Goal: Task Accomplishment & Management: Use online tool/utility

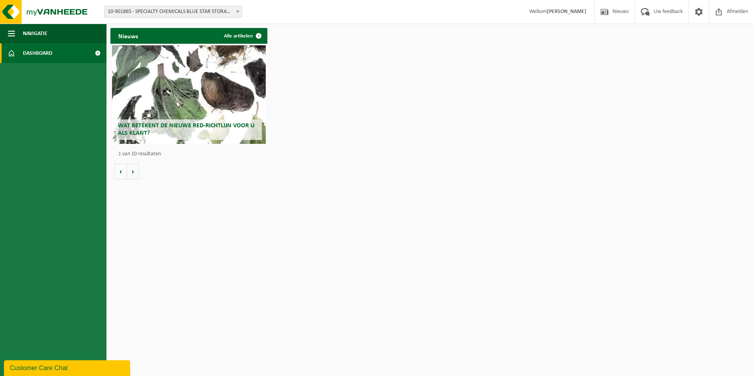
click at [95, 52] on span at bounding box center [98, 53] width 18 height 20
click at [97, 54] on span at bounding box center [98, 53] width 18 height 20
click at [203, 104] on div "Wat betekent de nieuwe RED-richtlijn voor u als klant?" at bounding box center [189, 94] width 154 height 99
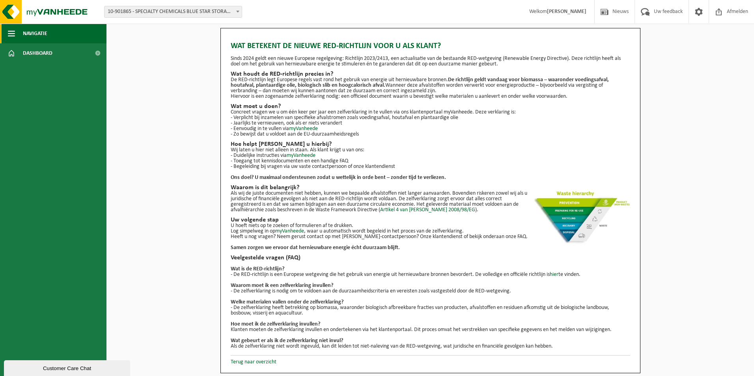
click at [10, 30] on span "button" at bounding box center [11, 34] width 7 height 20
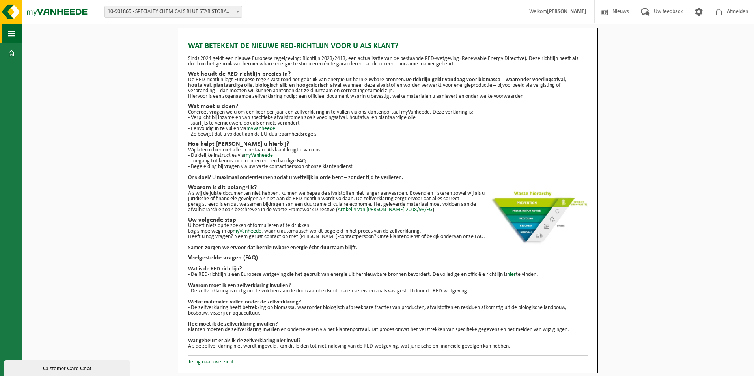
click at [10, 30] on span "button" at bounding box center [11, 34] width 7 height 20
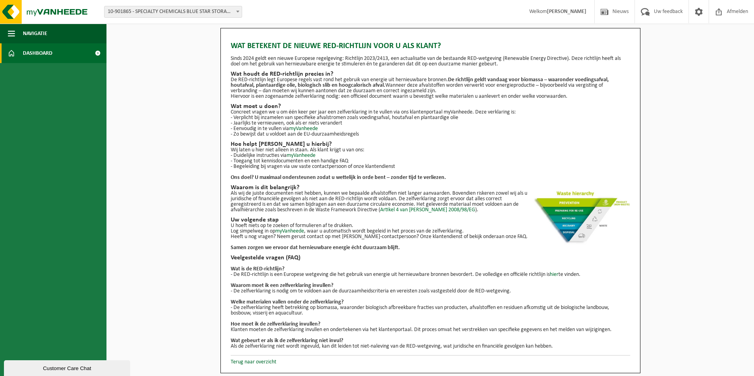
click at [98, 51] on span at bounding box center [98, 53] width 18 height 20
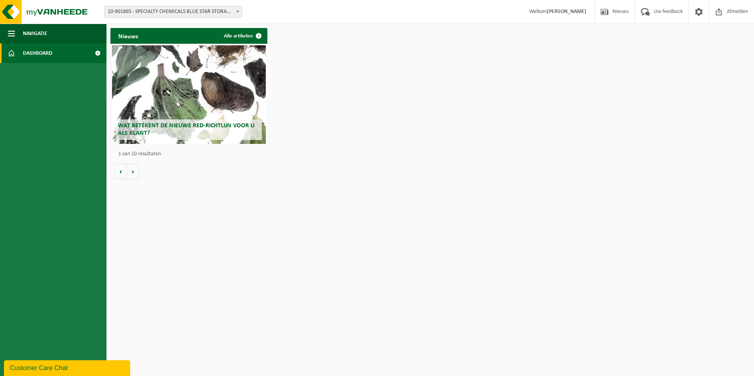
click at [11, 52] on span at bounding box center [11, 53] width 7 height 20
click at [225, 13] on span "10-901865 - SPECIALTY CHEMICALS BLUE STAR STORAGE - ZWIJNDRECHT" at bounding box center [173, 11] width 137 height 11
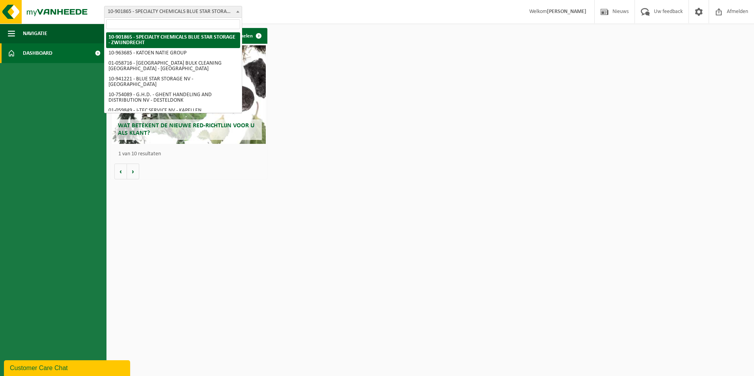
click at [225, 13] on span "10-901865 - SPECIALTY CHEMICALS BLUE STAR STORAGE - ZWIJNDRECHT" at bounding box center [173, 11] width 137 height 11
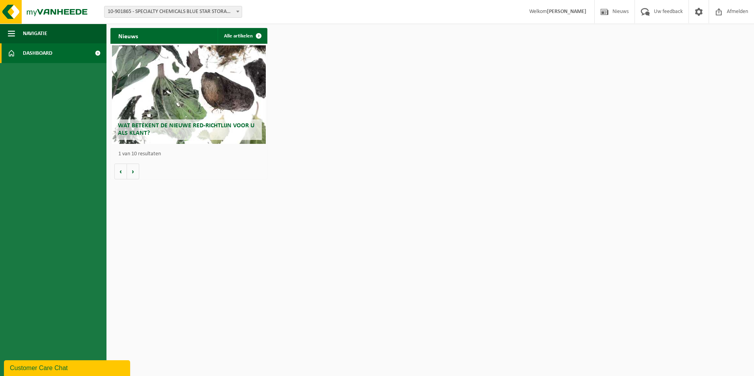
click at [225, 13] on span "10-901865 - SPECIALTY CHEMICALS BLUE STAR STORAGE - ZWIJNDRECHT" at bounding box center [173, 11] width 137 height 11
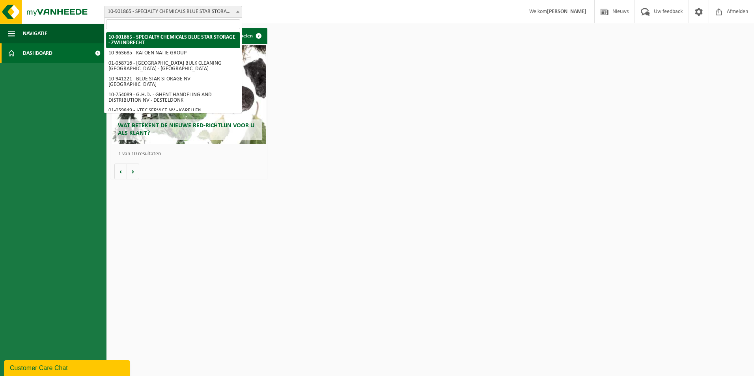
click at [225, 13] on span "10-901865 - SPECIALTY CHEMICALS BLUE STAR STORAGE - ZWIJNDRECHT" at bounding box center [173, 11] width 137 height 11
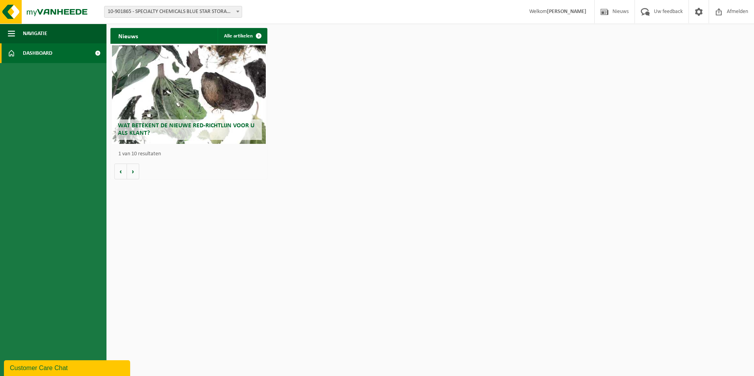
click at [196, 10] on span "10-901865 - SPECIALTY CHEMICALS BLUE STAR STORAGE - ZWIJNDRECHT" at bounding box center [173, 11] width 137 height 11
click at [162, 11] on span "10-901865 - SPECIALTY CHEMICALS BLUE STAR STORAGE - ZWIJNDRECHT" at bounding box center [173, 11] width 137 height 11
click at [98, 51] on span at bounding box center [98, 53] width 18 height 20
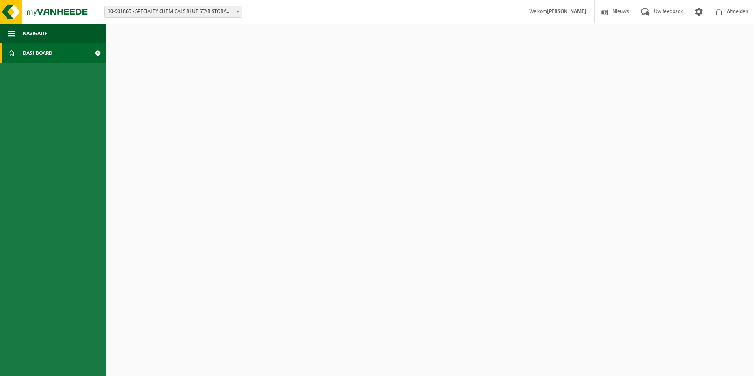
click at [98, 51] on span at bounding box center [98, 53] width 18 height 20
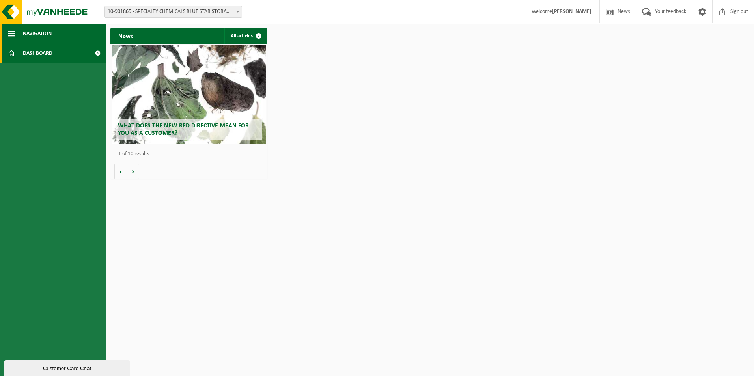
click at [11, 30] on span "button" at bounding box center [11, 34] width 7 height 20
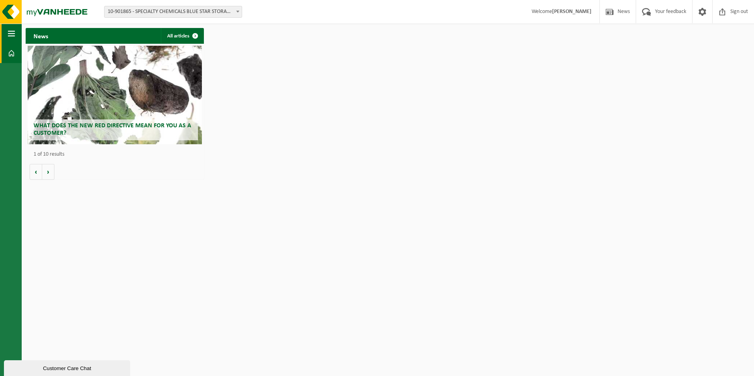
click at [11, 30] on span "button" at bounding box center [11, 34] width 7 height 20
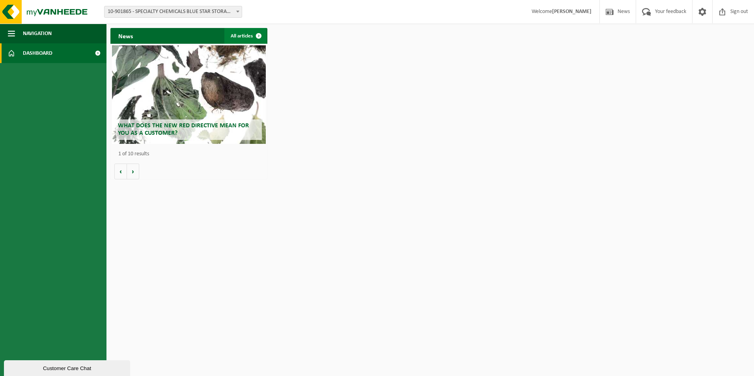
click at [261, 32] on span at bounding box center [259, 36] width 16 height 16
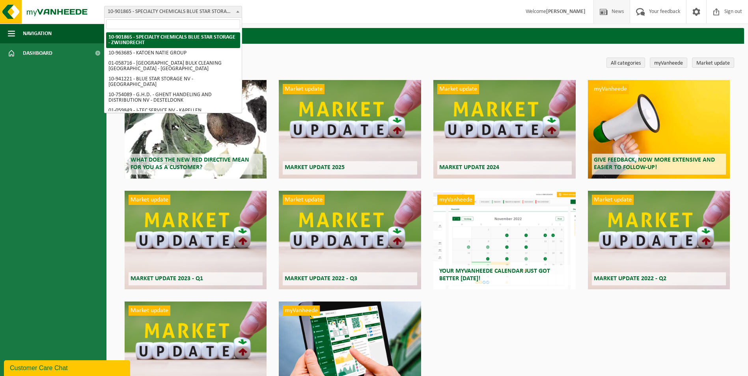
click at [213, 11] on span "10-901865 - SPECIALTY CHEMICALS BLUE STAR STORAGE - ZWIJNDRECHT" at bounding box center [173, 11] width 137 height 11
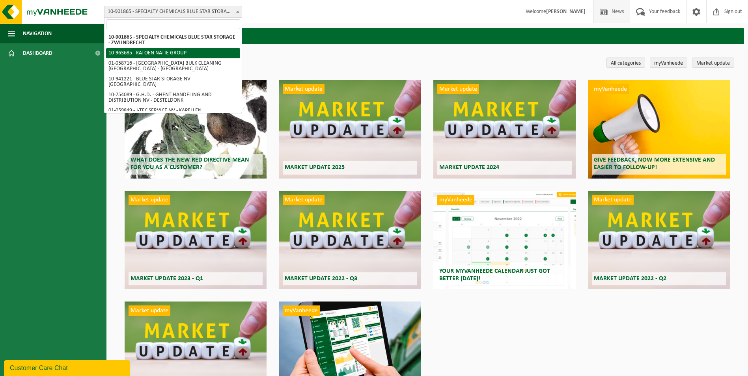
select select "151253"
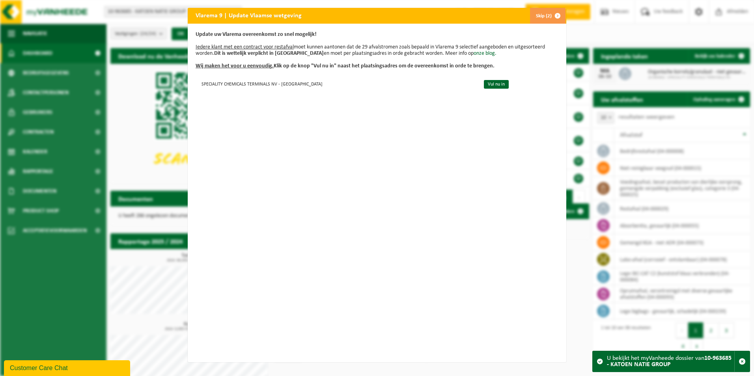
click at [550, 16] on span "button" at bounding box center [558, 16] width 16 height 16
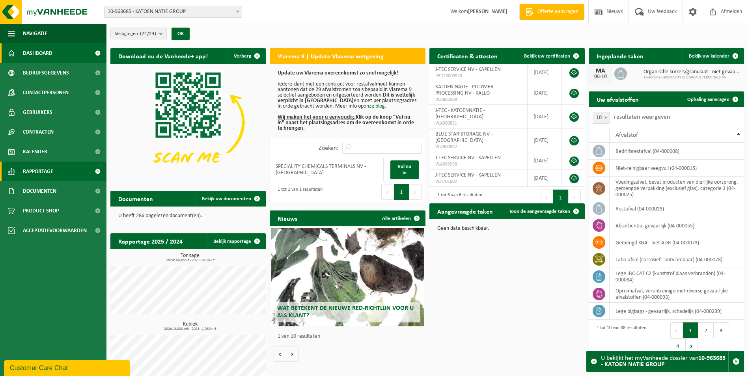
click at [95, 171] on span at bounding box center [98, 172] width 18 height 20
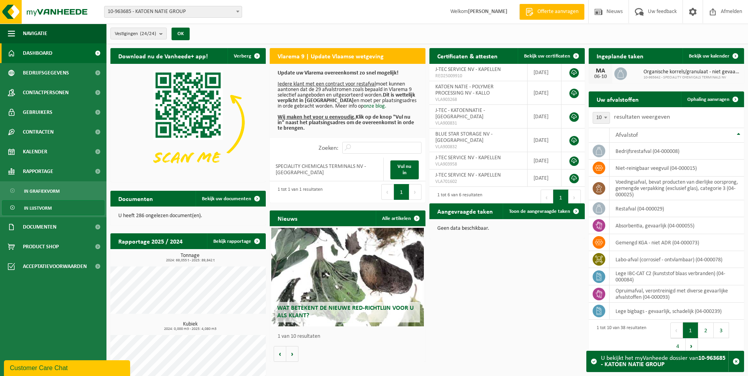
click at [11, 208] on span at bounding box center [13, 208] width 6 height 15
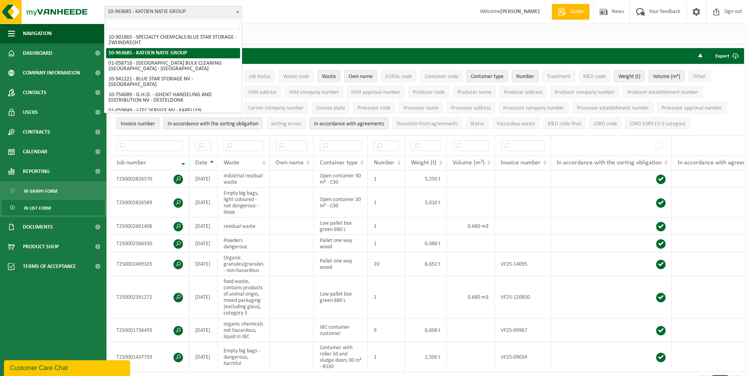
click at [228, 13] on span "10-963685 - KATOEN NATIE GROUP" at bounding box center [173, 11] width 137 height 11
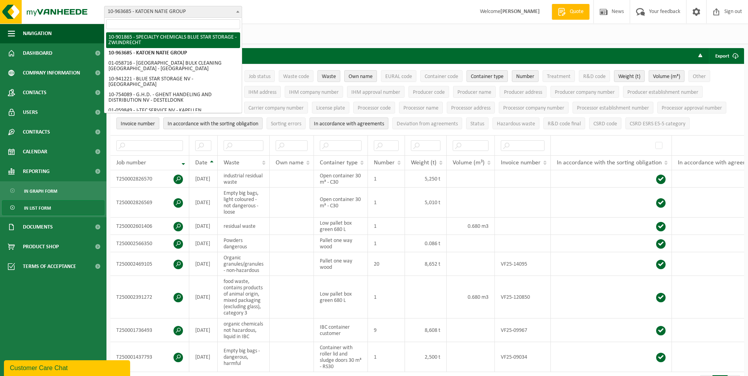
select select "119786"
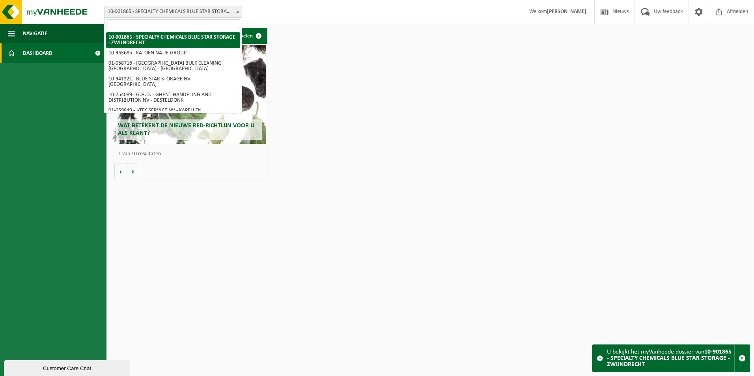
click at [168, 10] on span "10-901865 - SPECIALTY CHEMICALS BLUE STAR STORAGE - ZWIJNDRECHT" at bounding box center [173, 11] width 137 height 11
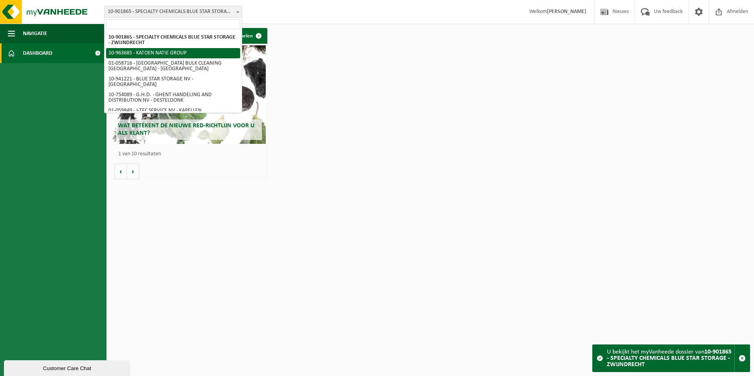
select select "151253"
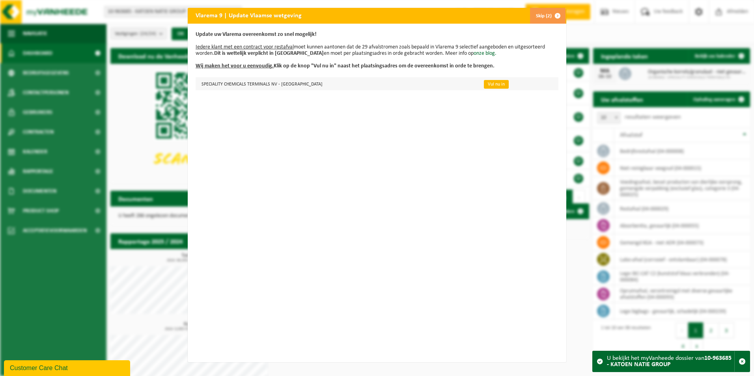
click at [484, 86] on link "Vul nu in" at bounding box center [496, 84] width 25 height 9
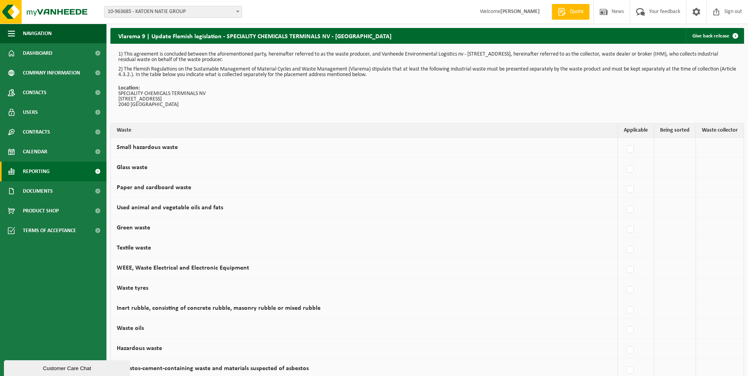
click at [93, 170] on span at bounding box center [98, 172] width 18 height 20
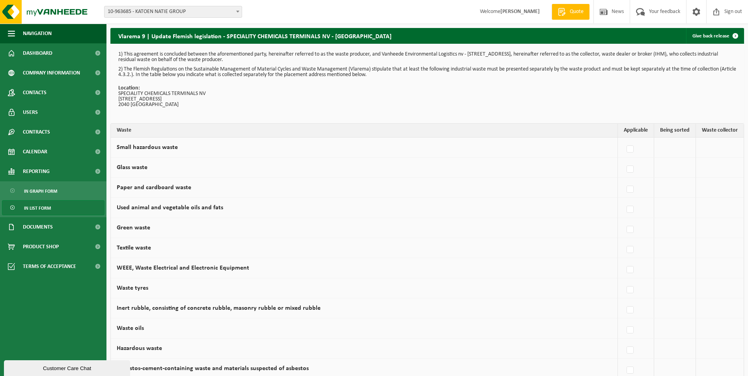
click at [12, 206] on span at bounding box center [13, 208] width 6 height 15
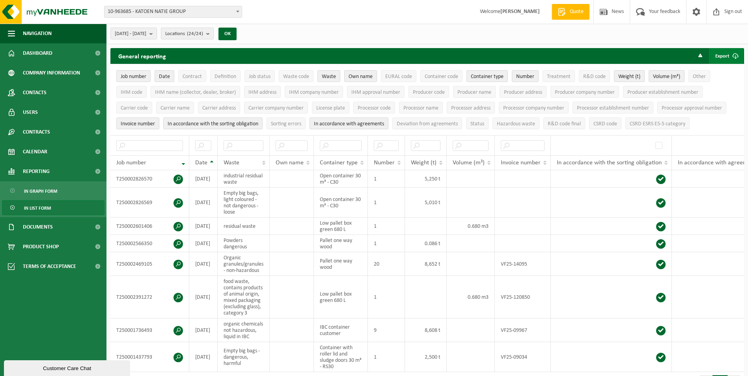
click at [736, 54] on span "submit" at bounding box center [736, 56] width 16 height 16
click at [719, 86] on link "All available columns" at bounding box center [715, 88] width 56 height 16
click at [209, 15] on span "10-963685 - KATOEN NATIE GROUP" at bounding box center [173, 11] width 137 height 11
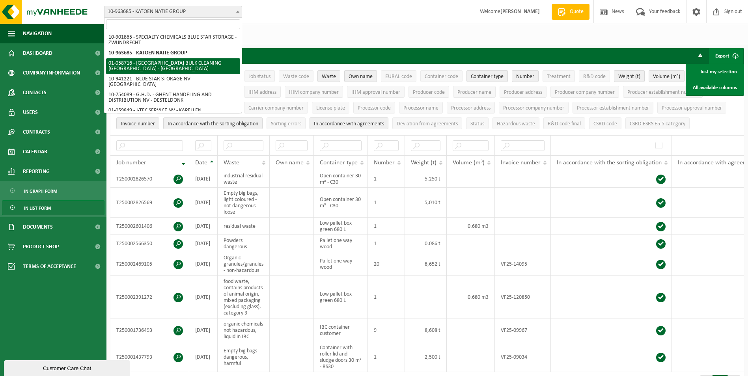
select select "144256"
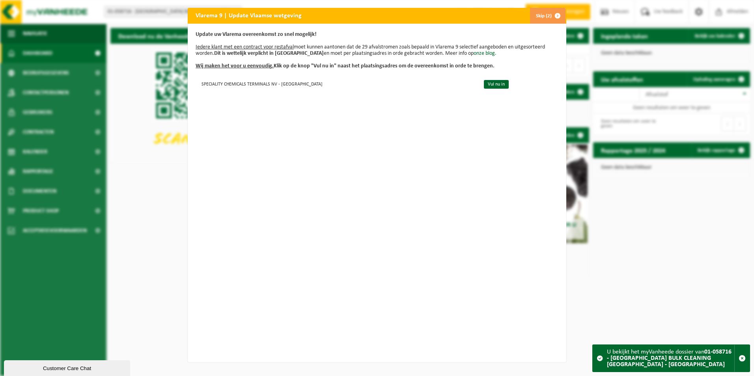
click at [553, 13] on span "button" at bounding box center [558, 16] width 16 height 16
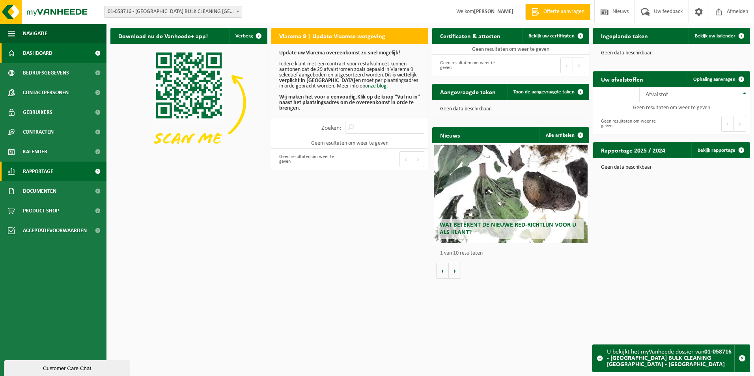
click at [96, 172] on span at bounding box center [98, 172] width 18 height 20
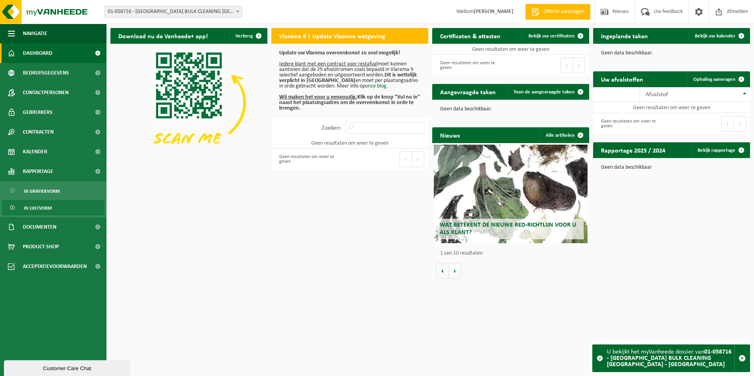
click at [50, 204] on span "In lijstvorm" at bounding box center [38, 208] width 28 height 15
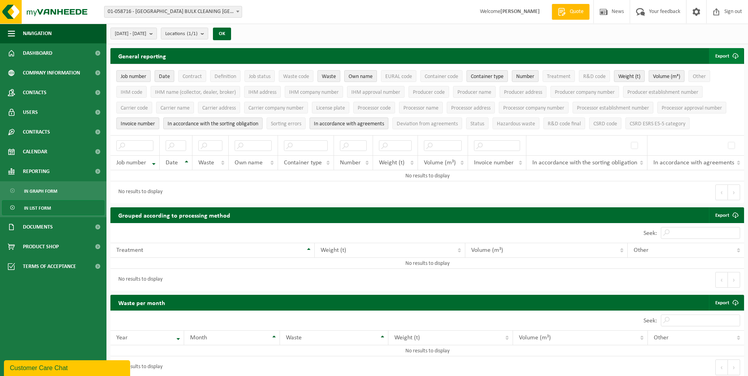
click at [724, 54] on font "Export" at bounding box center [722, 56] width 14 height 5
click at [711, 87] on link "All available columns" at bounding box center [715, 88] width 56 height 16
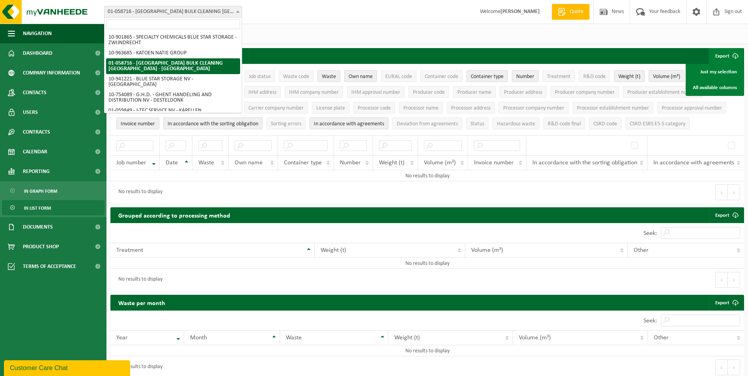
click at [231, 11] on span "01-058716 - ANTWERP BULK CLEANING NV - ANTWERP" at bounding box center [173, 11] width 137 height 11
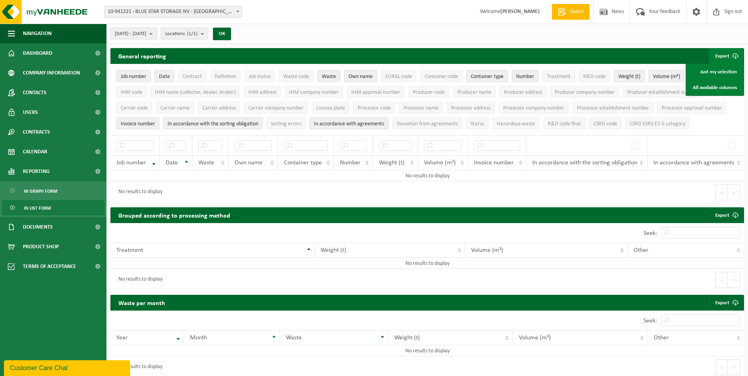
select select "139230"
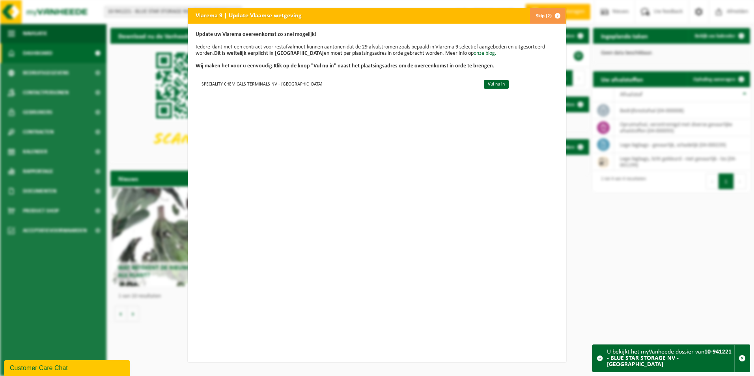
click at [554, 16] on span "button" at bounding box center [558, 16] width 16 height 16
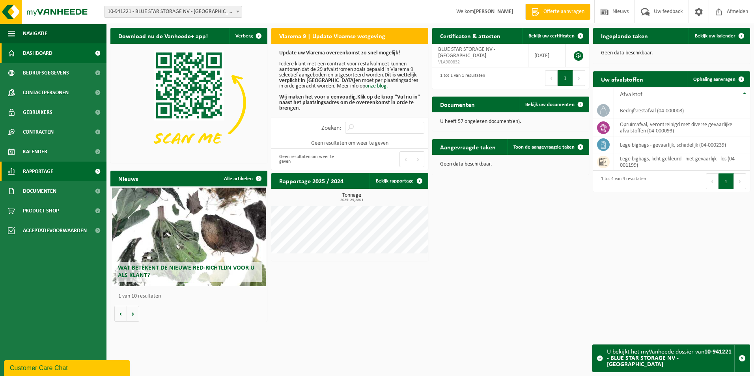
click at [94, 170] on span at bounding box center [98, 172] width 18 height 20
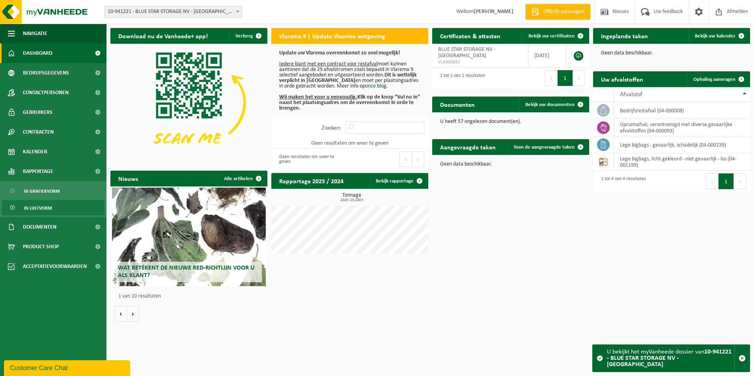
click at [57, 207] on link "In lijstvorm" at bounding box center [53, 207] width 103 height 15
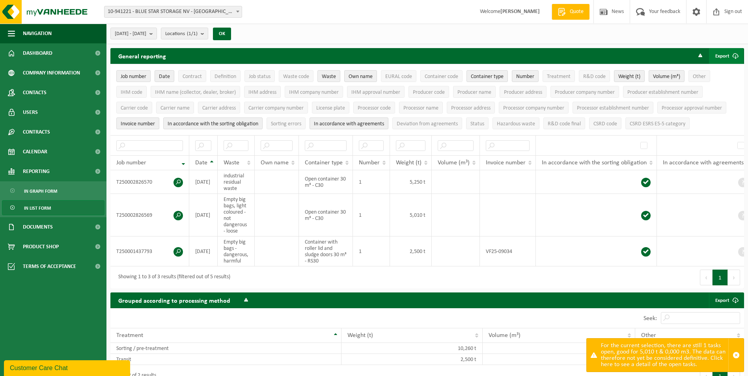
click at [721, 58] on font "Export" at bounding box center [722, 56] width 14 height 5
click at [706, 88] on link "All available columns" at bounding box center [715, 88] width 56 height 16
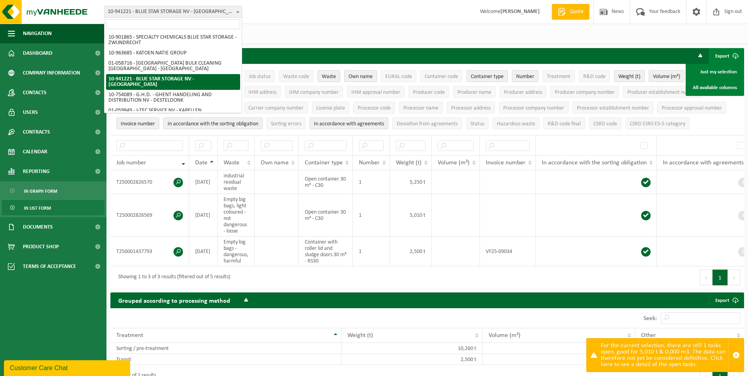
click at [214, 8] on span "10-941221 - BLUE STAR STORAGE NV - ANTWERP" at bounding box center [173, 11] width 137 height 11
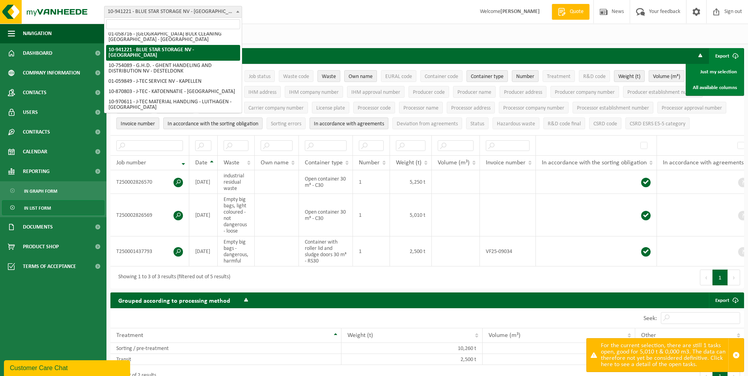
scroll to position [39, 0]
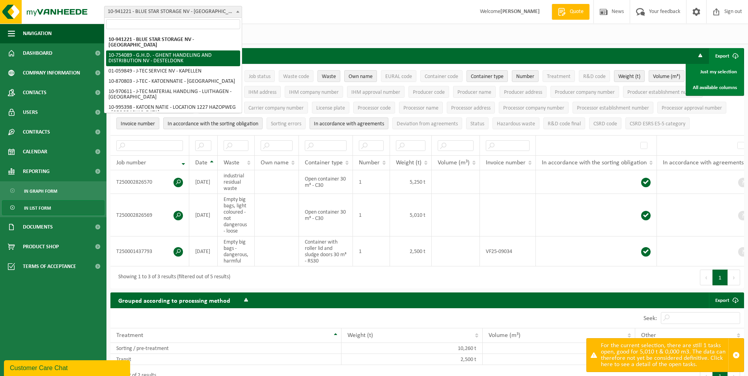
select select "12755"
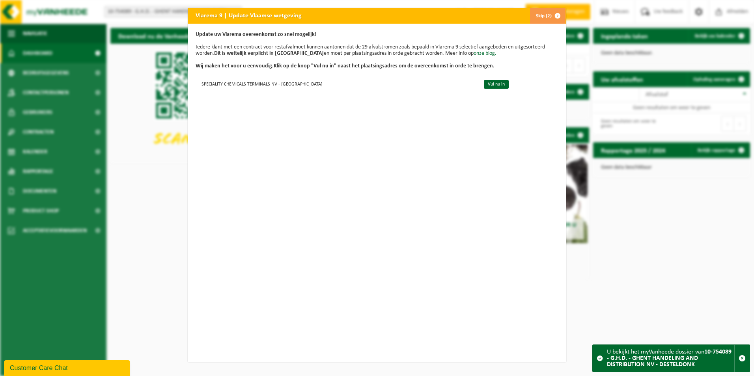
click at [551, 16] on span "button" at bounding box center [558, 16] width 16 height 16
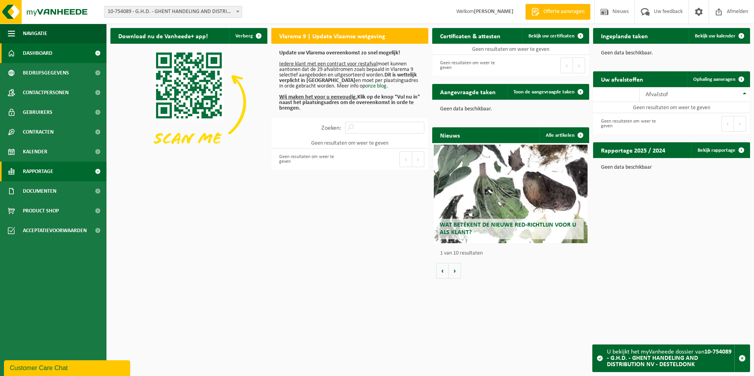
click at [87, 172] on link "Rapportage" at bounding box center [53, 172] width 106 height 20
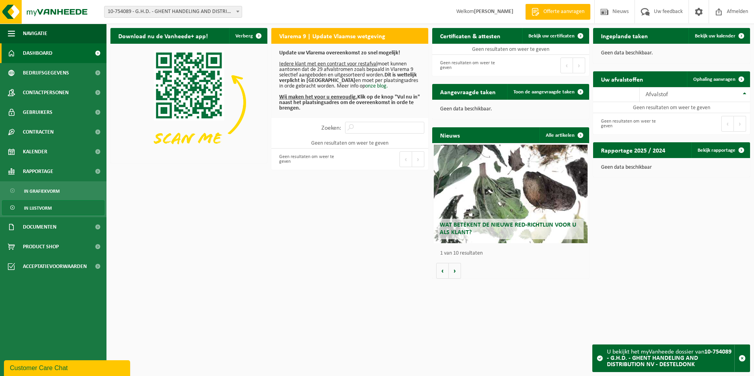
click at [54, 207] on link "In lijstvorm" at bounding box center [53, 207] width 103 height 15
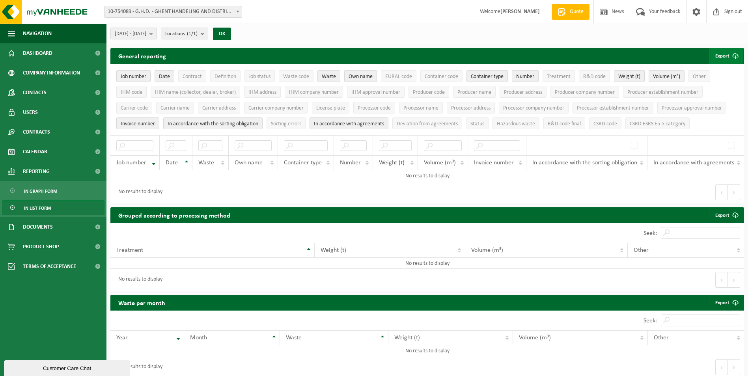
click at [720, 52] on button "Export" at bounding box center [726, 56] width 34 height 16
click at [703, 89] on link "All available columns" at bounding box center [715, 88] width 56 height 16
click at [213, 9] on span "10-754089 - G.H.D. - GHENT HANDELING AND DISTRIBUTION NV - DESTELDONK" at bounding box center [173, 11] width 137 height 11
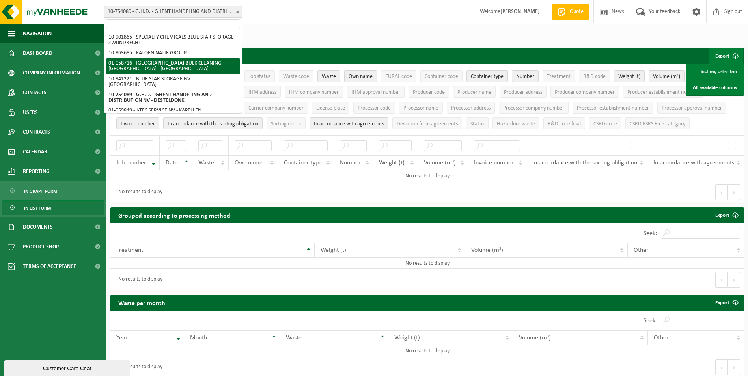
scroll to position [39, 0]
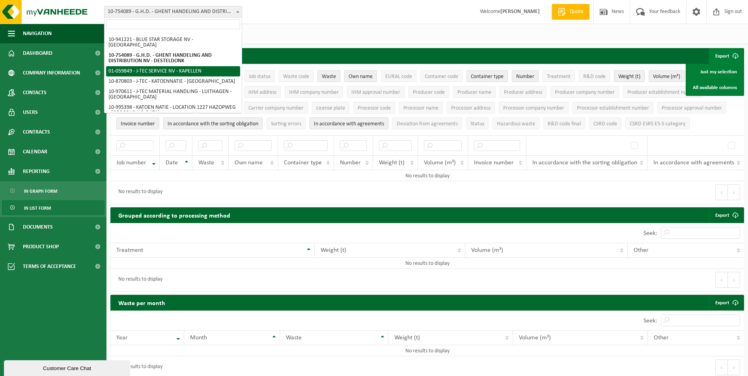
select select "11258"
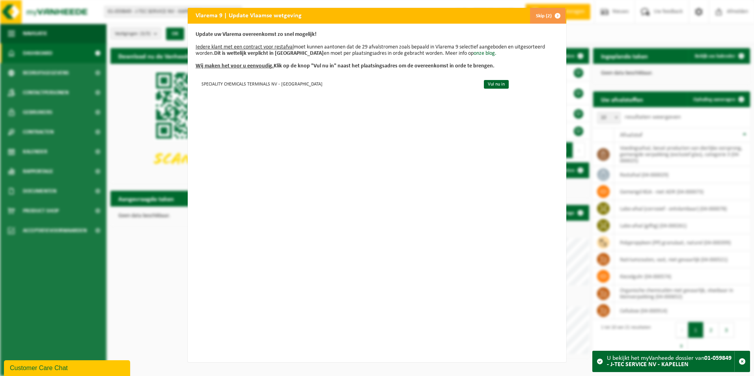
click at [558, 15] on span "button" at bounding box center [558, 16] width 16 height 16
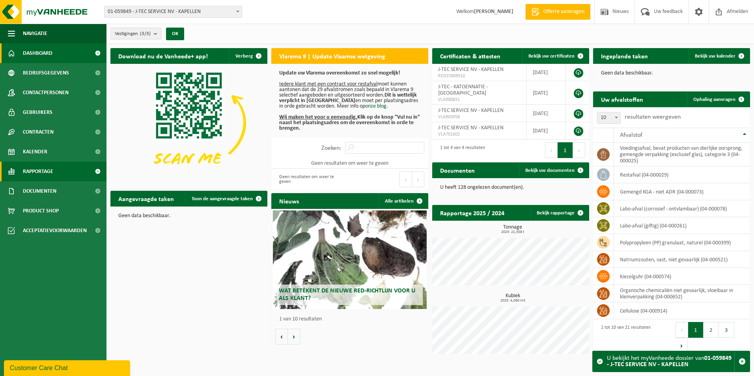
click at [95, 170] on span at bounding box center [98, 172] width 18 height 20
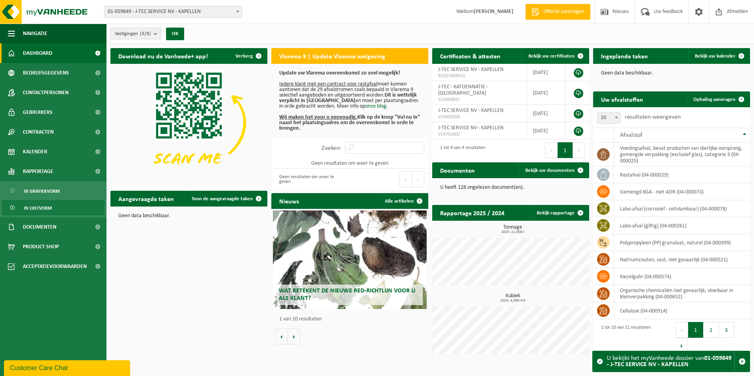
click at [47, 209] on span "In lijstvorm" at bounding box center [38, 208] width 28 height 15
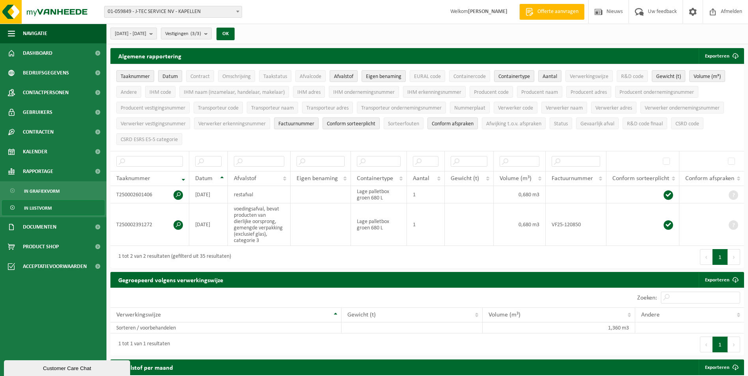
click at [157, 32] on b "submit" at bounding box center [152, 33] width 7 height 11
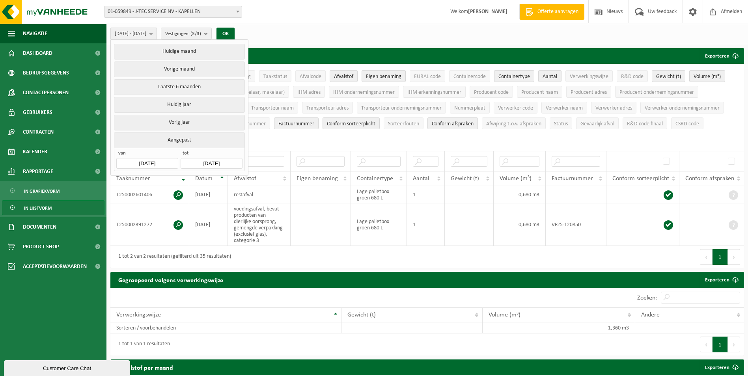
click at [157, 32] on b "submit" at bounding box center [152, 33] width 7 height 11
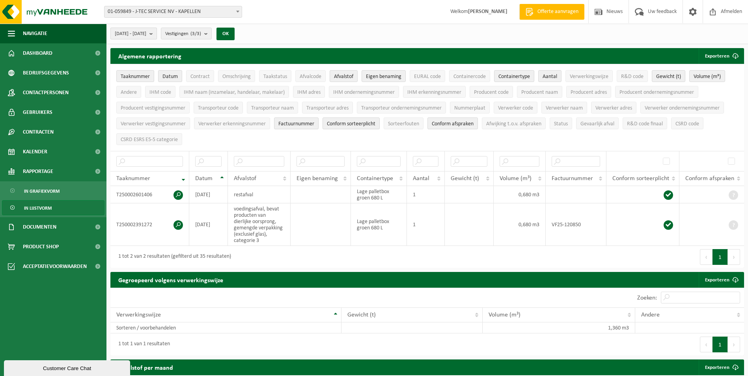
click at [157, 32] on b "submit" at bounding box center [152, 33] width 7 height 11
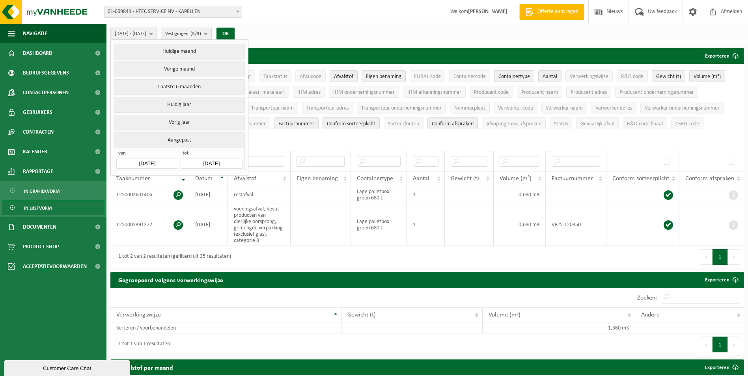
click at [157, 32] on b "submit" at bounding box center [152, 33] width 7 height 11
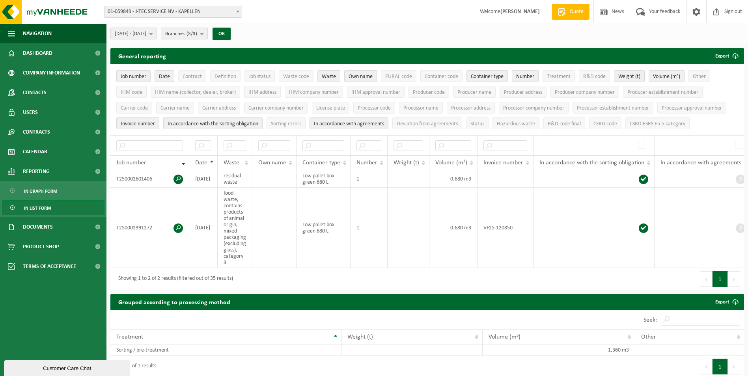
click at [157, 37] on b "submit" at bounding box center [152, 33] width 7 height 11
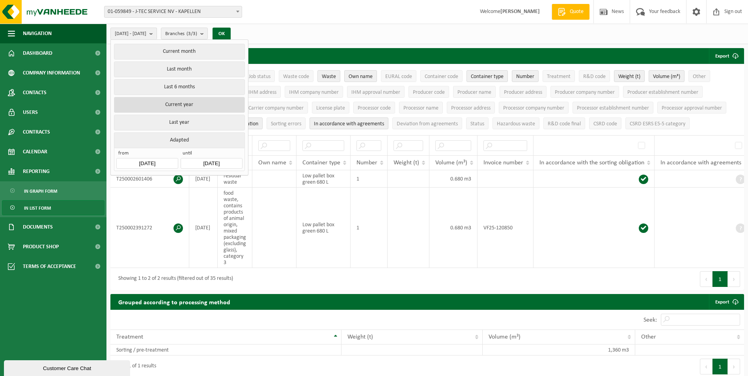
click at [184, 102] on button "Current year" at bounding box center [179, 105] width 131 height 16
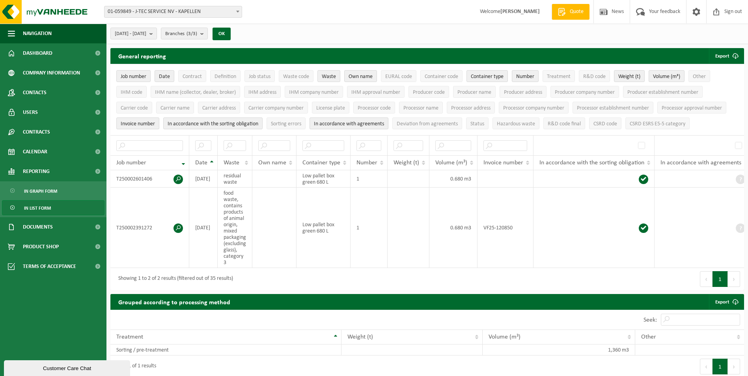
click at [171, 10] on span "01-059849 - J-TEC SERVICE NV - KAPELLEN" at bounding box center [173, 11] width 137 height 11
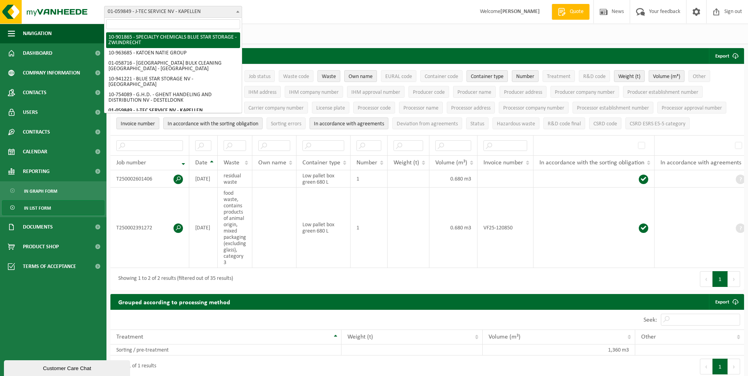
select select "119786"
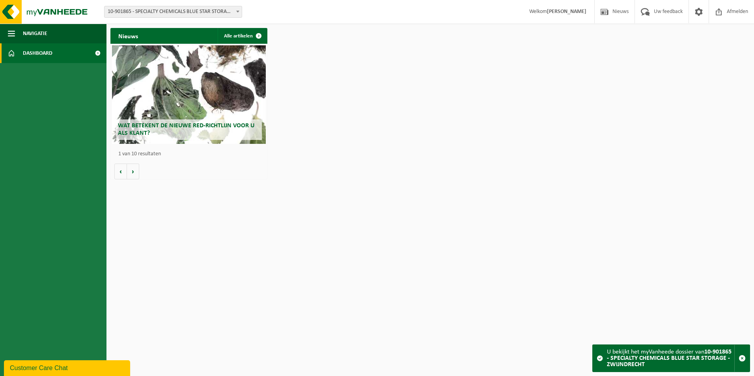
click at [96, 52] on span at bounding box center [98, 53] width 18 height 20
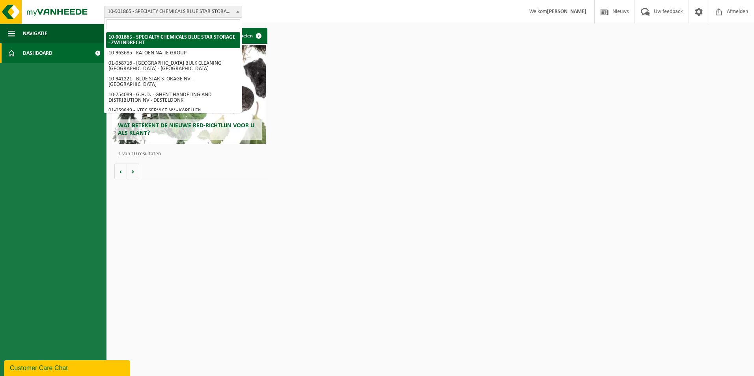
click at [167, 10] on span "10-901865 - SPECIALTY CHEMICALS BLUE STAR STORAGE - ZWIJNDRECHT" at bounding box center [173, 11] width 137 height 11
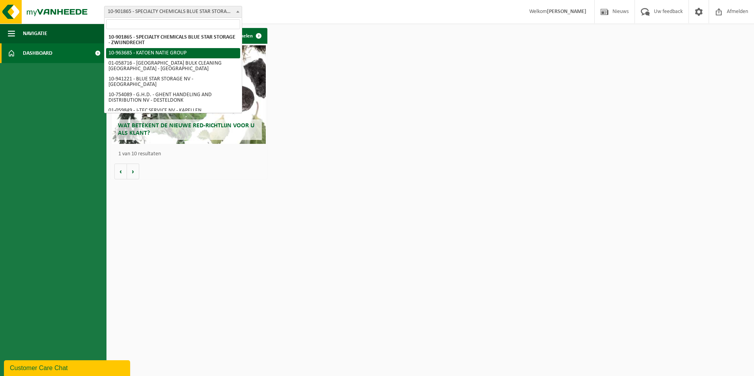
select select "151253"
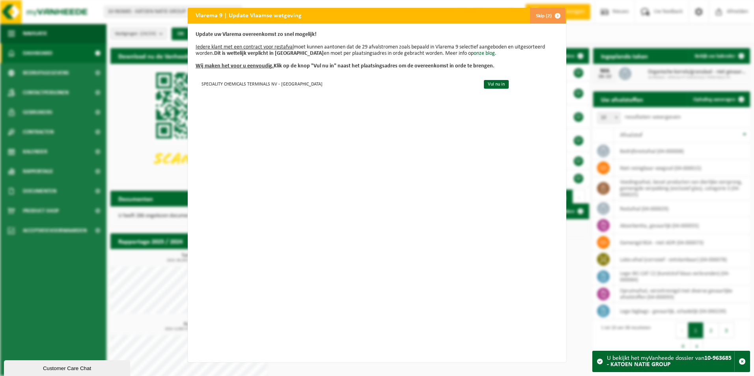
click at [541, 13] on button "Skip (2)" at bounding box center [548, 16] width 36 height 16
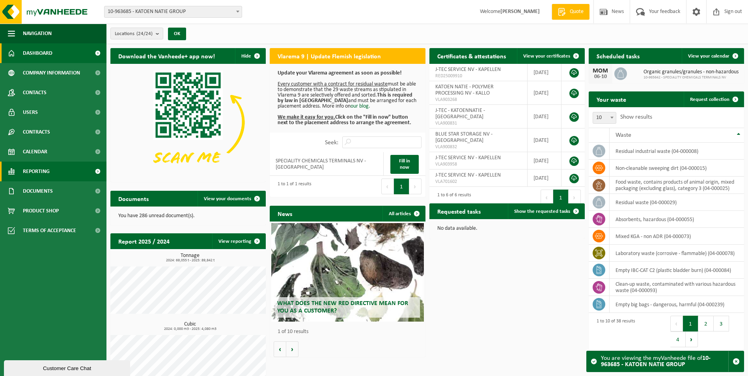
click at [99, 174] on span at bounding box center [98, 172] width 18 height 20
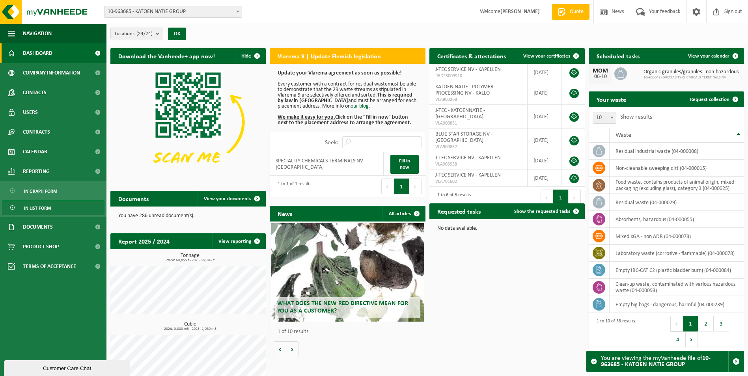
click at [59, 211] on link "In list form" at bounding box center [53, 207] width 103 height 15
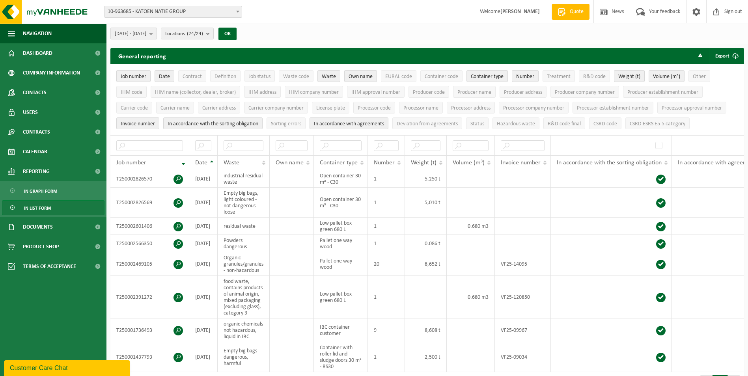
click at [157, 34] on b "submit" at bounding box center [152, 33] width 7 height 11
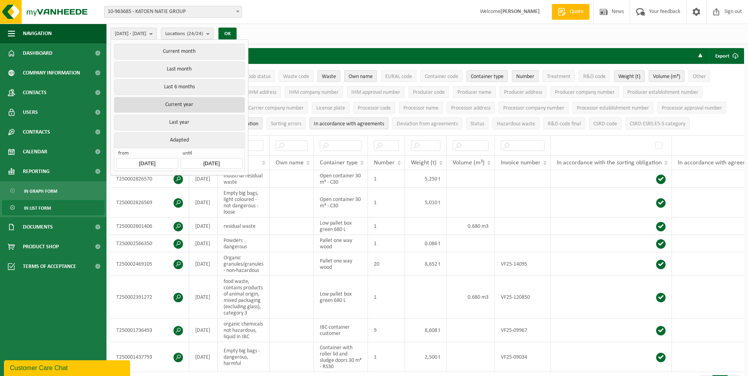
click at [183, 105] on button "Current year" at bounding box center [179, 105] width 131 height 16
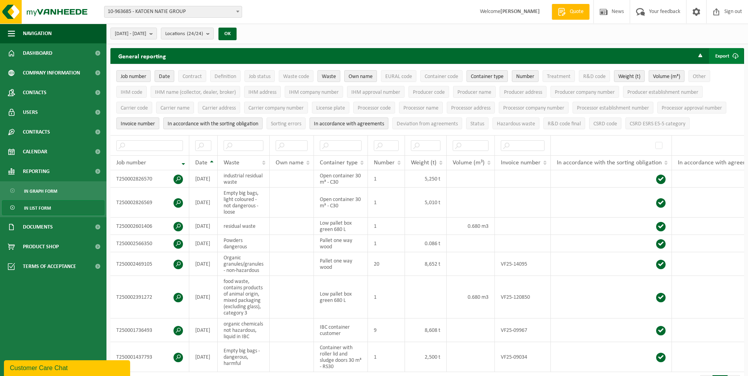
click at [733, 56] on span "submit" at bounding box center [736, 56] width 16 height 16
click at [711, 87] on link "All available columns" at bounding box center [715, 88] width 56 height 16
click at [161, 12] on span "10-963685 - KATOEN NATIE GROUP" at bounding box center [173, 11] width 137 height 11
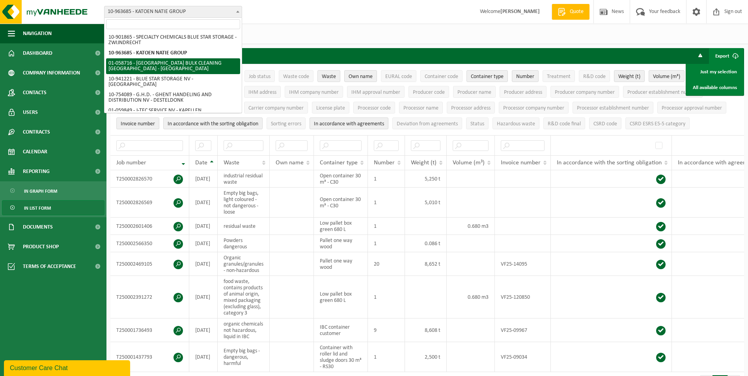
select select "144256"
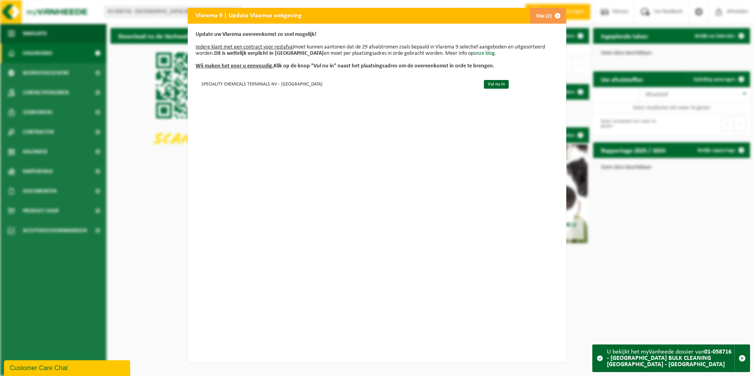
click at [541, 17] on button "Skip (2)" at bounding box center [548, 16] width 36 height 16
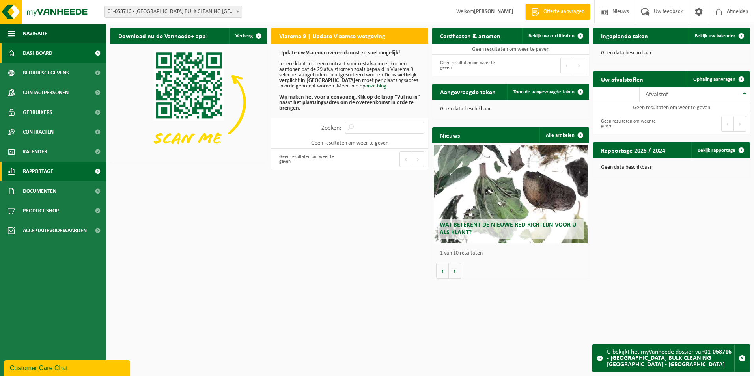
click at [75, 172] on link "Rapportage" at bounding box center [53, 172] width 106 height 20
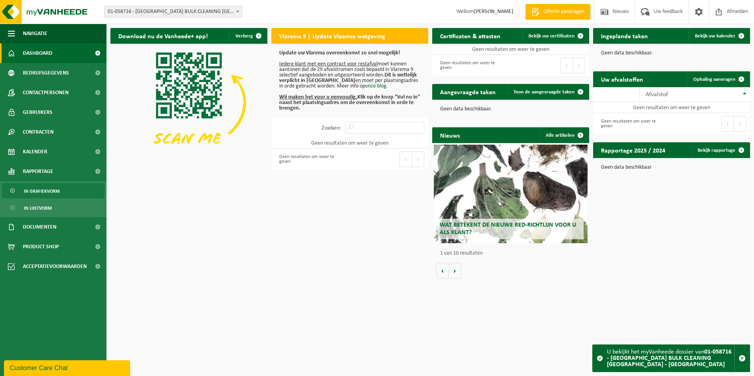
click at [72, 190] on link "In grafiekvorm" at bounding box center [53, 190] width 103 height 15
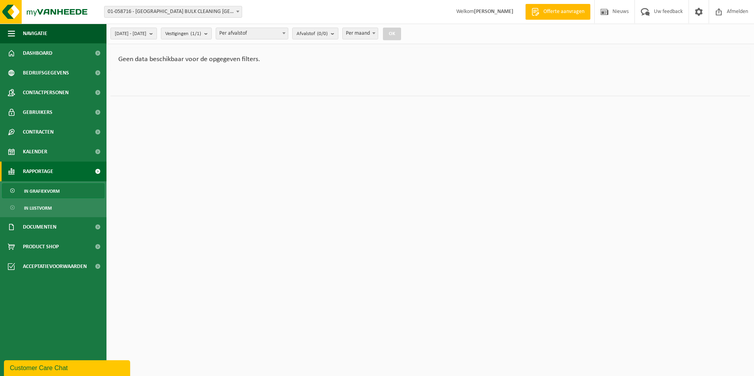
click at [78, 171] on link "Rapportage" at bounding box center [53, 172] width 106 height 20
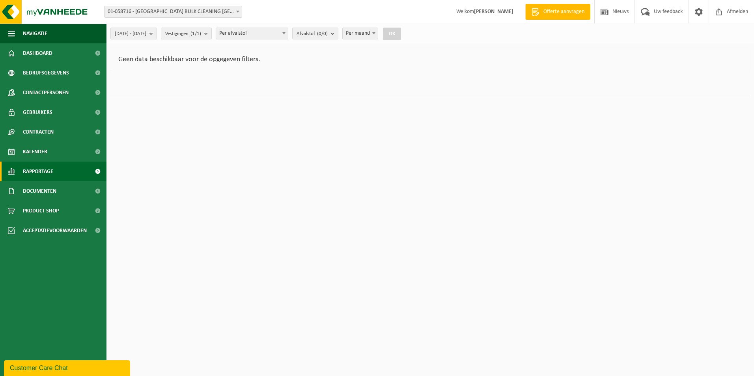
click at [78, 171] on link "Rapportage" at bounding box center [53, 172] width 106 height 20
click at [56, 209] on link "In lijstvorm" at bounding box center [53, 207] width 103 height 15
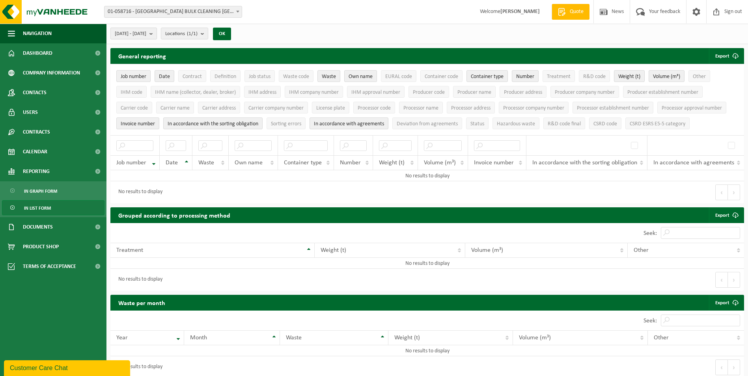
click at [146, 33] on span "[DATE] - [DATE]" at bounding box center [131, 34] width 32 height 12
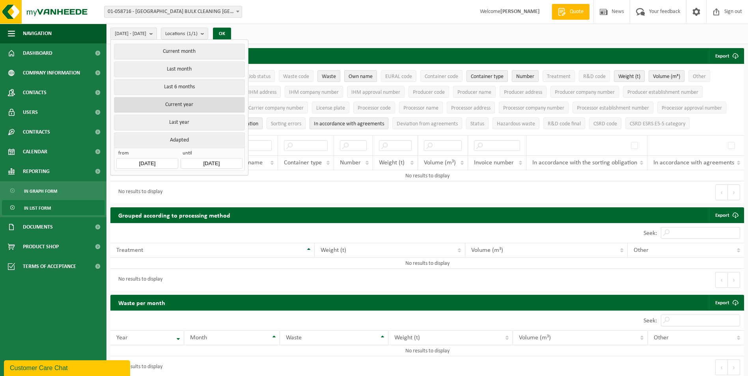
click at [183, 106] on button "Current year" at bounding box center [179, 105] width 131 height 16
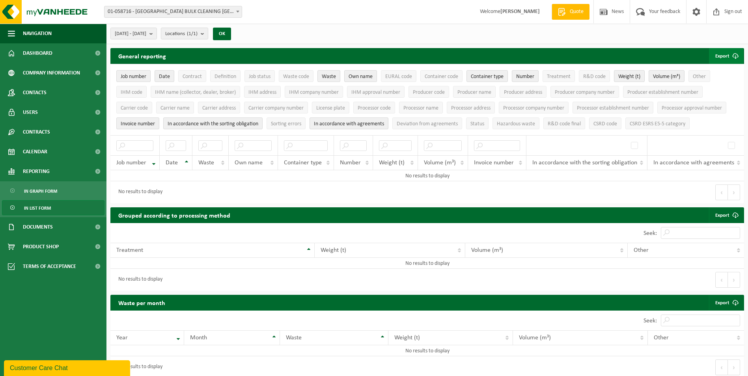
click at [736, 58] on span "submit" at bounding box center [736, 56] width 16 height 16
click at [712, 85] on link "All available columns" at bounding box center [715, 88] width 56 height 16
click at [148, 15] on span "01-058716 - [GEOGRAPHIC_DATA] BULK CLEANING [GEOGRAPHIC_DATA] - [GEOGRAPHIC_DAT…" at bounding box center [173, 11] width 137 height 11
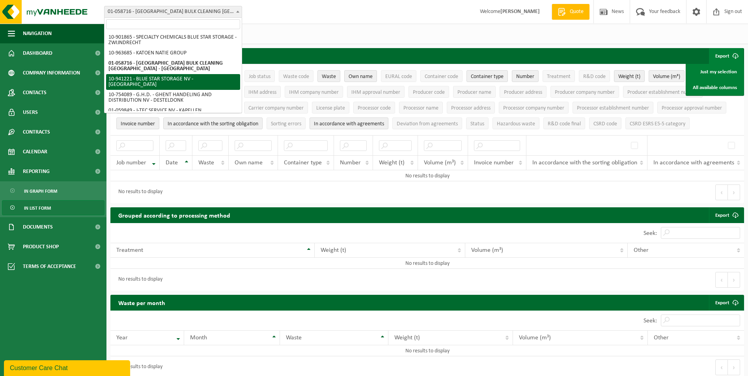
select select "139230"
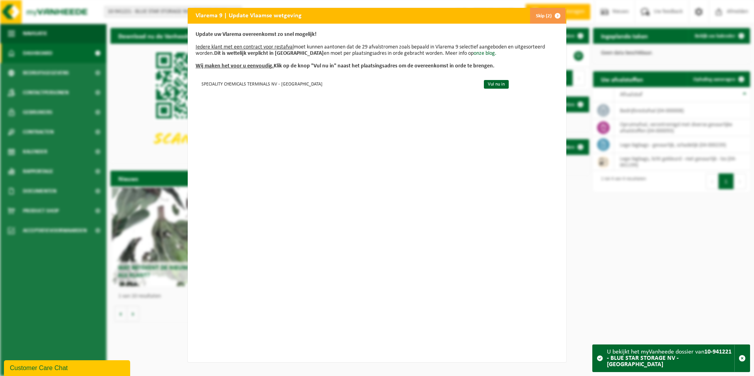
click at [537, 16] on button "Skip (2)" at bounding box center [548, 16] width 36 height 16
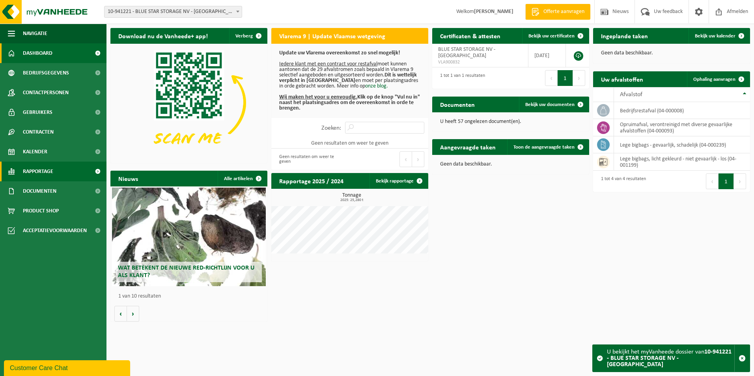
click at [82, 171] on link "Rapportage" at bounding box center [53, 172] width 106 height 20
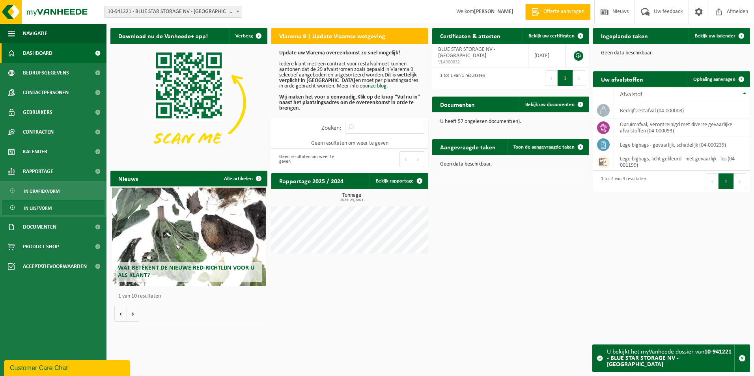
click at [54, 207] on link "In lijstvorm" at bounding box center [53, 207] width 103 height 15
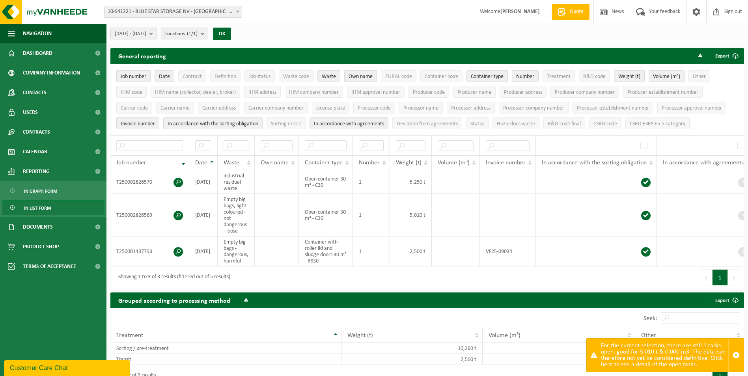
click at [145, 36] on span "[DATE] - [DATE]" at bounding box center [131, 34] width 32 height 12
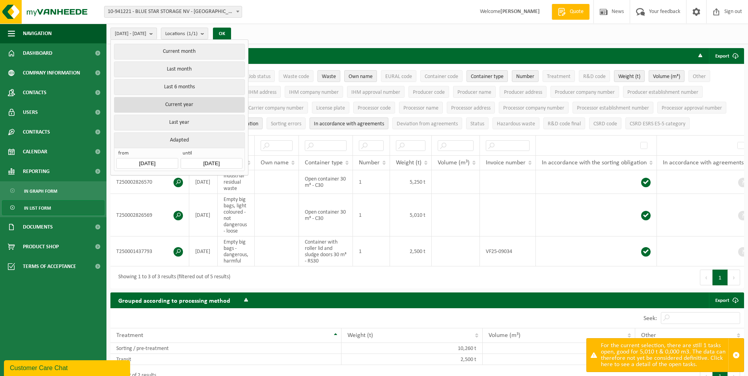
click at [186, 109] on button "Current year" at bounding box center [179, 105] width 131 height 16
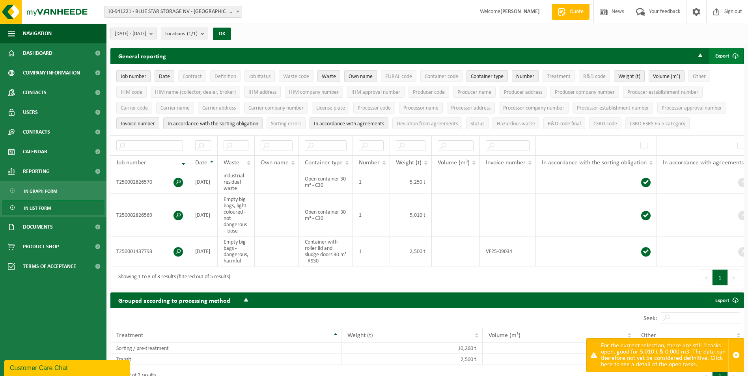
click at [739, 58] on span "submit" at bounding box center [736, 56] width 16 height 16
click at [720, 83] on link "All available columns" at bounding box center [715, 88] width 56 height 16
click at [391, 37] on div "[DATE] - [DATE] Current month Last month Last 6 months Current year Last year A…" at bounding box center [427, 34] width 642 height 21
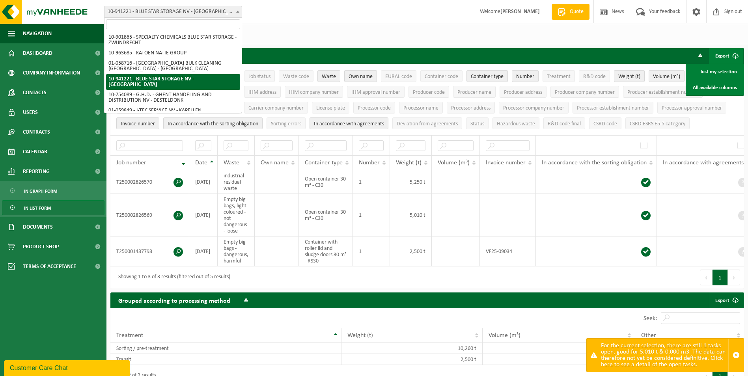
click at [170, 14] on span "10-941221 - BLUE STAR STORAGE NV - [GEOGRAPHIC_DATA]" at bounding box center [173, 11] width 137 height 11
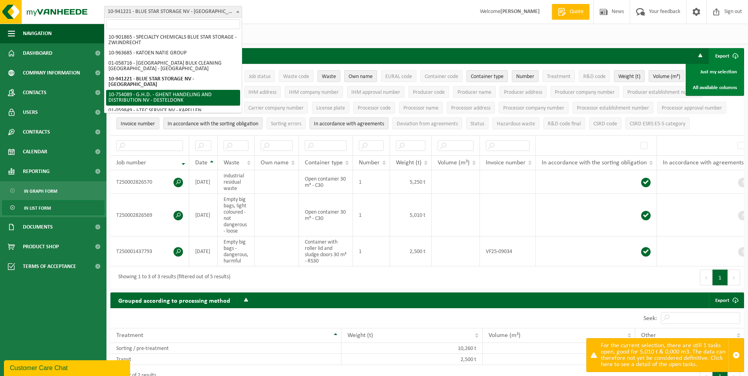
select select "12755"
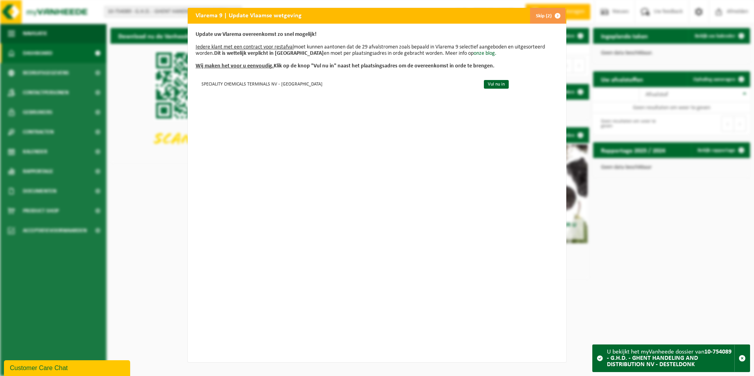
click at [536, 18] on button "Skip (2)" at bounding box center [548, 16] width 36 height 16
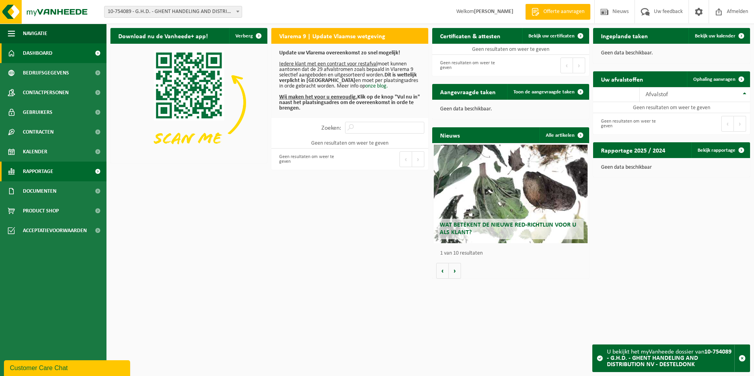
click at [91, 172] on span at bounding box center [98, 172] width 18 height 20
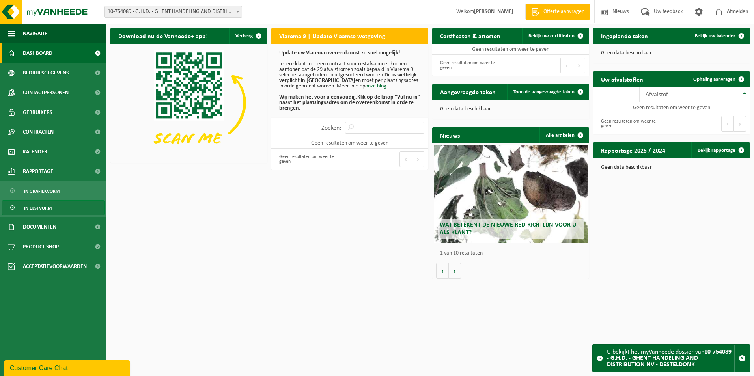
click at [49, 207] on span "In lijstvorm" at bounding box center [38, 208] width 28 height 15
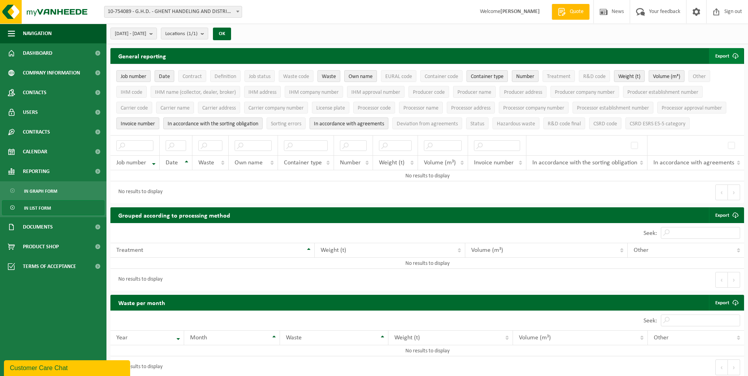
click at [727, 56] on font "Export" at bounding box center [722, 56] width 14 height 5
click at [706, 88] on link "All available columns" at bounding box center [715, 88] width 56 height 16
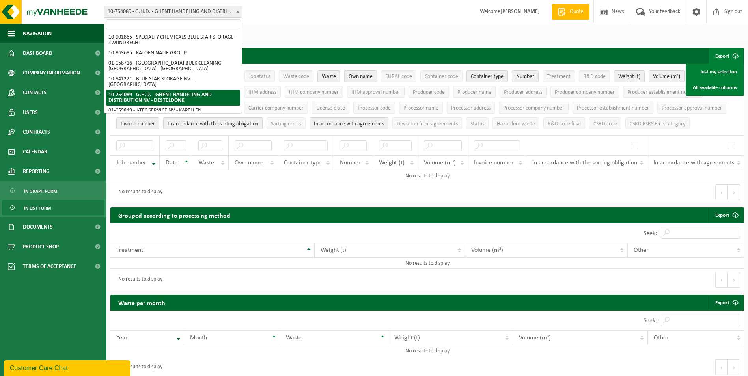
click at [203, 17] on span "10-754089 - G.H.D. - GHENT HANDELING AND DISTRIBUTION NV - DESTELDONK" at bounding box center [173, 11] width 137 height 11
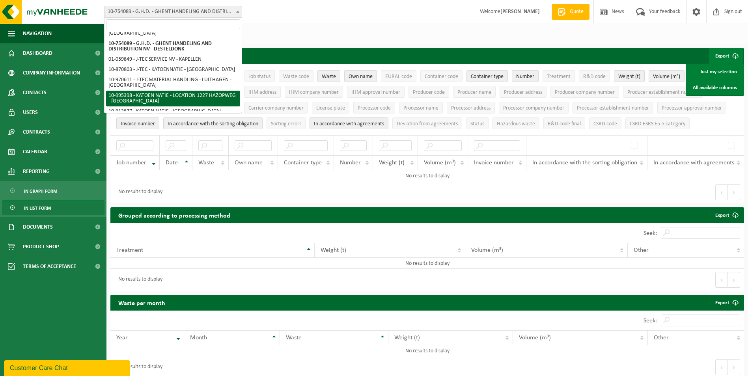
scroll to position [39, 0]
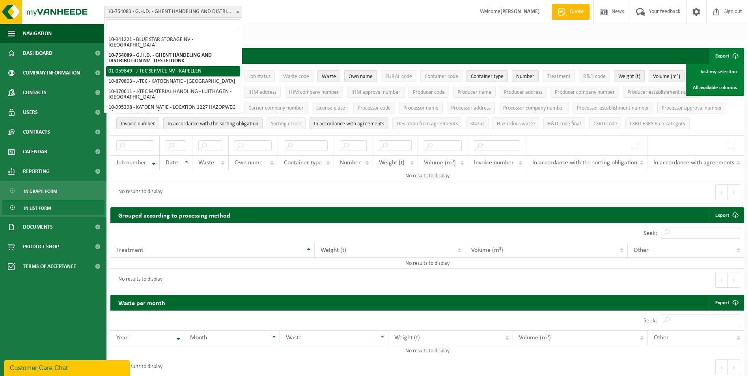
select select "11258"
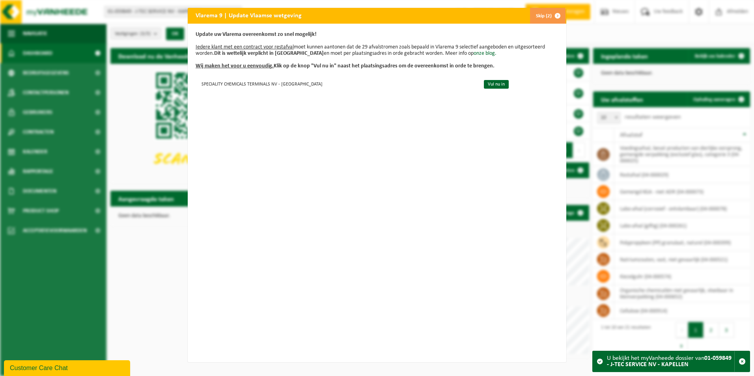
click at [541, 14] on button "Skip (2)" at bounding box center [548, 16] width 36 height 16
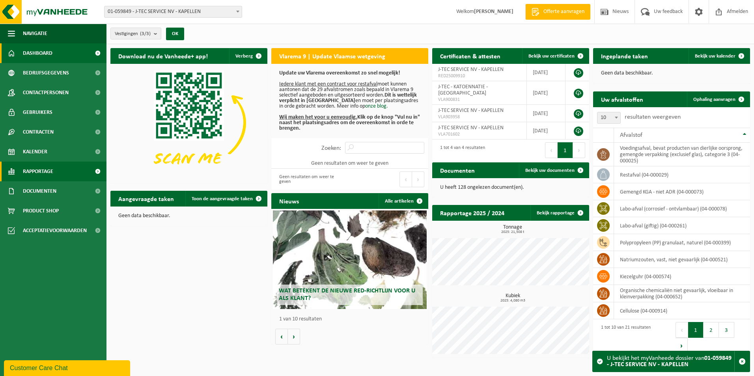
click at [93, 170] on span at bounding box center [98, 172] width 18 height 20
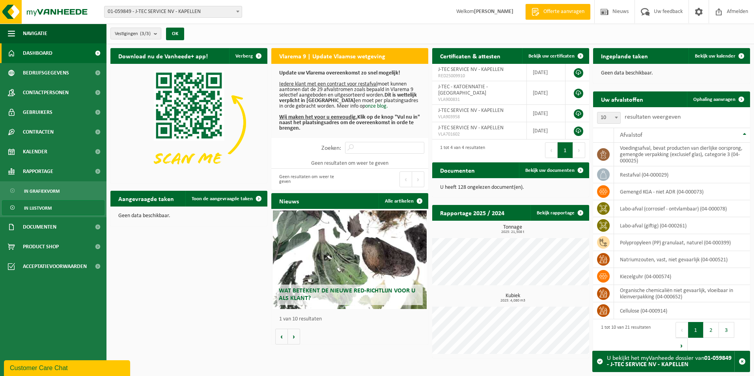
click at [58, 207] on link "In lijstvorm" at bounding box center [53, 207] width 103 height 15
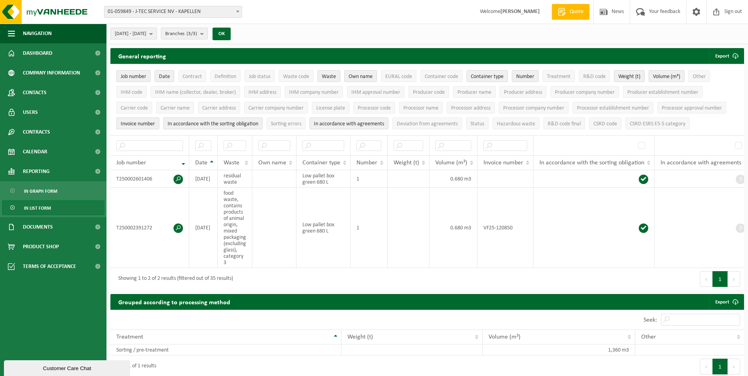
click at [157, 35] on b "submit" at bounding box center [152, 33] width 7 height 11
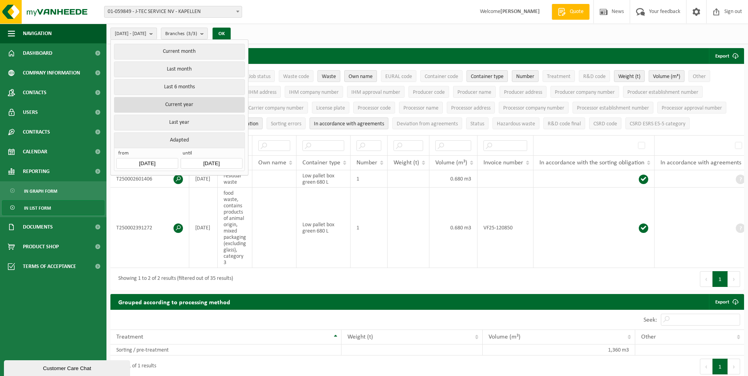
click at [191, 105] on button "Current year" at bounding box center [179, 105] width 131 height 16
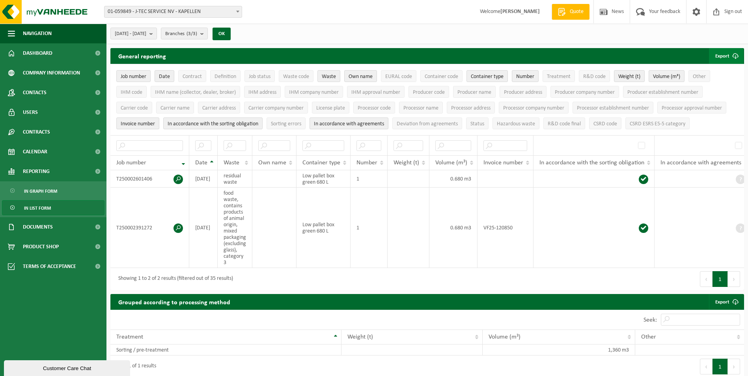
click at [732, 55] on span "submit" at bounding box center [736, 56] width 16 height 16
click at [707, 88] on link "All available columns" at bounding box center [715, 88] width 56 height 16
click at [729, 86] on link "All available columns" at bounding box center [715, 88] width 56 height 16
click at [313, 24] on div "2025-01-01 - 2025-10-03 Current month Last month Last 6 months Current year Las…" at bounding box center [427, 34] width 642 height 21
click at [231, 11] on span "01-059849 - J-TEC SERVICE NV - KAPELLEN" at bounding box center [173, 11] width 137 height 11
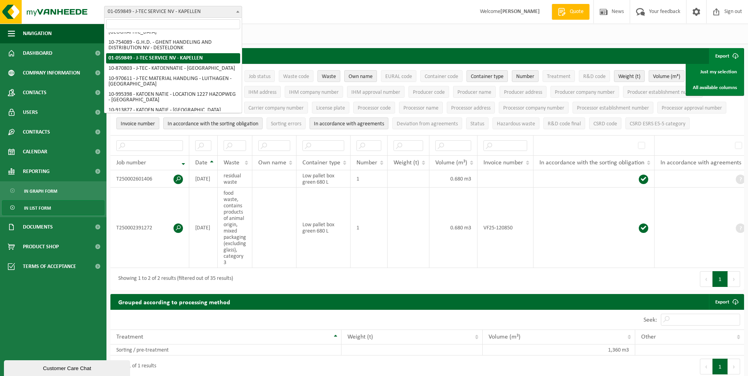
scroll to position [39, 0]
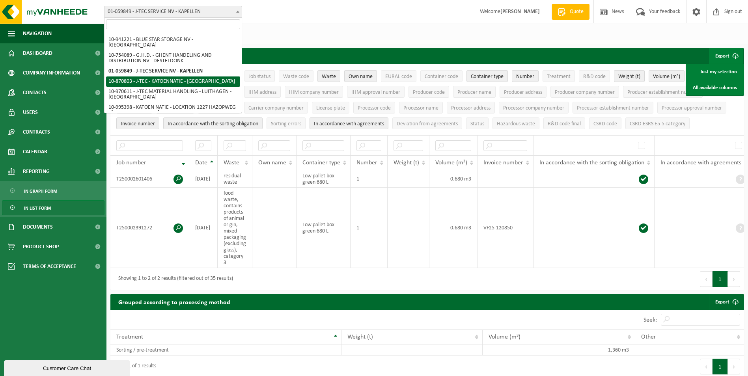
select select "104876"
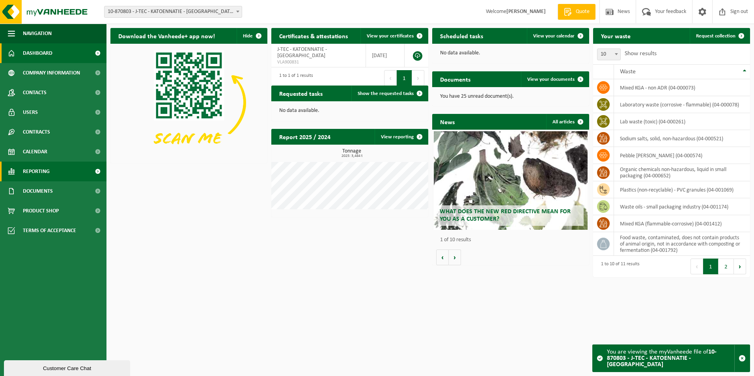
click at [98, 170] on span at bounding box center [98, 172] width 18 height 20
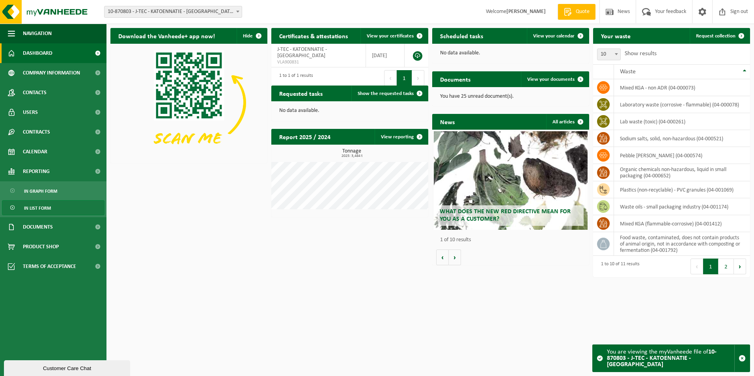
click at [52, 210] on link "In list form" at bounding box center [53, 207] width 103 height 15
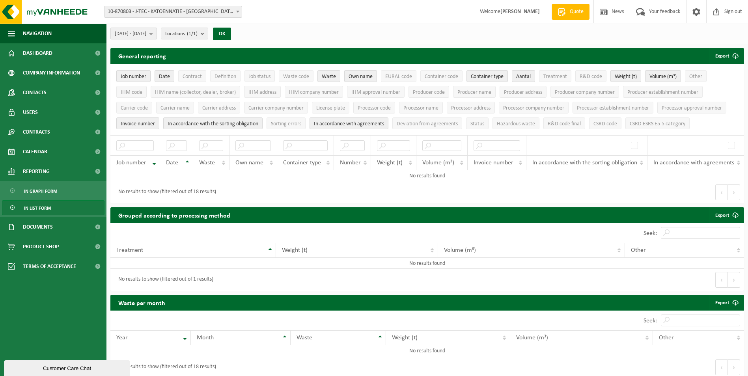
click at [157, 33] on b "submit" at bounding box center [152, 33] width 7 height 11
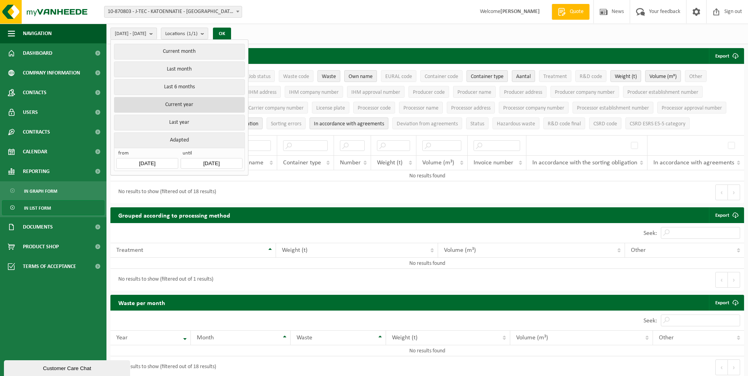
click at [188, 107] on button "Current year" at bounding box center [179, 105] width 131 height 16
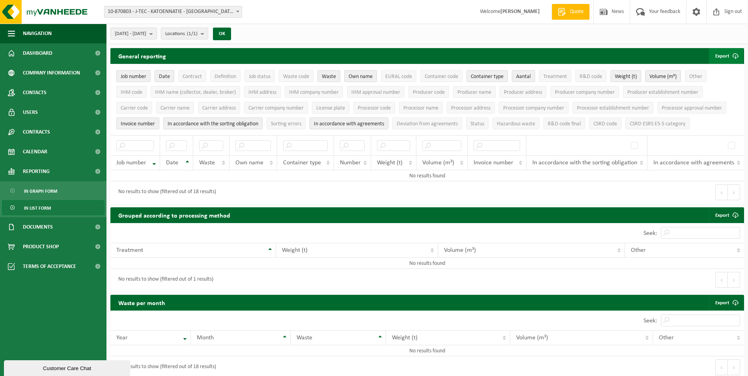
click at [735, 56] on span "submit" at bounding box center [736, 56] width 16 height 16
click at [716, 88] on link "All available columns" at bounding box center [715, 88] width 56 height 16
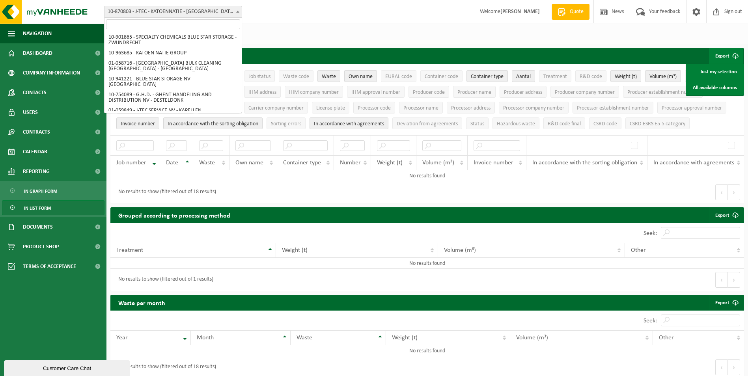
click at [216, 9] on span "10-870803 - J-TEC - KATOENNATIE - [GEOGRAPHIC_DATA]" at bounding box center [173, 11] width 137 height 11
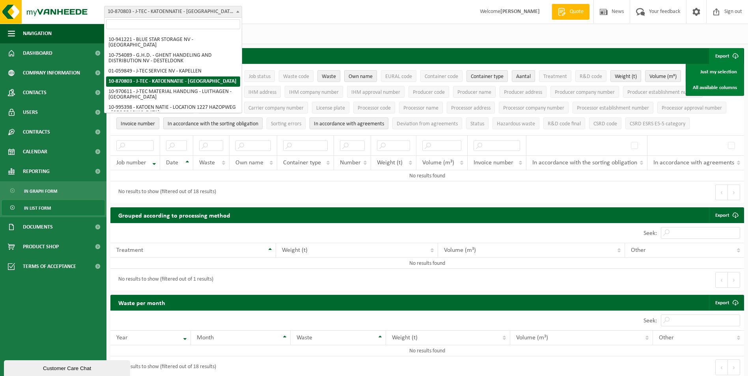
scroll to position [79, 0]
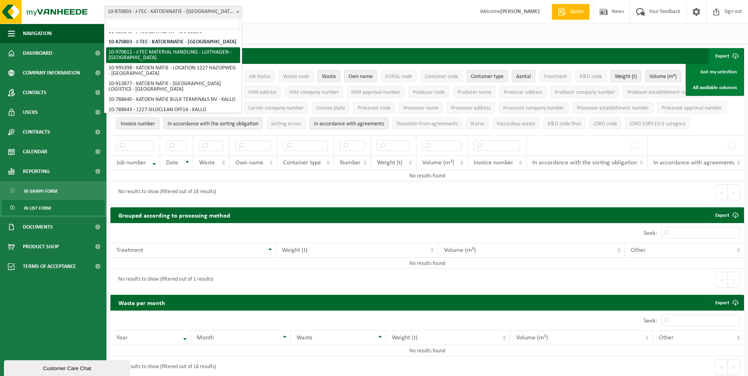
select select "154937"
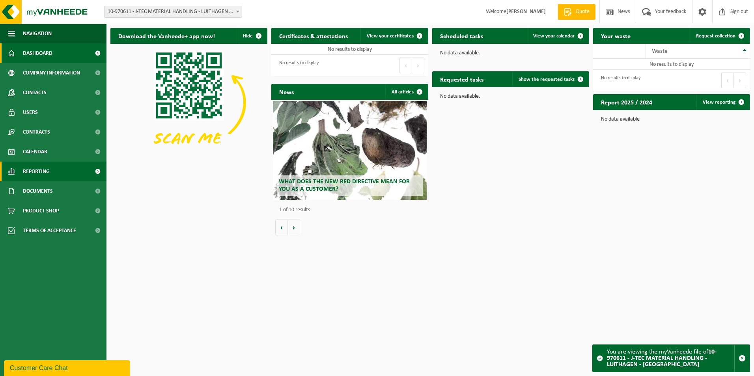
click at [60, 172] on link "Reporting" at bounding box center [53, 172] width 106 height 20
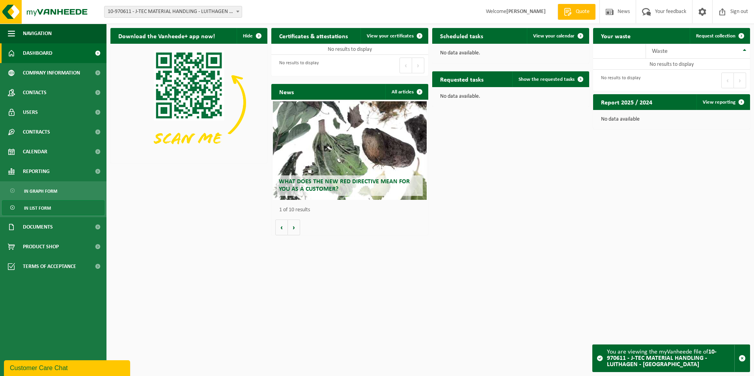
click at [53, 209] on link "In list form" at bounding box center [53, 207] width 103 height 15
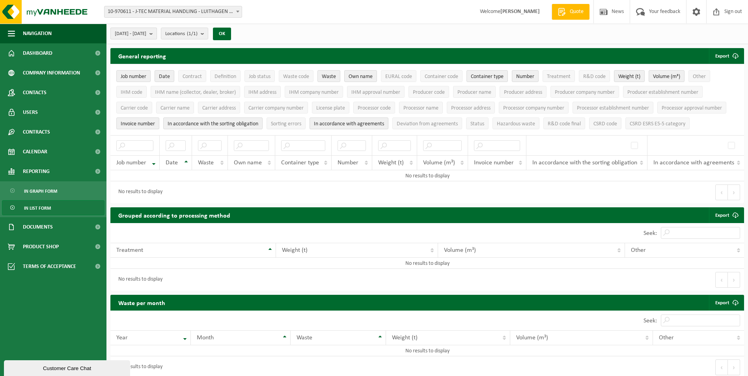
click at [146, 30] on span "2025-05-01 - 2025-10-03" at bounding box center [131, 34] width 32 height 12
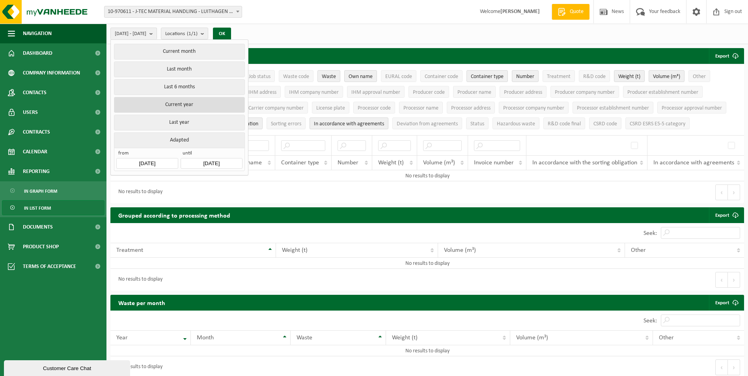
click at [179, 106] on button "Current year" at bounding box center [179, 105] width 131 height 16
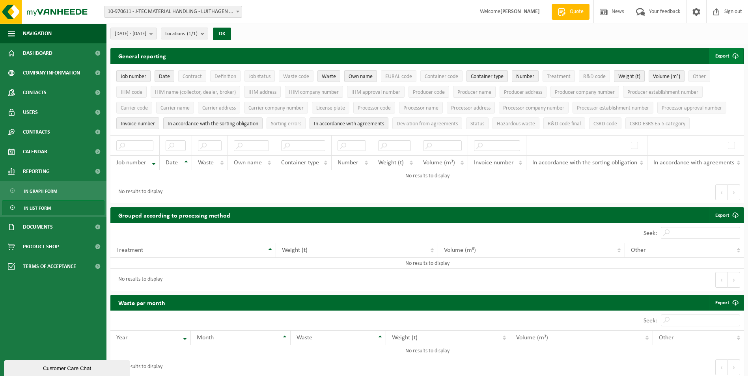
click at [725, 56] on font "Export" at bounding box center [722, 56] width 14 height 5
click at [718, 86] on link "All available columns" at bounding box center [715, 88] width 56 height 16
click at [717, 88] on link "All available columns" at bounding box center [715, 88] width 56 height 16
click at [462, 34] on div "2025-01-01 - 2025-10-03 Current month Last month Last 6 months Current year Las…" at bounding box center [427, 34] width 642 height 21
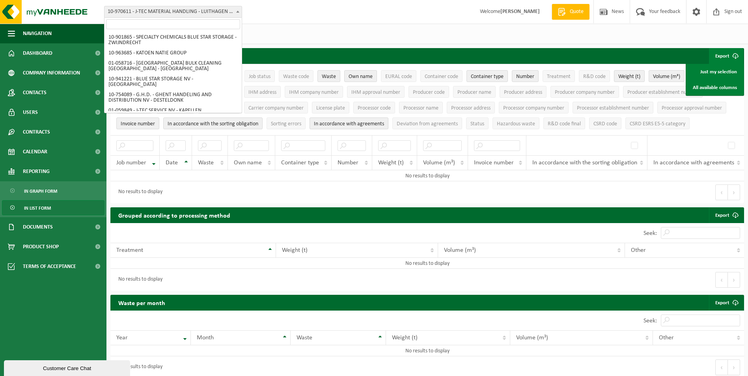
click at [222, 7] on span "10-970611 - J-TEC MATERIAL HANDLING - LUITHAGEN - [GEOGRAPHIC_DATA]" at bounding box center [173, 11] width 137 height 11
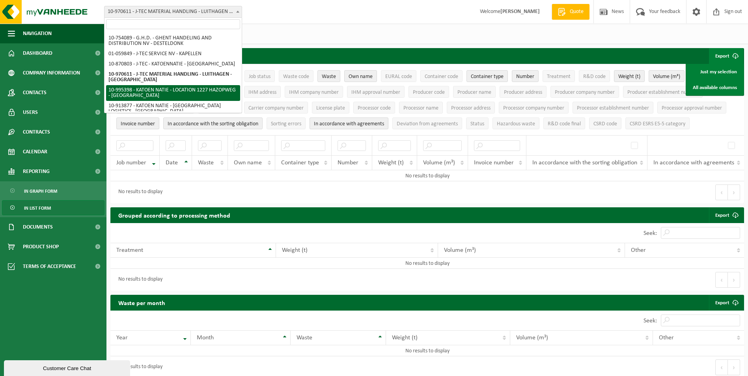
select select "172159"
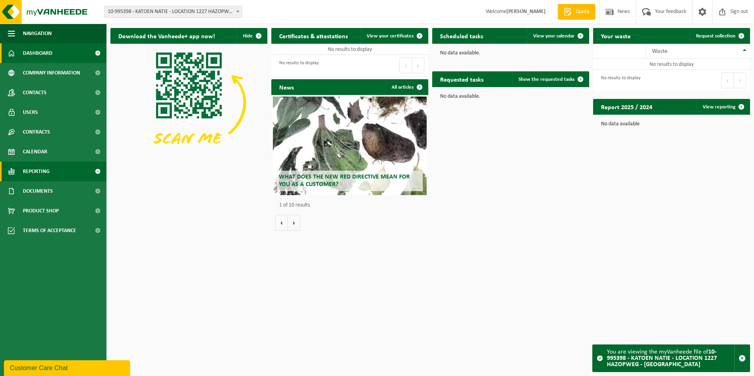
click at [73, 170] on link "Reporting" at bounding box center [53, 172] width 106 height 20
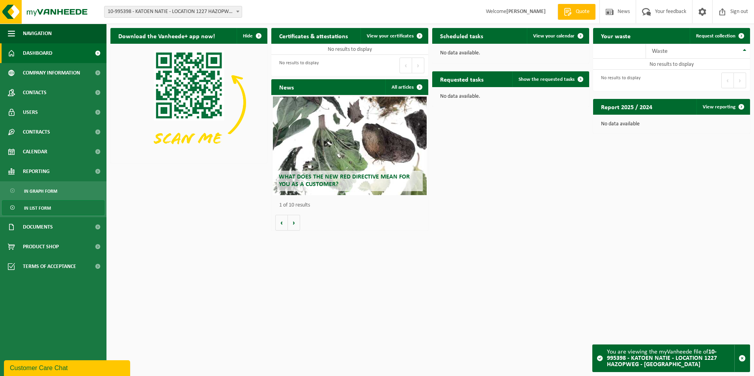
click at [52, 209] on link "In list form" at bounding box center [53, 207] width 103 height 15
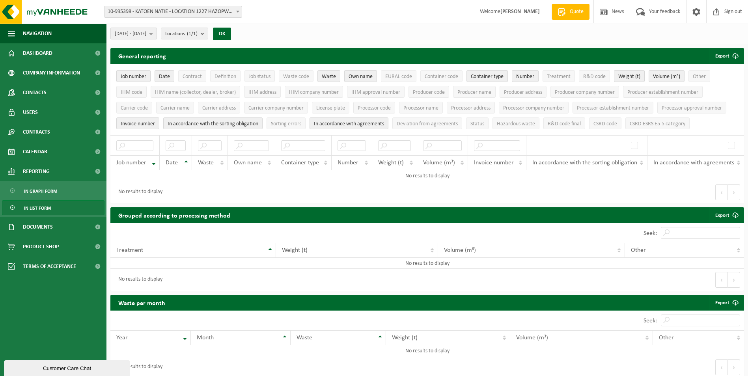
click at [146, 34] on span "[DATE] - [DATE]" at bounding box center [131, 34] width 32 height 12
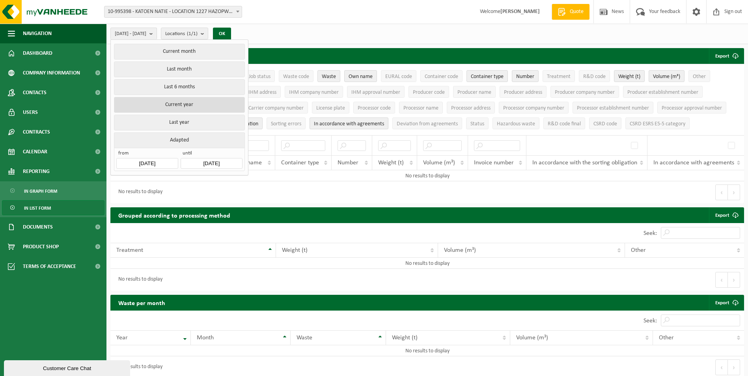
click at [190, 104] on button "Current year" at bounding box center [179, 105] width 131 height 16
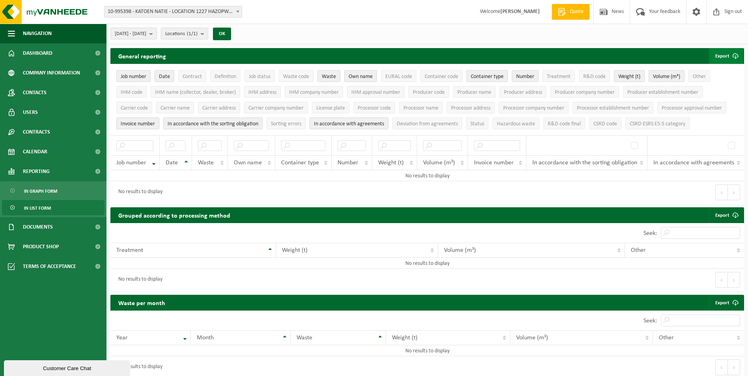
click at [718, 57] on font "Export" at bounding box center [722, 56] width 14 height 5
click at [718, 91] on link "All available columns" at bounding box center [715, 88] width 56 height 16
click at [174, 14] on span "10-995398 - KATOEN NATIE - LOCATION 1227 HAZOPWEG - [GEOGRAPHIC_DATA]" at bounding box center [173, 11] width 137 height 11
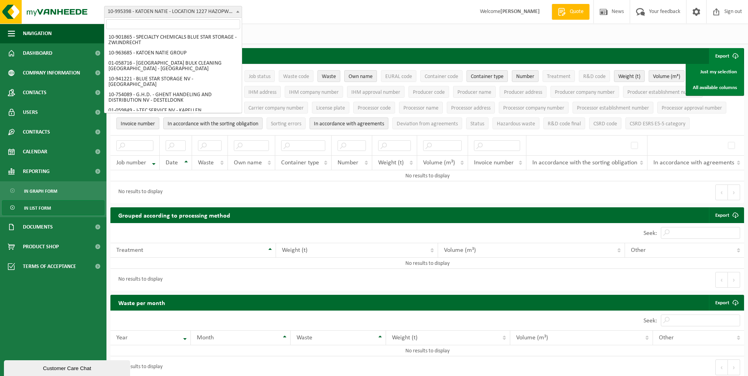
scroll to position [73, 0]
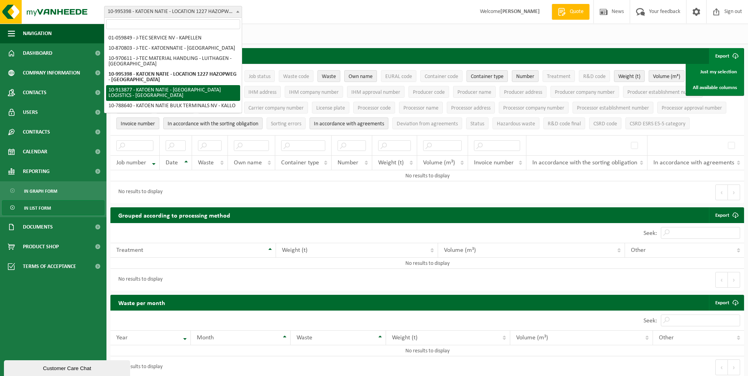
select select "142515"
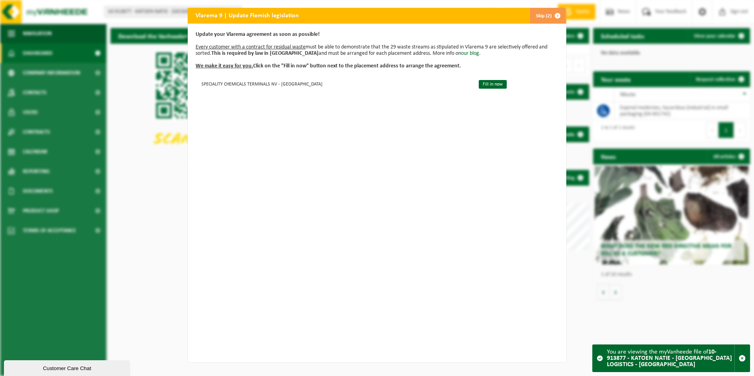
click at [555, 14] on span "button" at bounding box center [558, 16] width 16 height 16
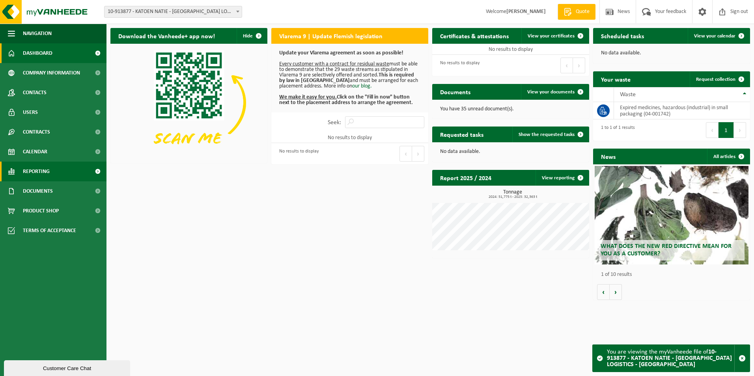
click at [95, 172] on span at bounding box center [98, 172] width 18 height 20
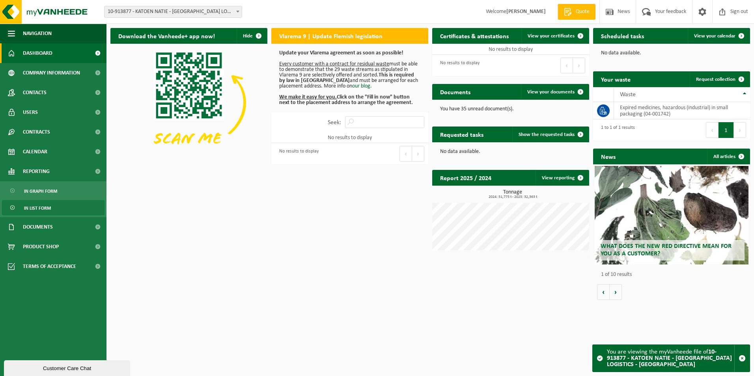
click at [60, 205] on link "In list form" at bounding box center [53, 207] width 103 height 15
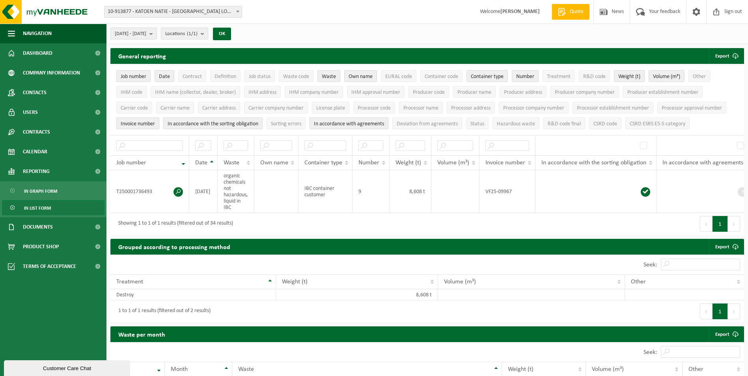
click at [146, 32] on span "[DATE] - [DATE]" at bounding box center [131, 34] width 32 height 12
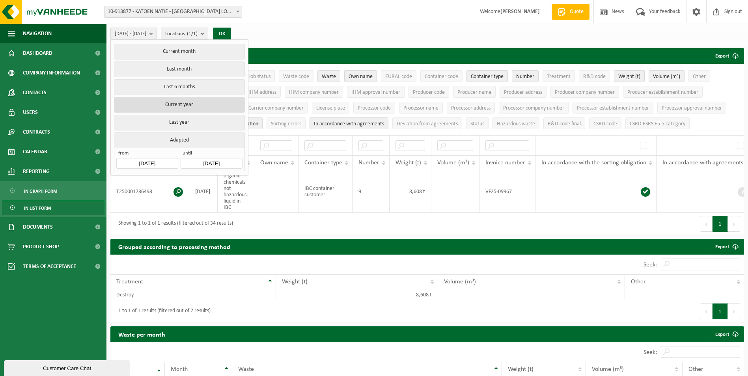
click at [190, 105] on button "Current year" at bounding box center [179, 105] width 131 height 16
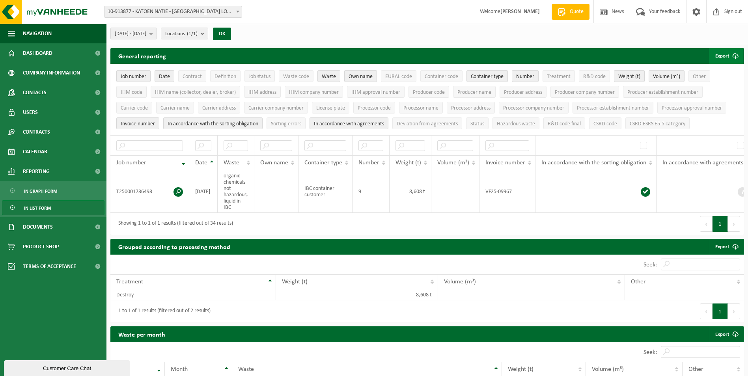
click at [729, 60] on span "submit" at bounding box center [736, 56] width 16 height 16
click at [714, 88] on link "All available columns" at bounding box center [715, 88] width 56 height 16
click at [217, 7] on span "10-913877 - KATOEN NATIE - [GEOGRAPHIC_DATA] LOGISTICS - [GEOGRAPHIC_DATA]" at bounding box center [173, 11] width 137 height 11
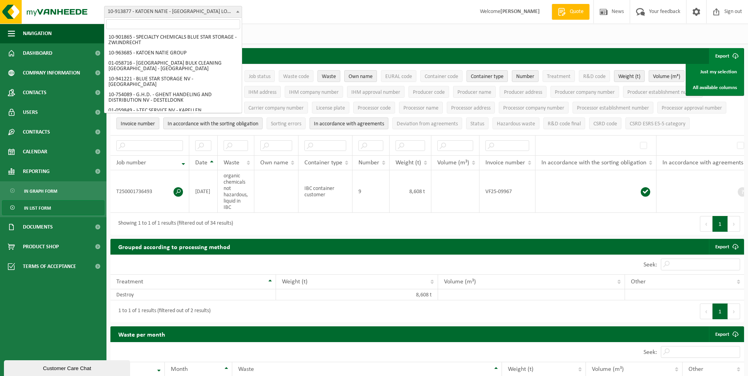
scroll to position [99, 0]
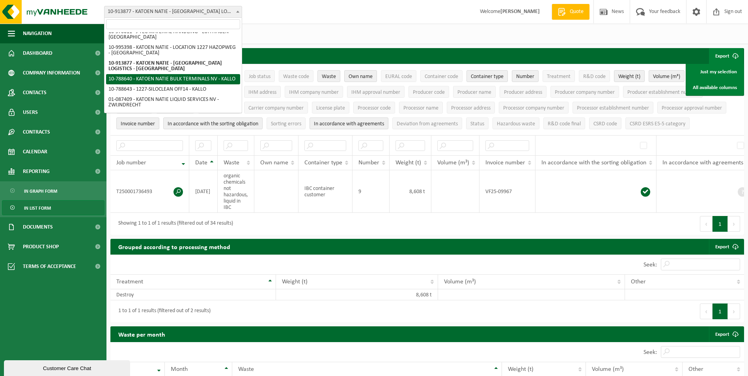
select select "29881"
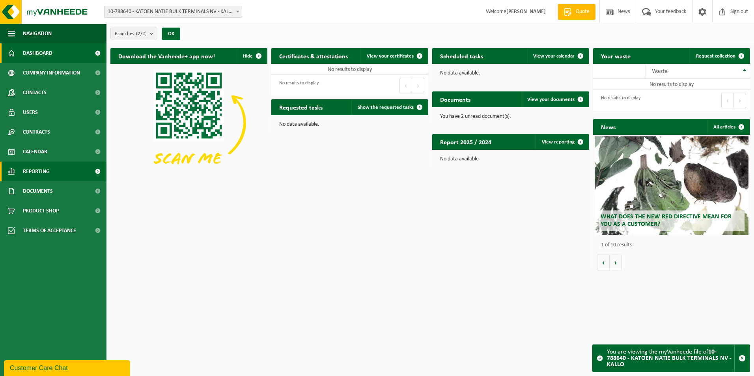
click at [75, 175] on link "Reporting" at bounding box center [53, 172] width 106 height 20
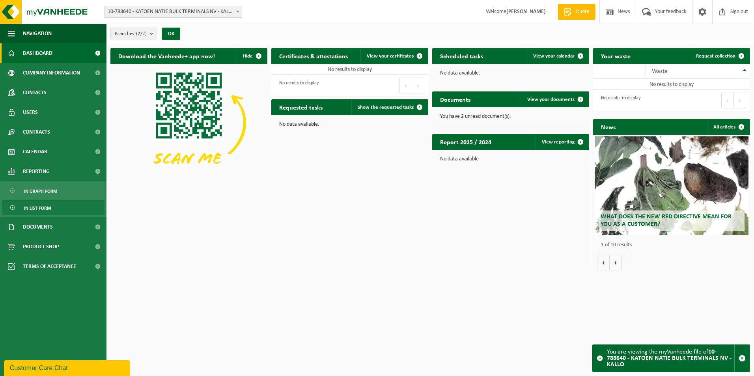
click at [68, 208] on link "In list form" at bounding box center [53, 207] width 103 height 15
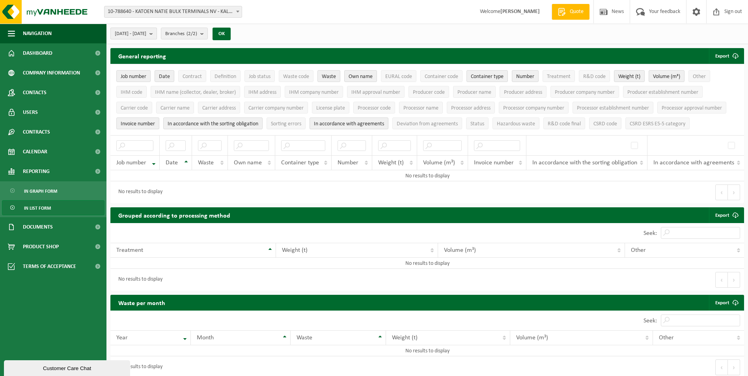
click at [146, 32] on span "2025-05-01 - 2025-10-03" at bounding box center [131, 34] width 32 height 12
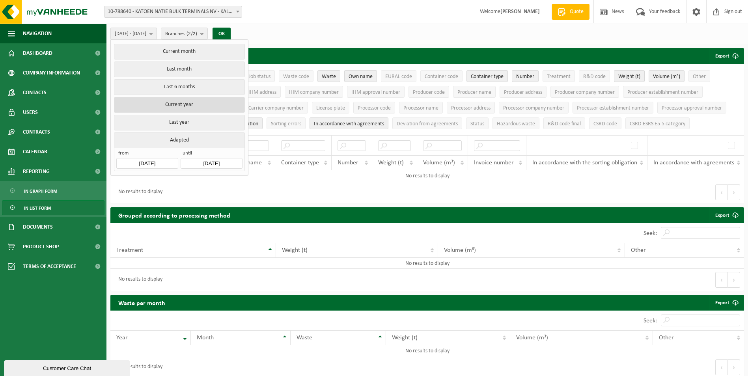
click at [189, 103] on button "Current year" at bounding box center [179, 105] width 131 height 16
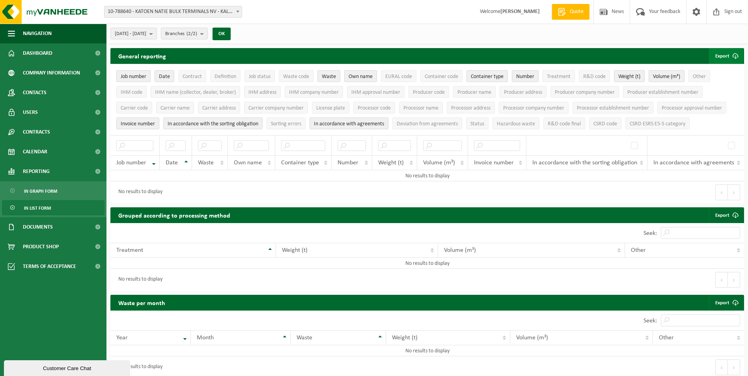
click at [725, 55] on font "Export" at bounding box center [722, 56] width 14 height 5
click at [714, 86] on link "All available columns" at bounding box center [715, 88] width 56 height 16
click at [197, 33] on span "Branches (2/2)" at bounding box center [181, 34] width 32 height 12
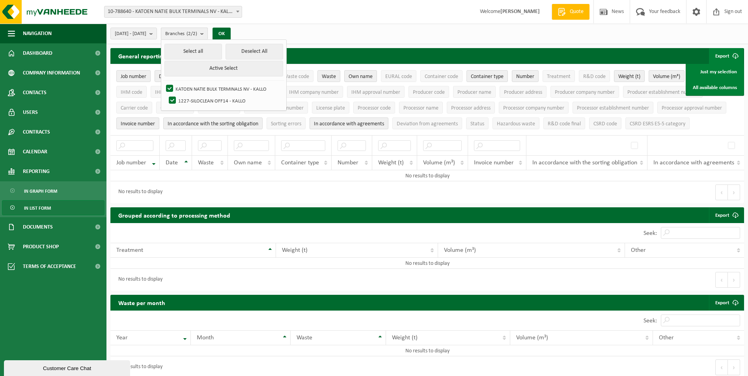
click at [197, 33] on span "Branches (2/2)" at bounding box center [181, 34] width 32 height 12
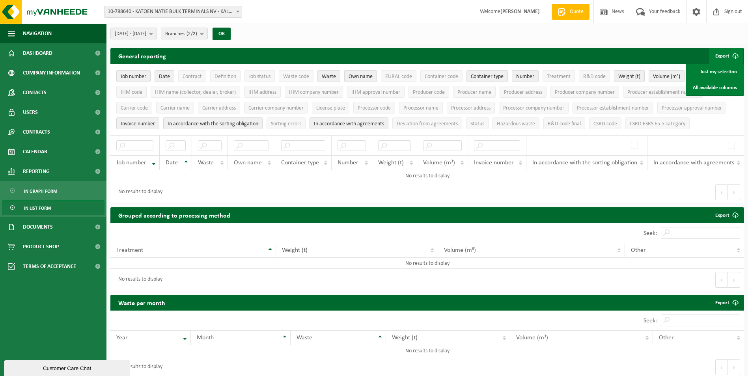
click at [332, 41] on div "2025-01-01 - 2025-10-03 Current month Last month Last 6 months Current year Las…" at bounding box center [427, 34] width 642 height 21
click at [162, 11] on span "10-788640 - KATOEN NATIE BULK TERMINALS NV - KALLO" at bounding box center [173, 11] width 137 height 11
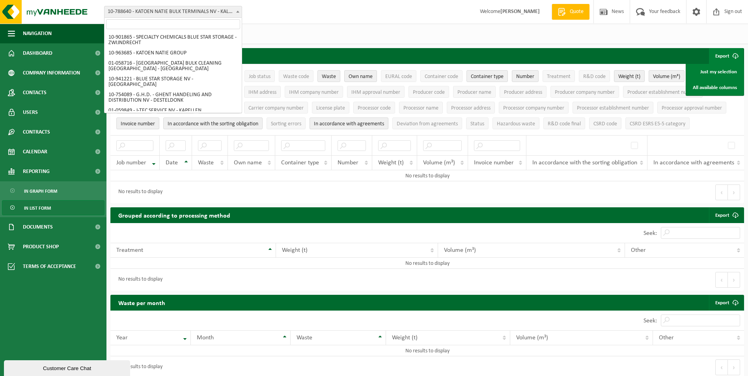
scroll to position [99, 0]
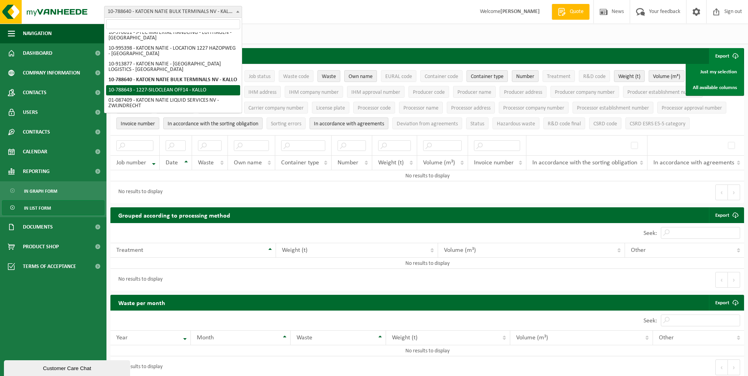
select select "29882"
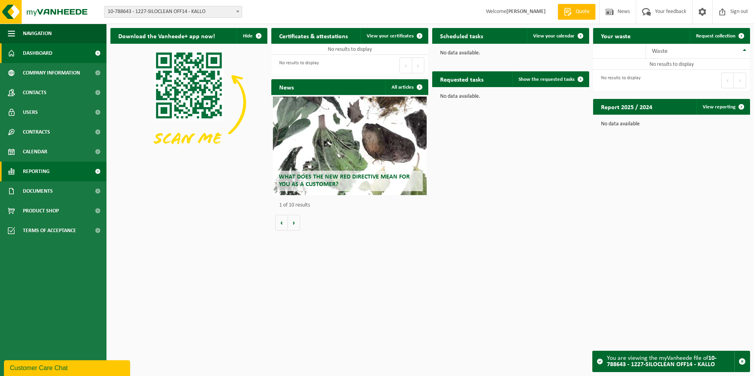
click at [71, 173] on link "Reporting" at bounding box center [53, 172] width 106 height 20
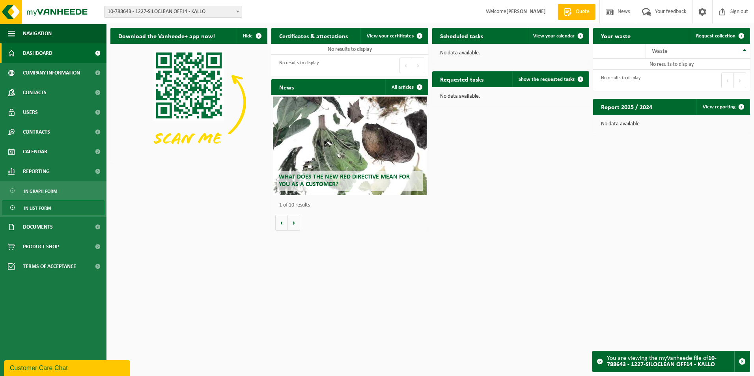
click at [63, 208] on link "In list form" at bounding box center [53, 207] width 103 height 15
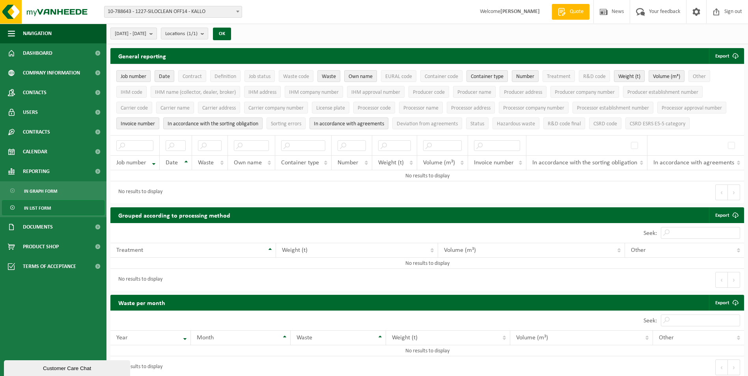
click at [157, 34] on b "submit" at bounding box center [152, 33] width 7 height 11
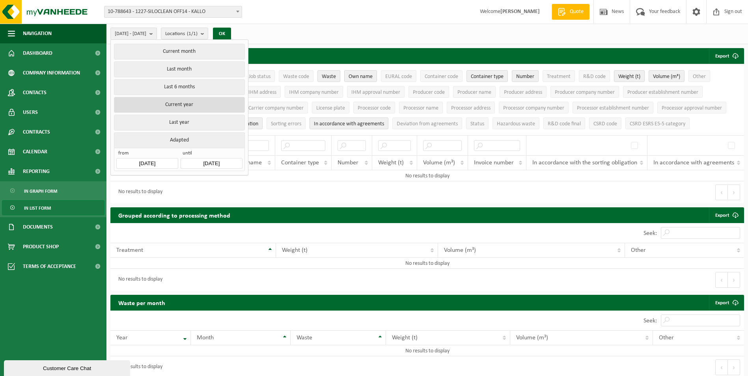
click at [187, 102] on button "Current year" at bounding box center [179, 105] width 131 height 16
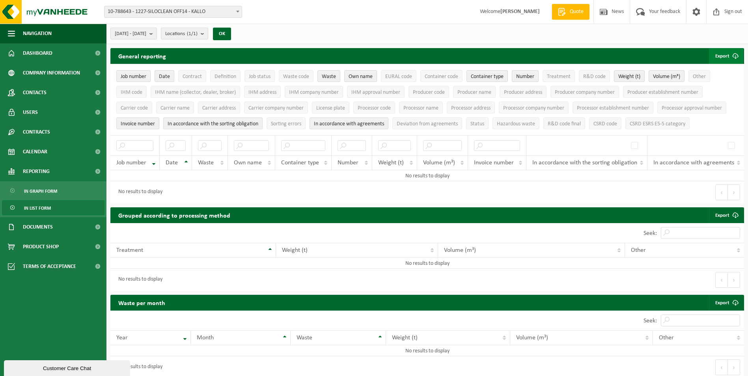
click at [729, 59] on span "submit" at bounding box center [736, 56] width 16 height 16
click at [721, 89] on link "All available columns" at bounding box center [715, 88] width 56 height 16
click at [413, 27] on div "2025-01-01 - 2025-10-03 Current month Last month Last 6 months Current year Las…" at bounding box center [427, 34] width 642 height 21
click at [165, 13] on span "10-788643 - 1227-SILOCLEAN OFF14 - KALLO" at bounding box center [173, 11] width 137 height 11
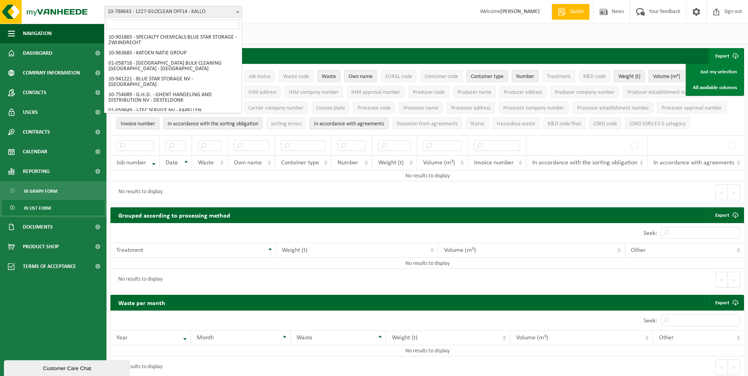
scroll to position [125, 0]
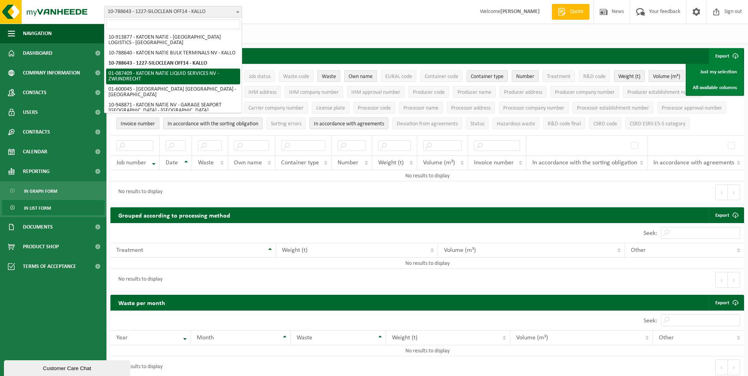
select select "11277"
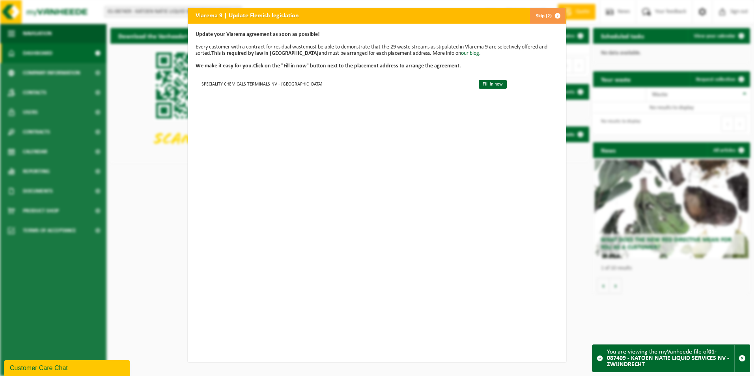
click at [552, 16] on span "button" at bounding box center [558, 16] width 16 height 16
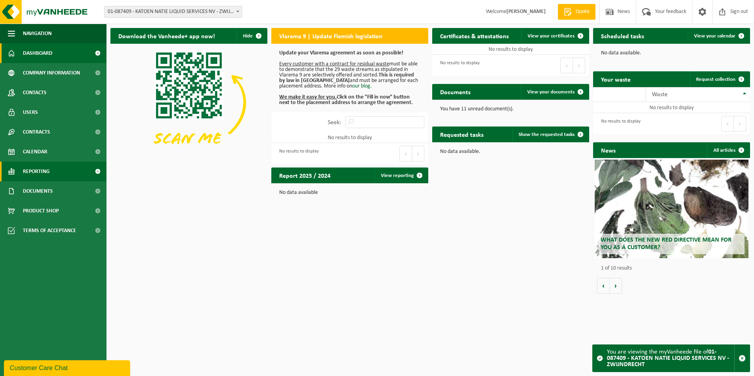
click at [77, 169] on link "Reporting" at bounding box center [53, 172] width 106 height 20
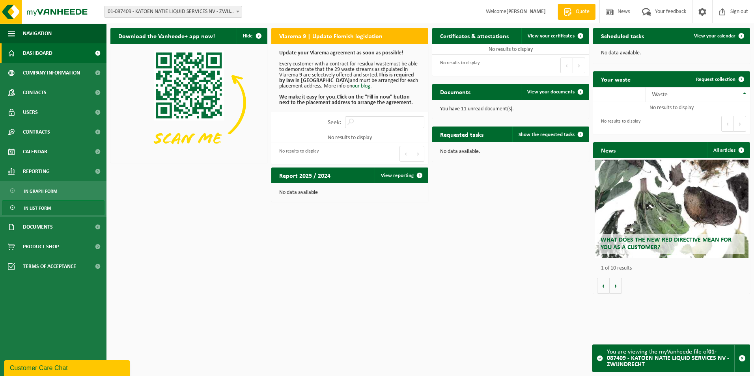
click at [60, 209] on link "In list form" at bounding box center [53, 207] width 103 height 15
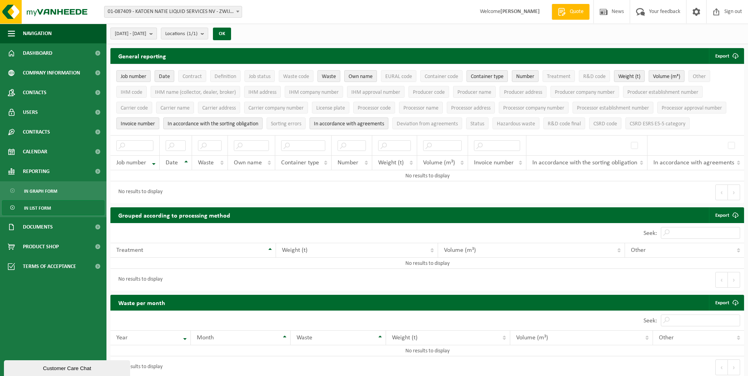
click at [146, 32] on span "2025-05-01 - 2025-10-03" at bounding box center [131, 34] width 32 height 12
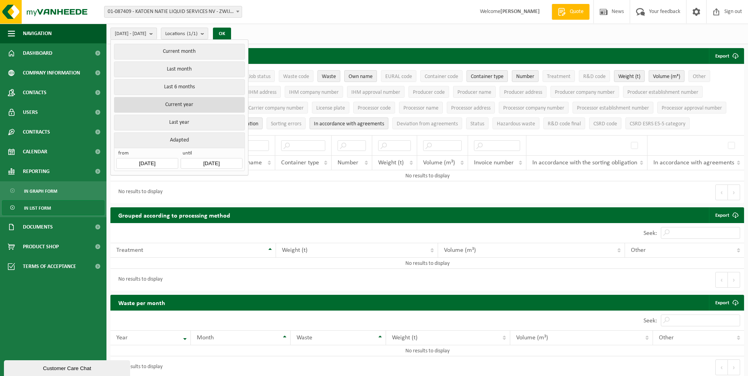
click at [189, 105] on button "Current year" at bounding box center [179, 105] width 131 height 16
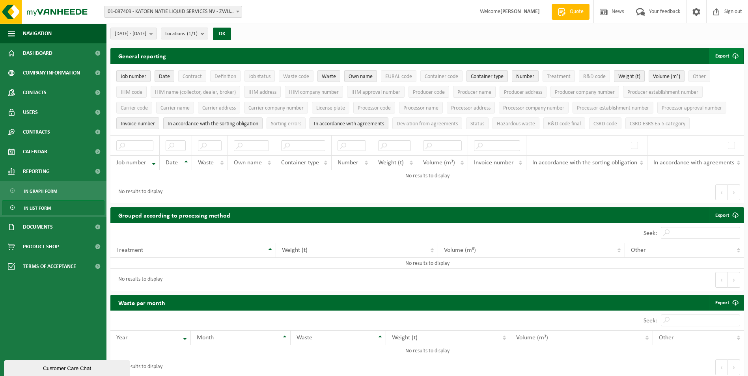
click at [728, 56] on span "submit" at bounding box center [736, 56] width 16 height 16
click at [715, 87] on link "All available columns" at bounding box center [715, 88] width 56 height 16
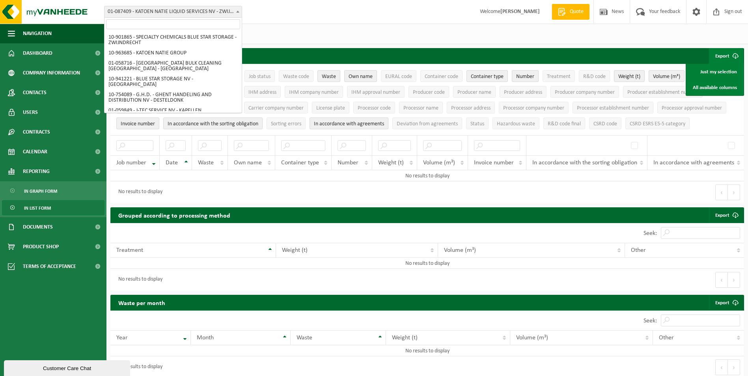
click at [163, 14] on span "01-087409 - KATOEN NATIE LIQUID SERVICES NV - ZWIJNDRECHT" at bounding box center [173, 11] width 137 height 11
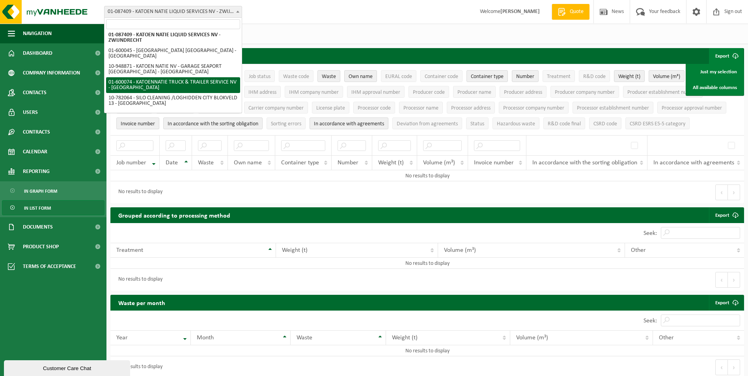
scroll to position [125, 0]
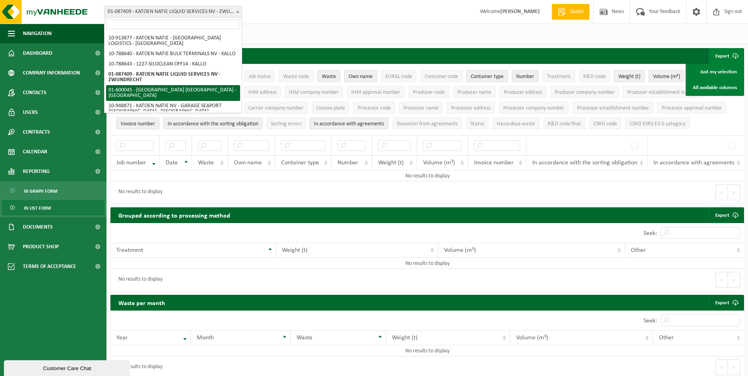
select select "151210"
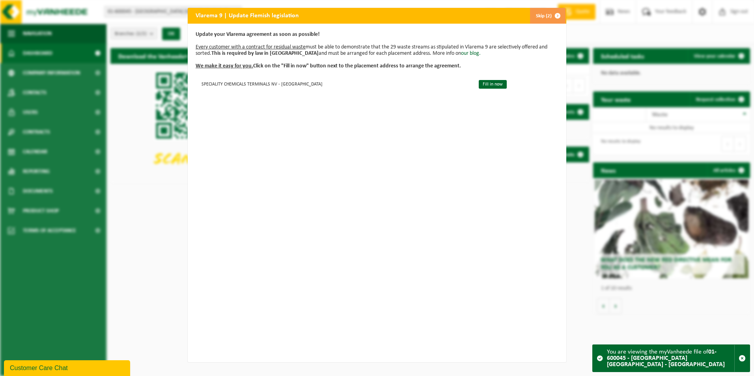
click at [557, 10] on span "button" at bounding box center [558, 16] width 16 height 16
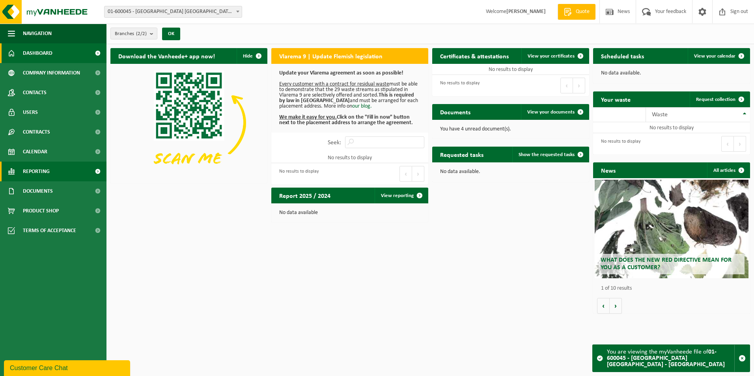
click at [96, 170] on span at bounding box center [98, 172] width 18 height 20
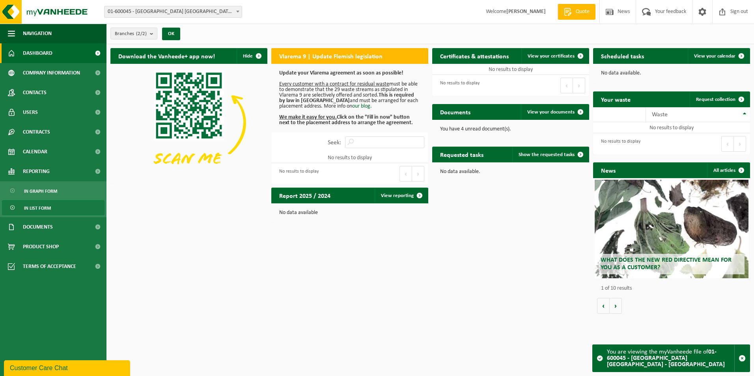
click at [62, 212] on link "In list form" at bounding box center [53, 207] width 103 height 15
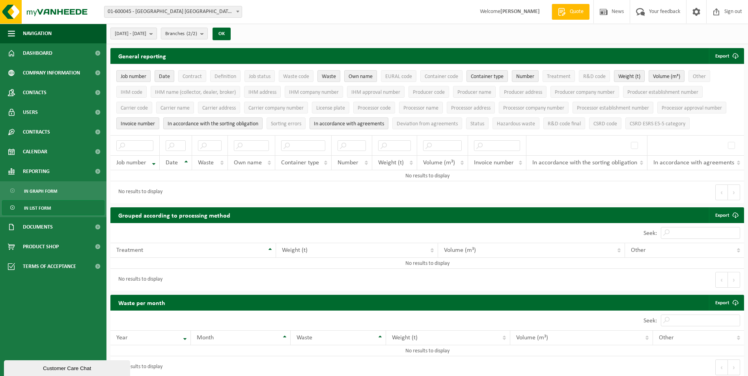
click at [157, 33] on b "submit" at bounding box center [152, 33] width 7 height 11
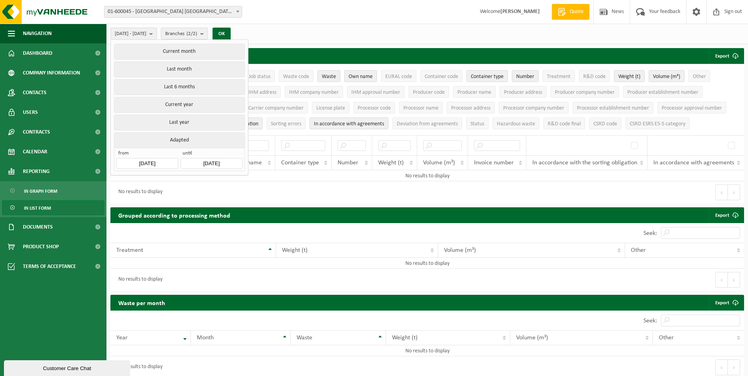
click at [157, 33] on b "submit" at bounding box center [152, 33] width 7 height 11
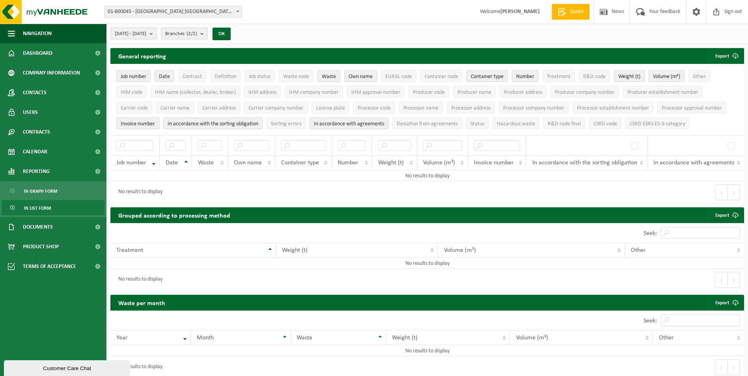
click at [157, 33] on b "submit" at bounding box center [152, 33] width 7 height 11
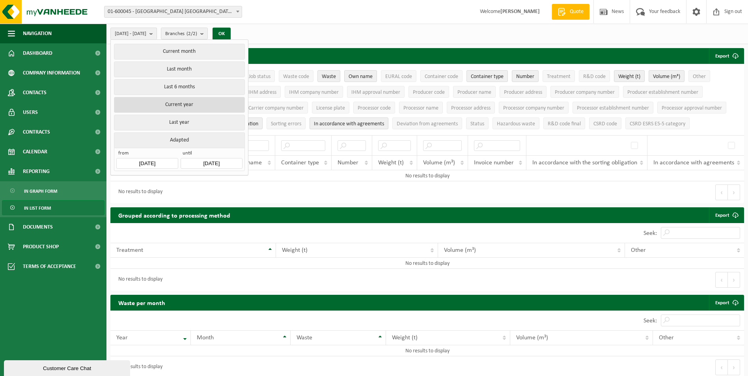
click at [174, 103] on button "Current year" at bounding box center [179, 105] width 131 height 16
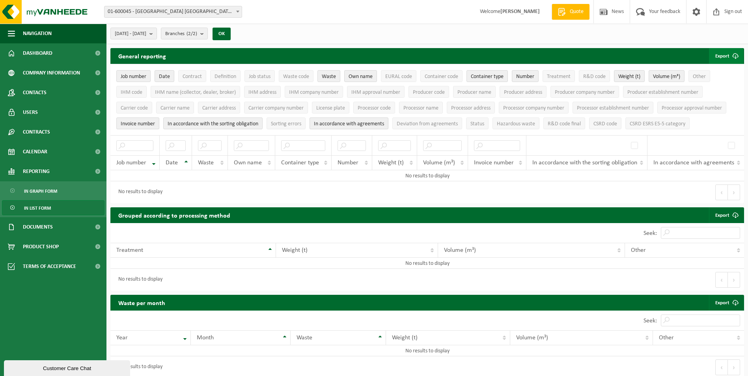
click at [722, 54] on font "Export" at bounding box center [722, 56] width 14 height 5
click at [708, 89] on link "All available columns" at bounding box center [715, 88] width 56 height 16
click at [156, 10] on span "01-600045 - [GEOGRAPHIC_DATA] [GEOGRAPHIC_DATA] - [GEOGRAPHIC_DATA]" at bounding box center [173, 11] width 137 height 11
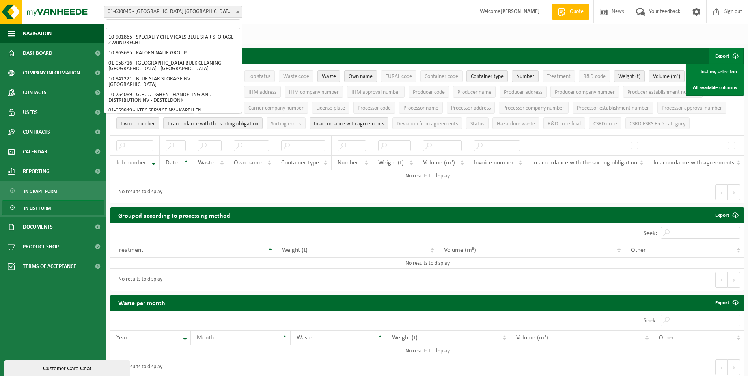
scroll to position [140, 0]
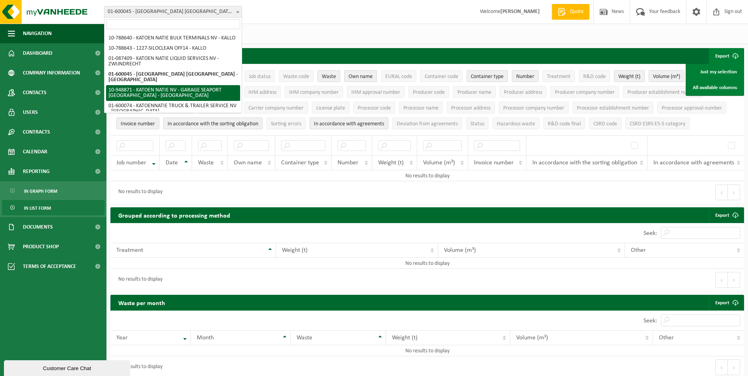
select select "151215"
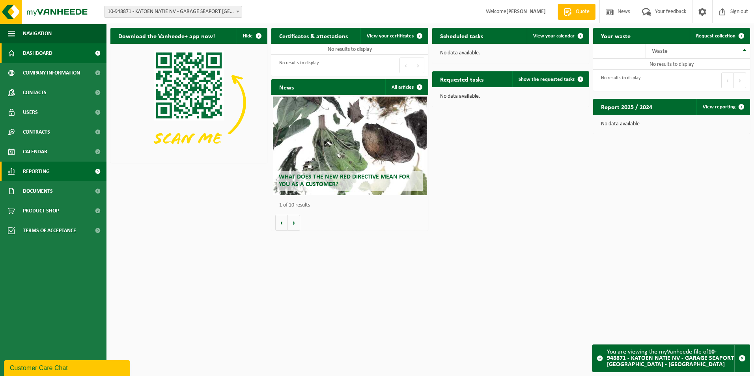
click at [68, 174] on link "Reporting" at bounding box center [53, 172] width 106 height 20
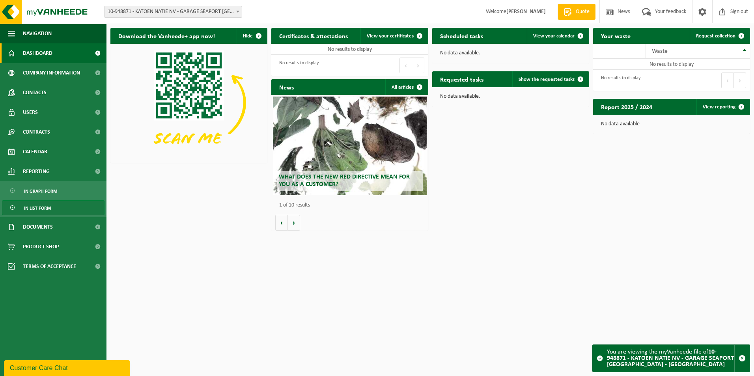
click at [57, 209] on link "In list form" at bounding box center [53, 207] width 103 height 15
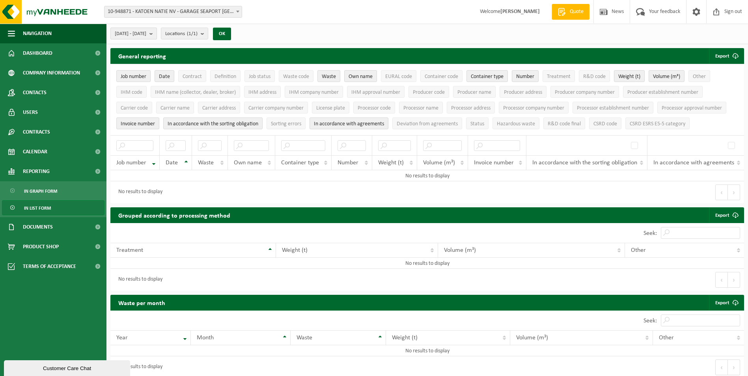
click at [146, 34] on span "[DATE] - [DATE]" at bounding box center [131, 34] width 32 height 12
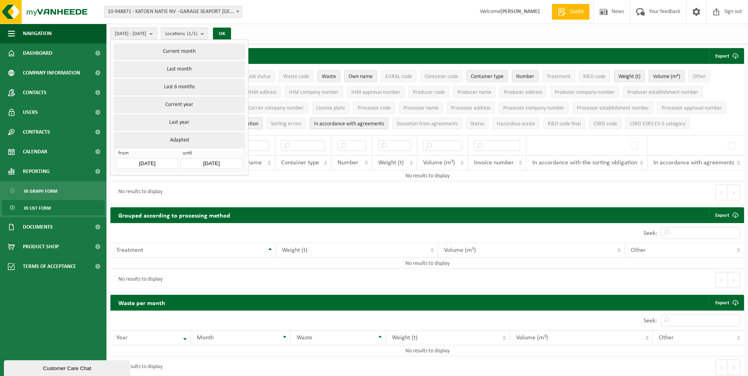
click at [146, 34] on span "2025-05-01 - 2025-10-03" at bounding box center [131, 34] width 32 height 12
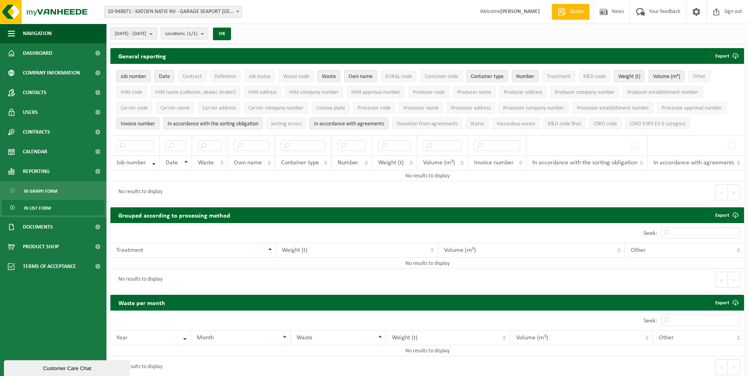
click at [146, 34] on span "2025-05-01 - 2025-10-03" at bounding box center [131, 34] width 32 height 12
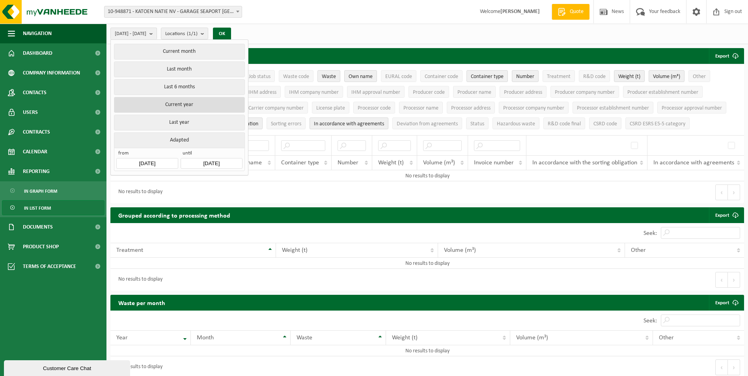
click at [166, 100] on button "Current year" at bounding box center [179, 105] width 131 height 16
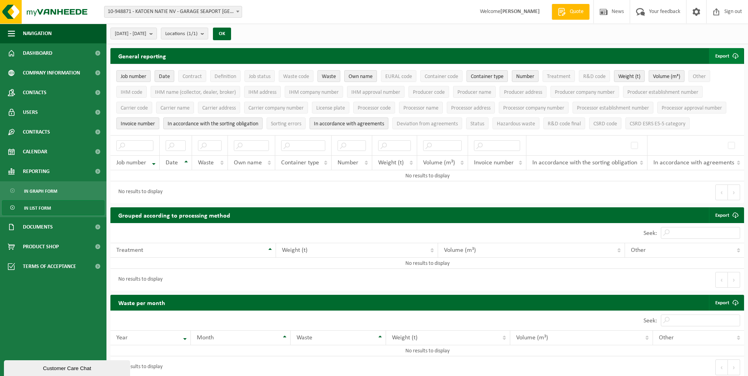
click at [728, 52] on span "submit" at bounding box center [736, 56] width 16 height 16
click at [723, 87] on link "All available columns" at bounding box center [715, 88] width 56 height 16
click at [181, 11] on span "10-948871 - KATOEN NATIE NV - GARAGE SEAPORT [GEOGRAPHIC_DATA] - [GEOGRAPHIC_DA…" at bounding box center [173, 11] width 137 height 11
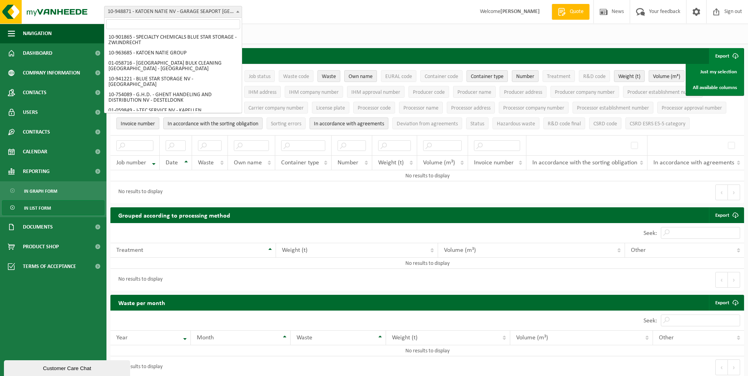
scroll to position [151, 0]
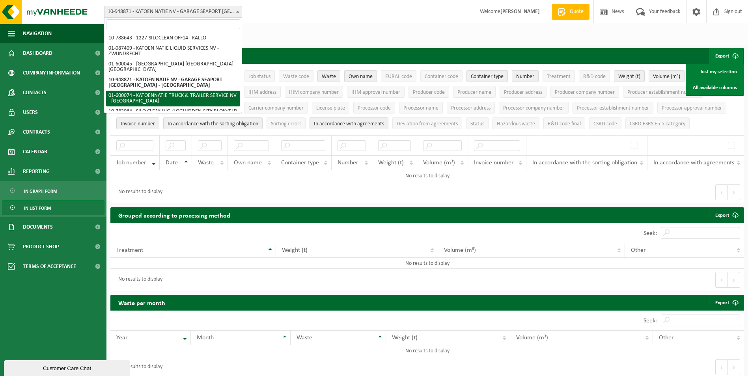
select select "26297"
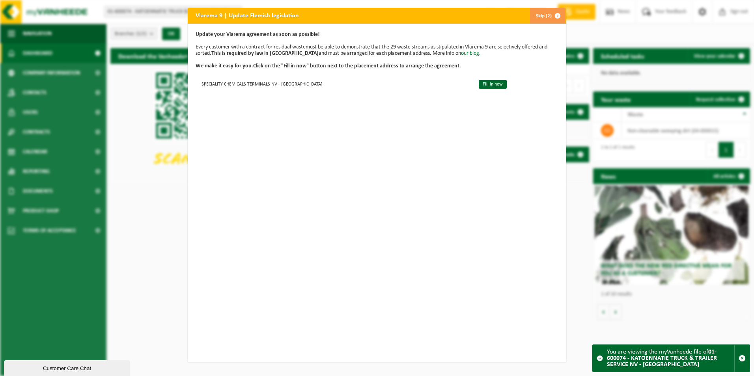
click at [553, 9] on span "button" at bounding box center [558, 16] width 16 height 16
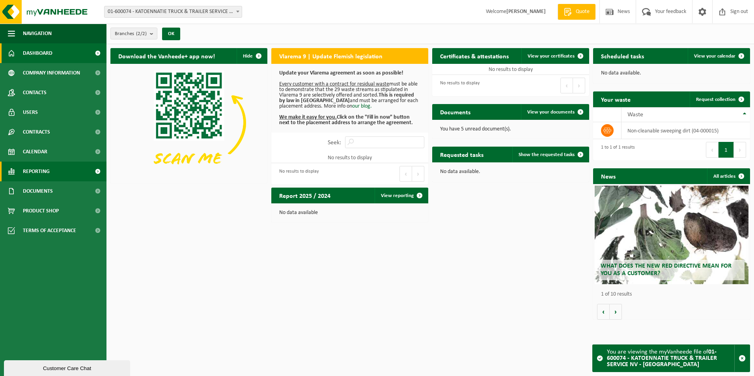
click at [60, 176] on link "Reporting" at bounding box center [53, 172] width 106 height 20
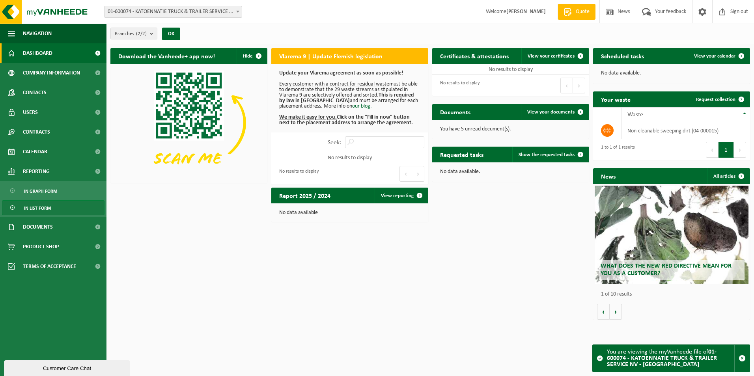
click at [50, 207] on span "In list form" at bounding box center [37, 208] width 27 height 15
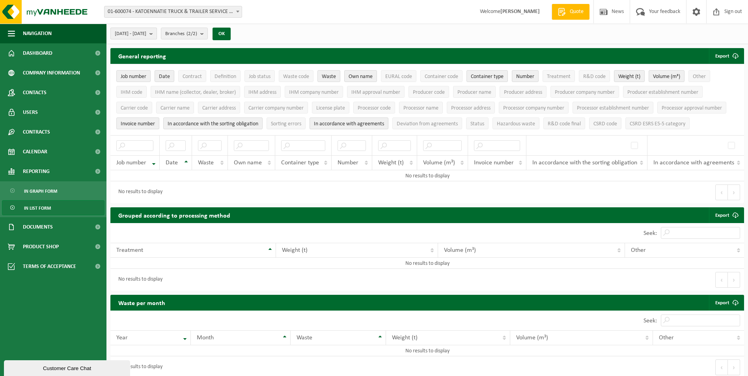
click at [146, 34] on span "[DATE] - [DATE]" at bounding box center [131, 34] width 32 height 12
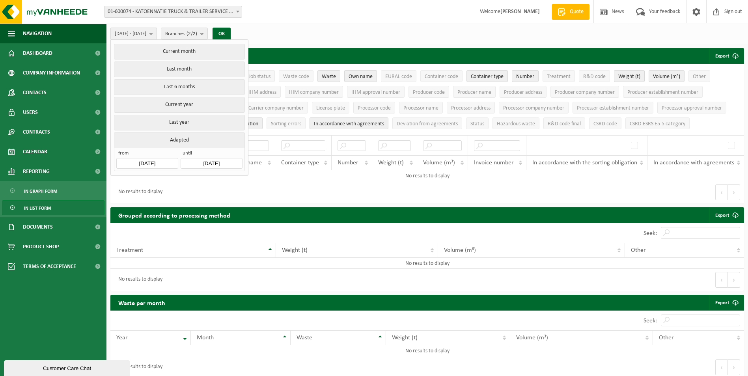
click at [146, 34] on span "2025-05-01 - 2025-10-03" at bounding box center [131, 34] width 32 height 12
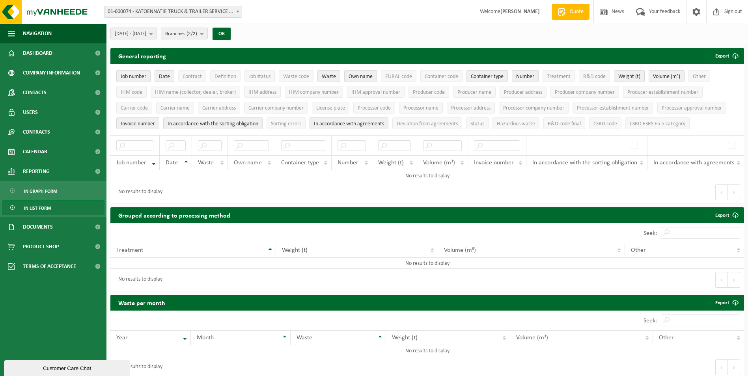
click at [146, 34] on span "[DATE] - [DATE]" at bounding box center [131, 34] width 32 height 12
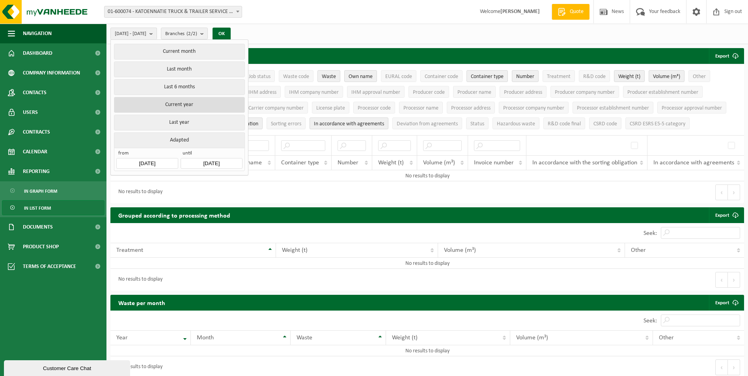
click at [174, 103] on button "Current year" at bounding box center [179, 105] width 131 height 16
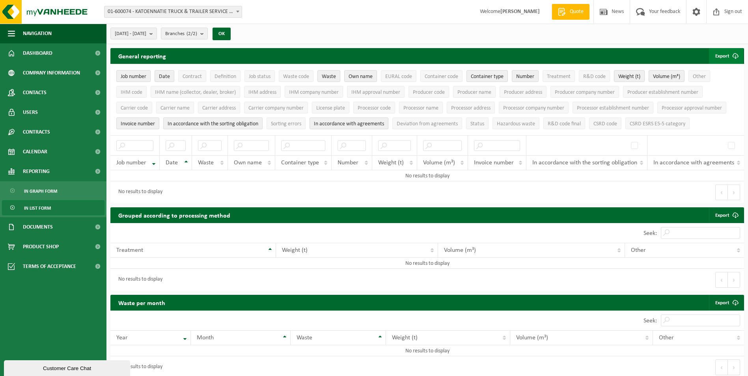
click at [724, 54] on font "Export" at bounding box center [722, 56] width 14 height 5
click at [722, 87] on link "All available columns" at bounding box center [715, 88] width 56 height 16
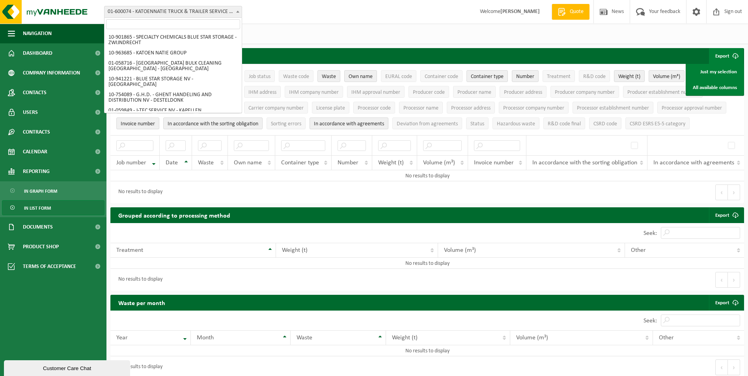
click at [135, 9] on span "01-600074 - KATOENNATIE TRUCK & TRAILER SERVICE NV - [GEOGRAPHIC_DATA]" at bounding box center [173, 11] width 137 height 11
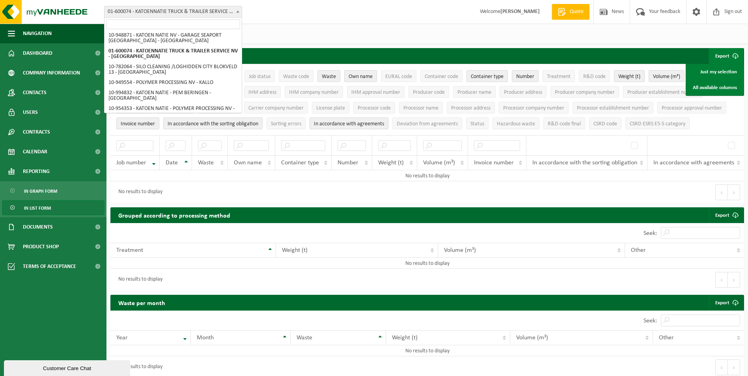
scroll to position [181, 0]
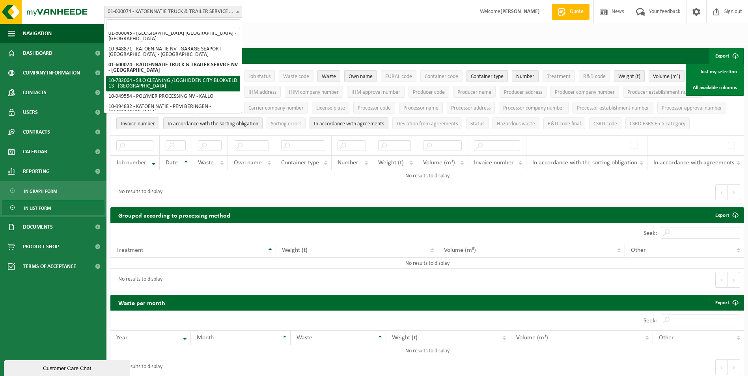
select select "26875"
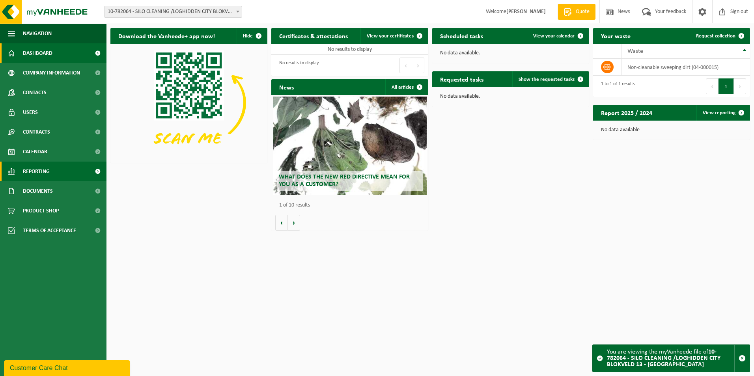
click at [55, 170] on link "Reporting" at bounding box center [53, 172] width 106 height 20
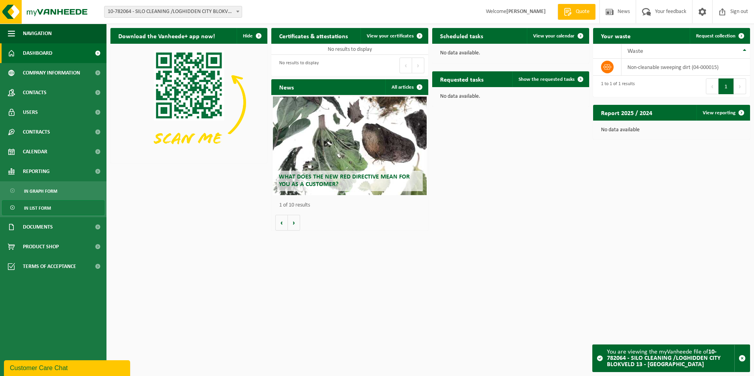
click at [47, 211] on span "In list form" at bounding box center [37, 208] width 27 height 15
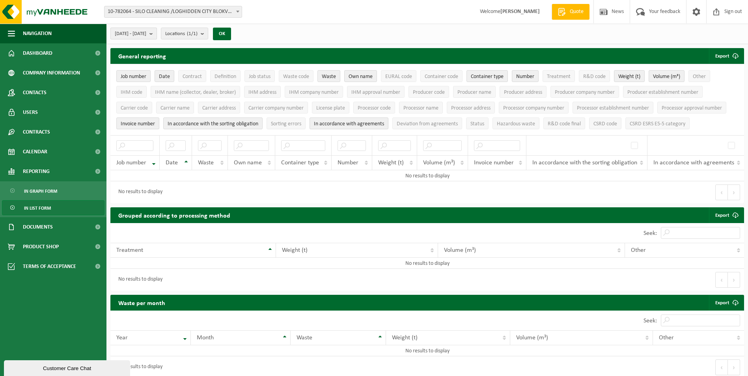
click at [146, 34] on span "[DATE] - [DATE]" at bounding box center [131, 34] width 32 height 12
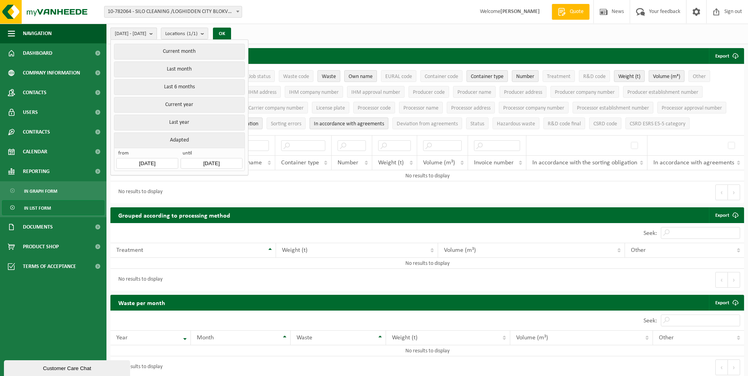
click at [146, 34] on span "[DATE] - [DATE]" at bounding box center [131, 34] width 32 height 12
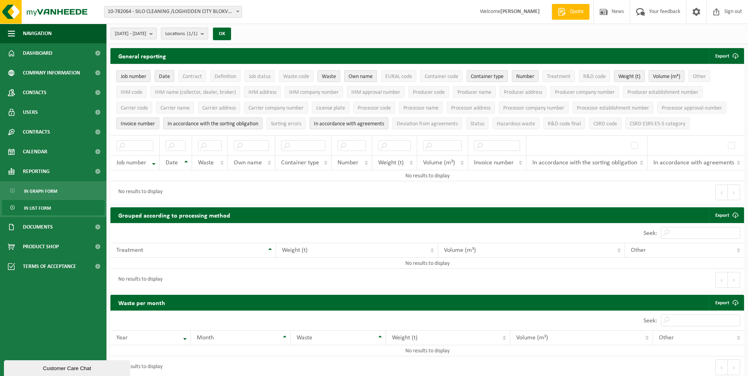
click at [198, 33] on span "Locations (1/1)" at bounding box center [181, 34] width 32 height 12
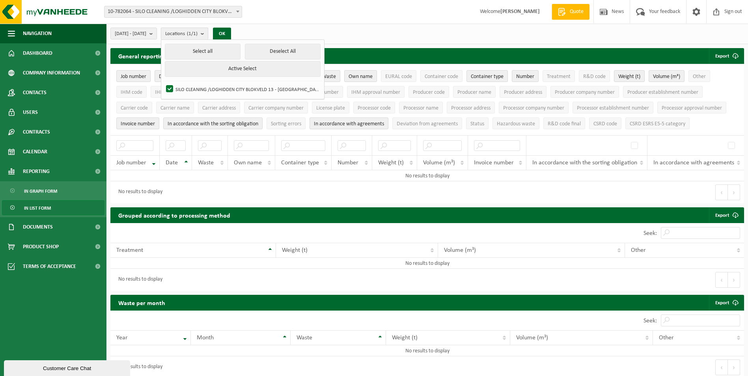
click at [198, 33] on span "Locations (1/1)" at bounding box center [181, 34] width 32 height 12
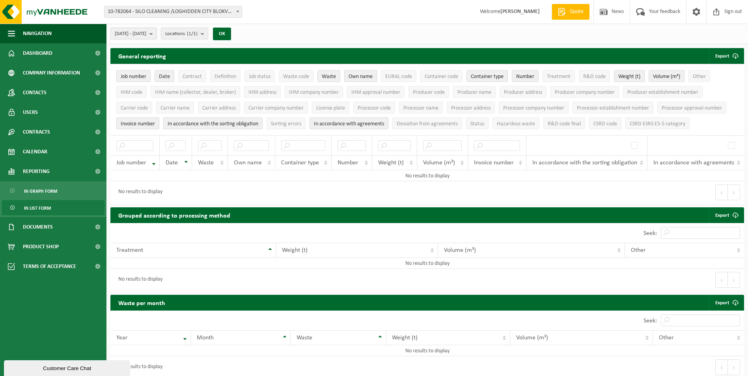
click at [157, 33] on button "[DATE] - [DATE]" at bounding box center [133, 34] width 47 height 12
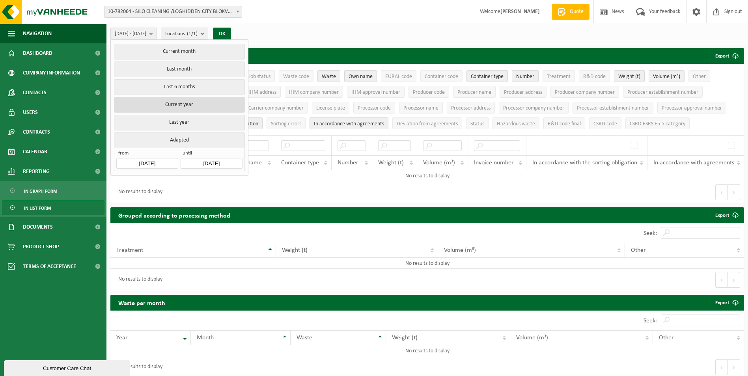
click at [180, 102] on button "Current year" at bounding box center [179, 105] width 131 height 16
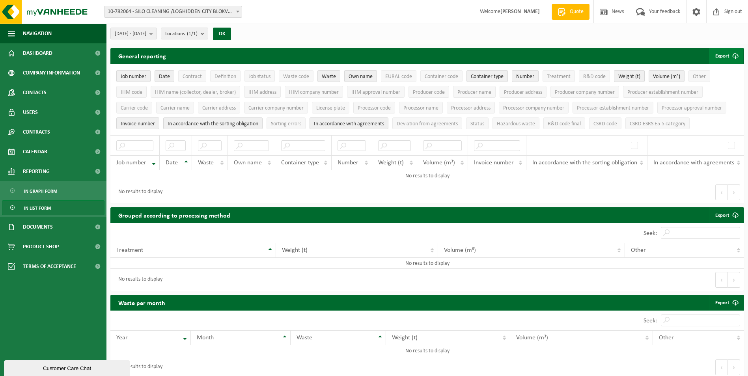
click at [724, 55] on font "Export" at bounding box center [722, 56] width 14 height 5
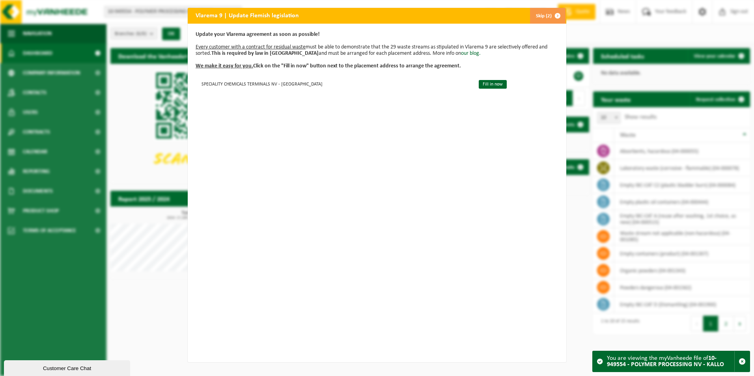
click at [550, 13] on span "button" at bounding box center [558, 16] width 16 height 16
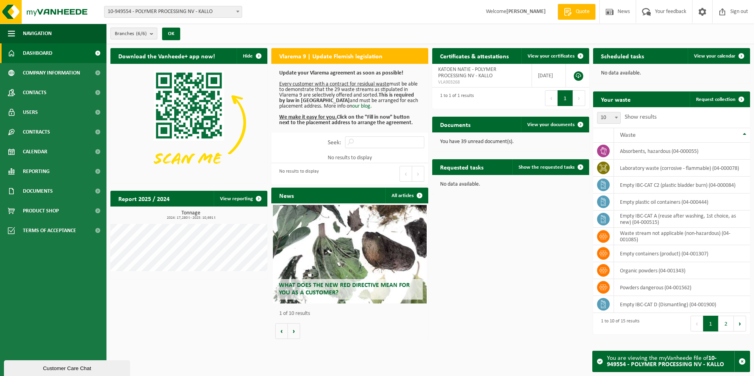
click at [145, 32] on count "(6/6)" at bounding box center [141, 33] width 11 height 5
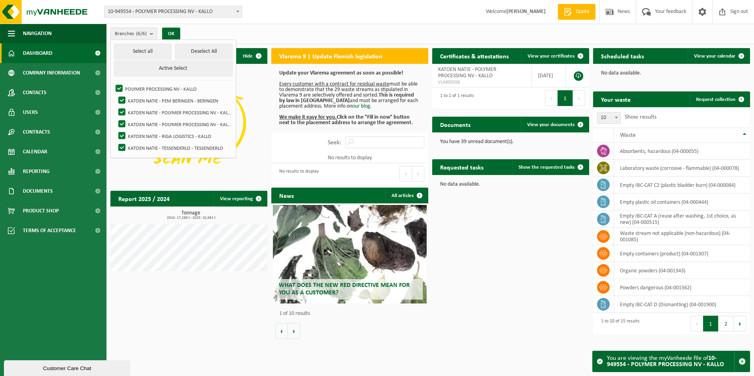
click at [198, 24] on div "Branches (6/6) Select all Deselect All Active Select POLYMER PROCESSING NV - KA…" at bounding box center [430, 34] width 648 height 21
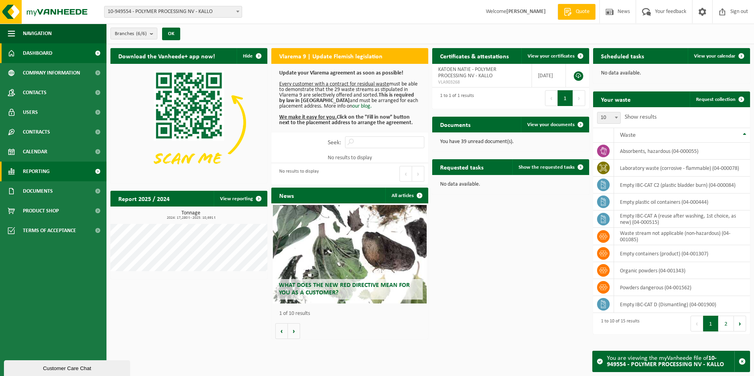
click at [56, 175] on link "Reporting" at bounding box center [53, 172] width 106 height 20
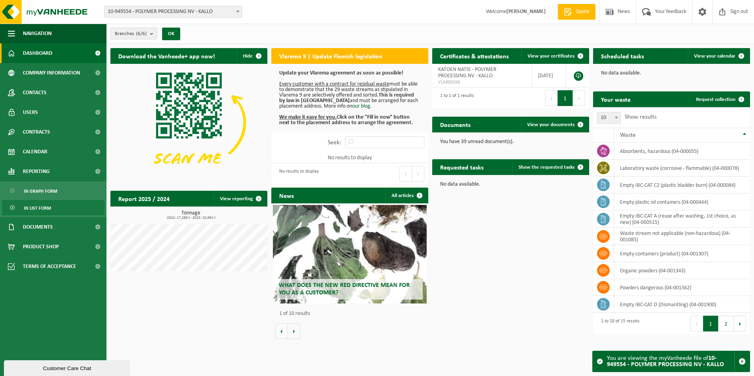
click at [59, 210] on link "In list form" at bounding box center [53, 207] width 103 height 15
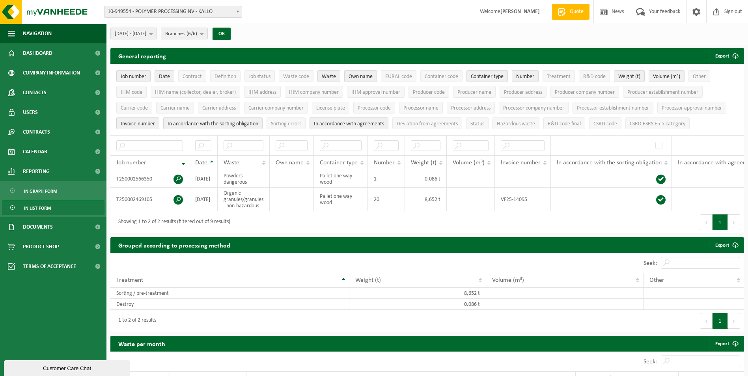
click at [146, 34] on span "[DATE] - [DATE]" at bounding box center [131, 34] width 32 height 12
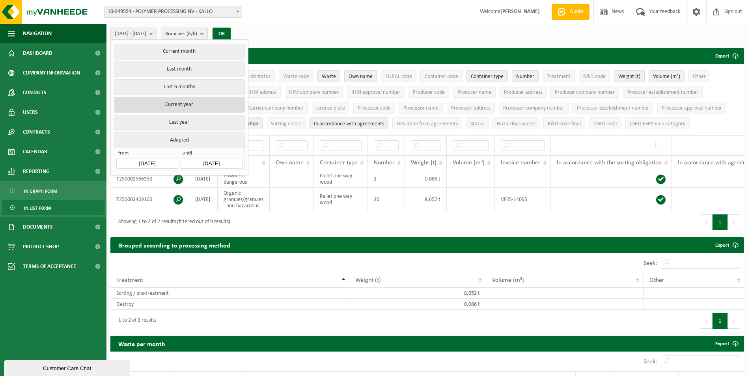
click at [182, 103] on button "Current year" at bounding box center [179, 105] width 131 height 16
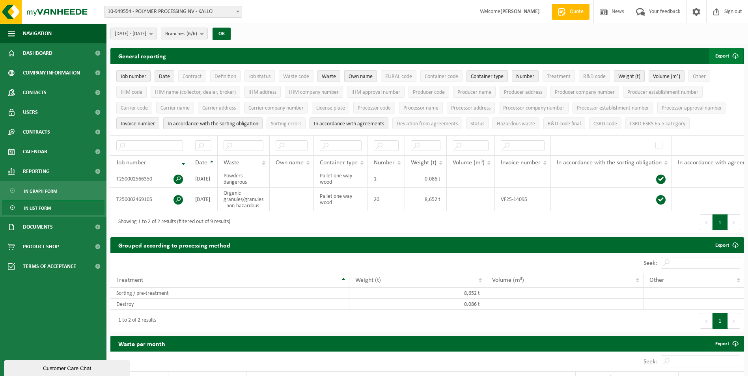
click at [731, 55] on span "submit" at bounding box center [736, 56] width 16 height 16
click at [711, 84] on link "All available columns" at bounding box center [715, 88] width 56 height 16
click at [135, 13] on span "10-949554 - POLYMER PROCESSING NV - KALLO" at bounding box center [173, 11] width 137 height 11
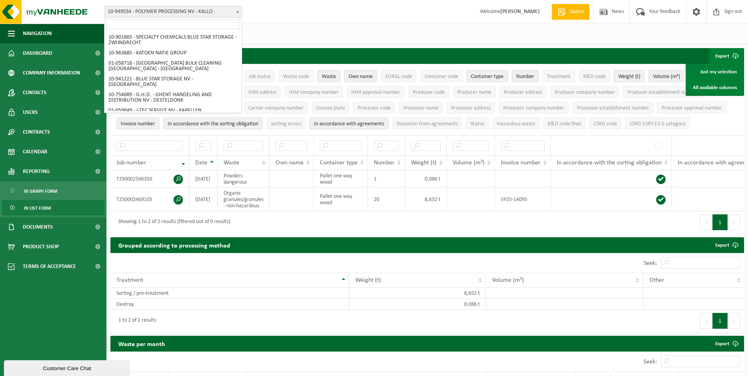
scroll to position [209, 0]
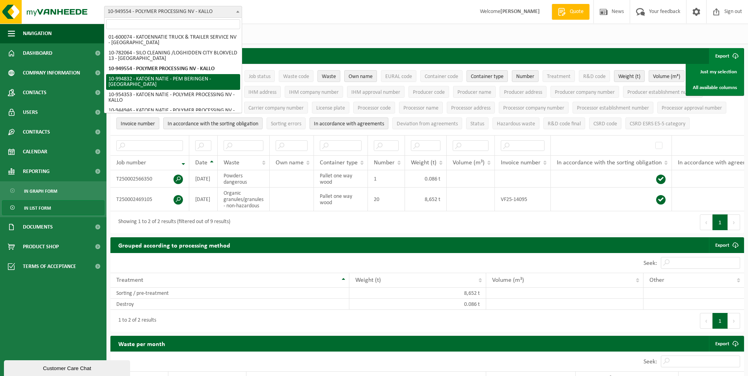
select select "171820"
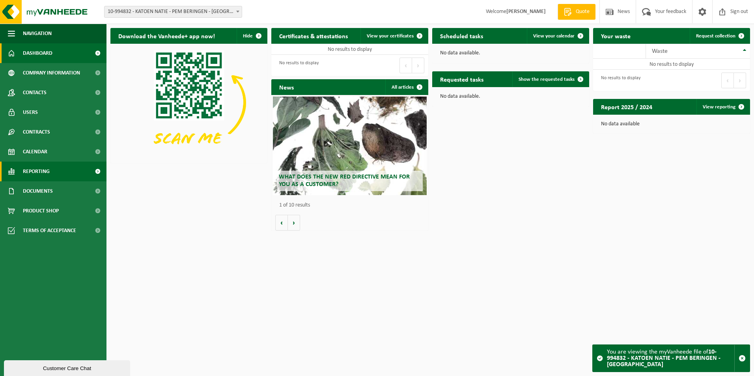
click at [62, 170] on link "Reporting" at bounding box center [53, 172] width 106 height 20
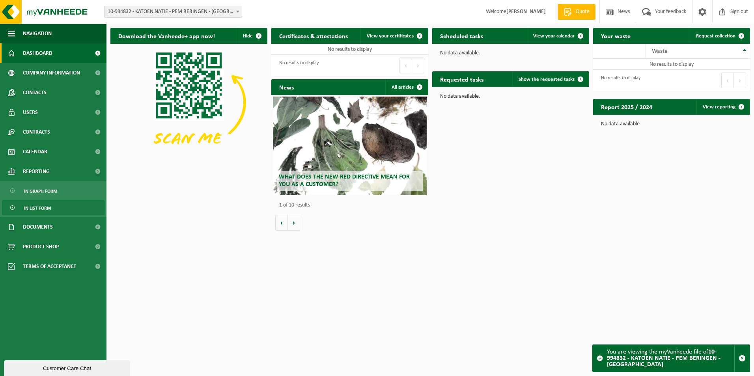
click at [47, 210] on span "In list form" at bounding box center [37, 208] width 27 height 15
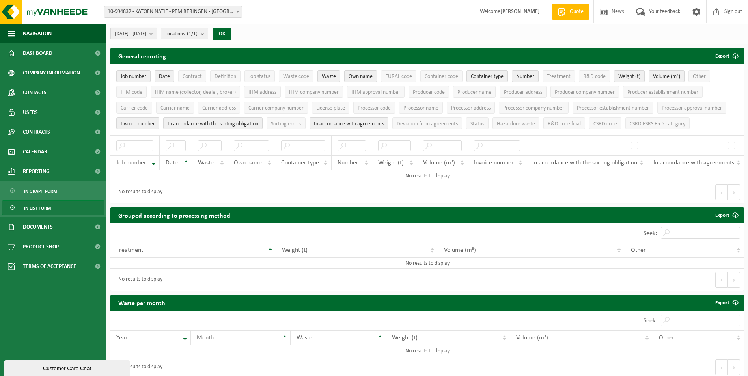
click at [146, 36] on span "[DATE] - [DATE]" at bounding box center [131, 34] width 32 height 12
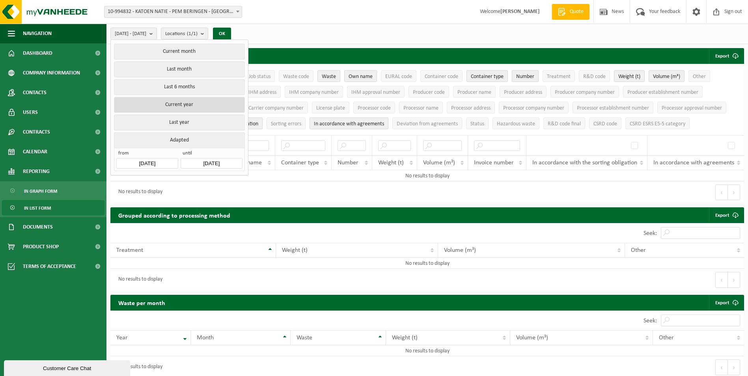
click at [182, 101] on button "Current year" at bounding box center [179, 105] width 131 height 16
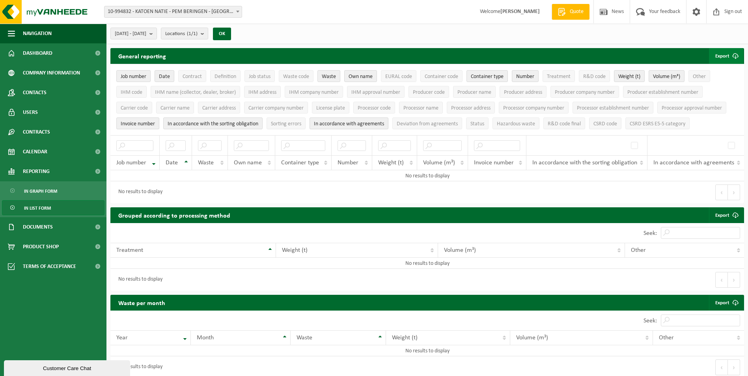
click at [728, 59] on span "submit" at bounding box center [736, 56] width 16 height 16
click at [710, 88] on link "All available columns" at bounding box center [715, 88] width 56 height 16
click at [154, 11] on span "10-994832 - KATOEN NATIE - PEM BERINGEN - [GEOGRAPHIC_DATA]" at bounding box center [173, 11] width 137 height 11
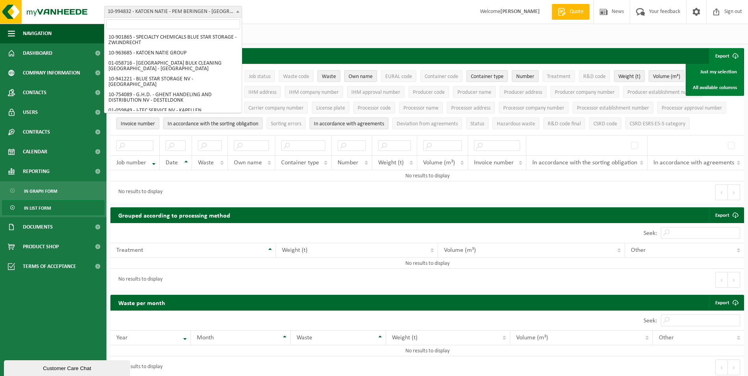
scroll to position [208, 0]
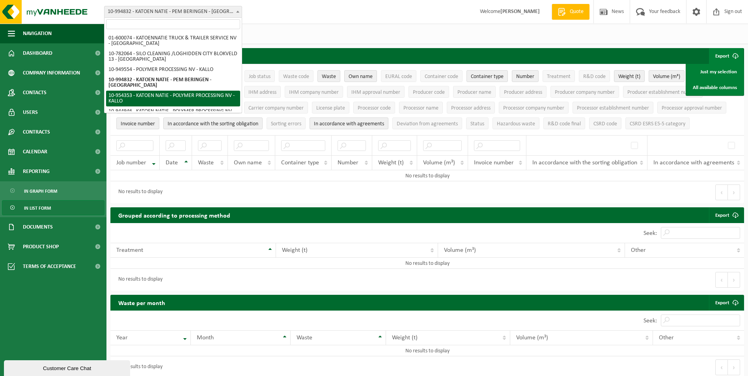
select select "143760"
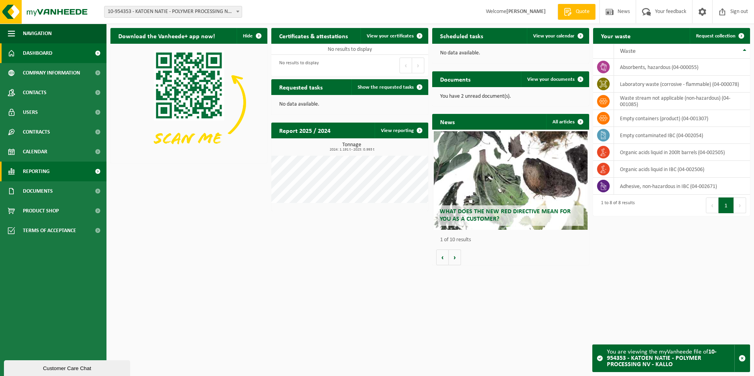
click at [40, 170] on span "Reporting" at bounding box center [36, 172] width 27 height 20
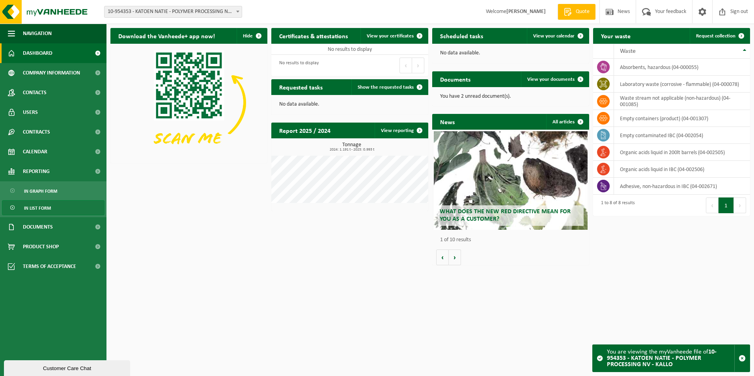
click at [43, 205] on span "In list form" at bounding box center [37, 208] width 27 height 15
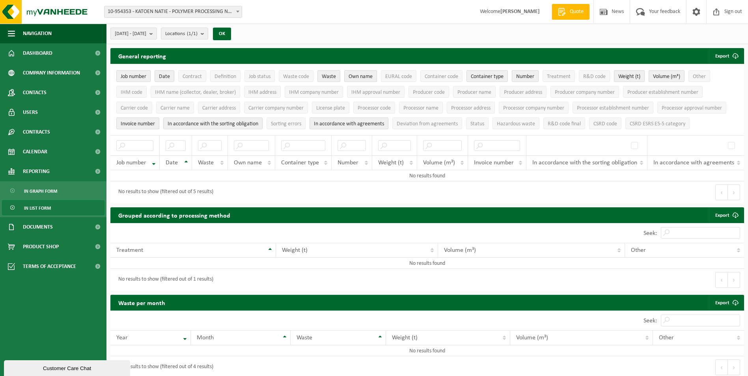
click at [157, 36] on button "[DATE] - [DATE]" at bounding box center [133, 34] width 47 height 12
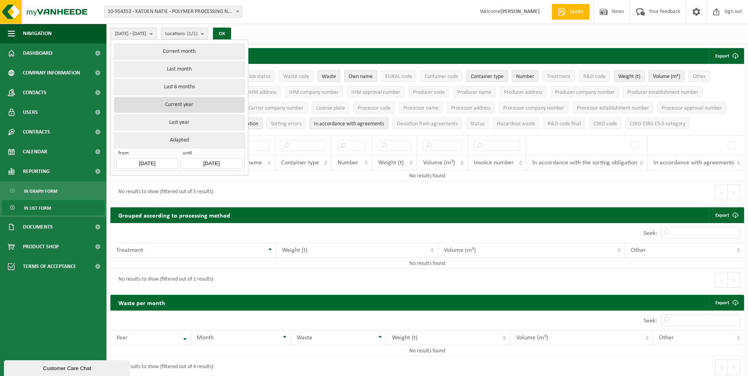
click at [177, 100] on button "Current year" at bounding box center [179, 105] width 131 height 16
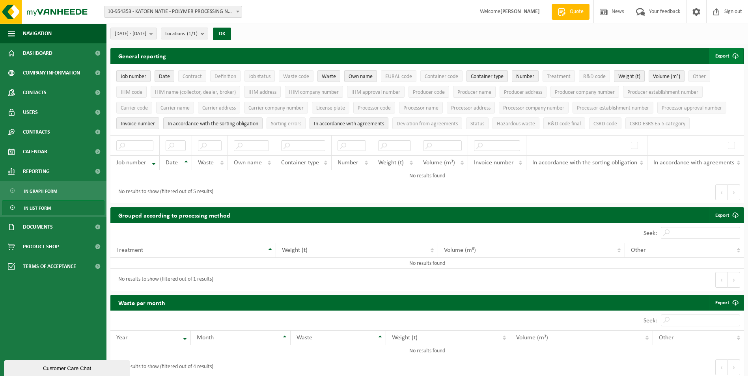
click at [722, 55] on font "Export" at bounding box center [722, 56] width 14 height 5
click at [707, 90] on link "All available columns" at bounding box center [715, 88] width 56 height 16
click at [171, 11] on span "10-954353 - KATOEN NATIE - POLYMER PROCESSING NV - KALLO" at bounding box center [173, 11] width 137 height 11
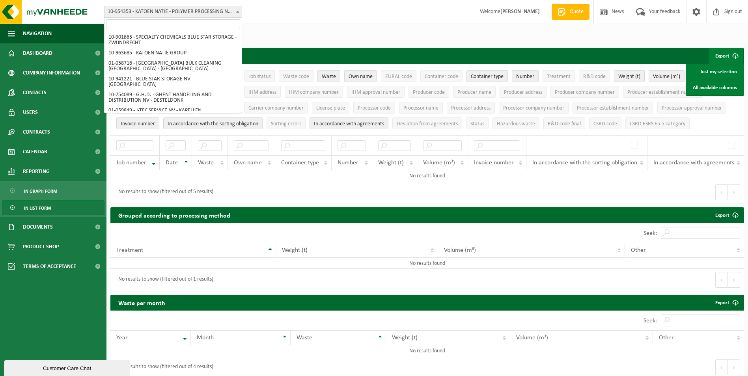
scroll to position [224, 0]
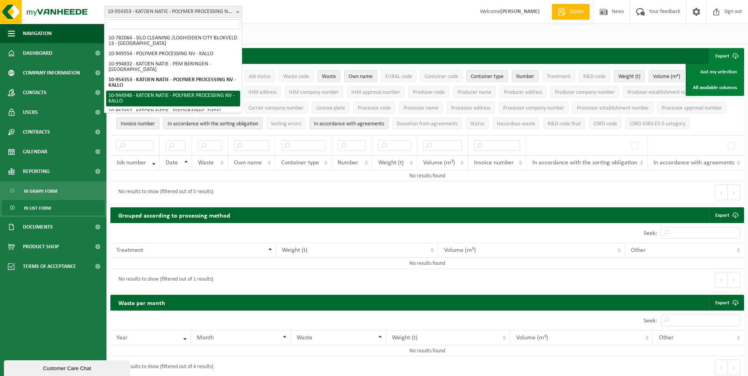
select select "143192"
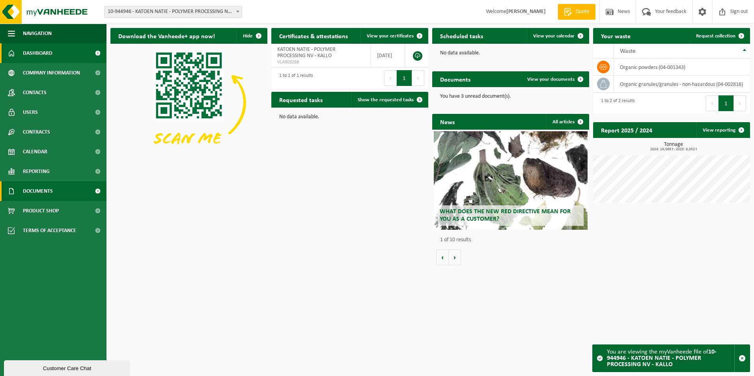
click at [58, 193] on link "Documents" at bounding box center [53, 191] width 106 height 20
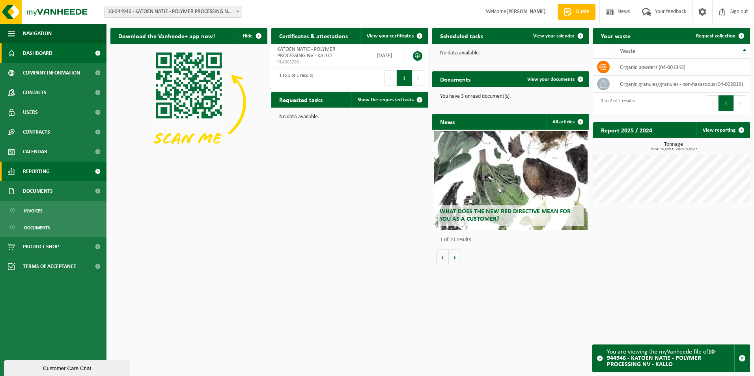
click at [56, 173] on link "Reporting" at bounding box center [53, 172] width 106 height 20
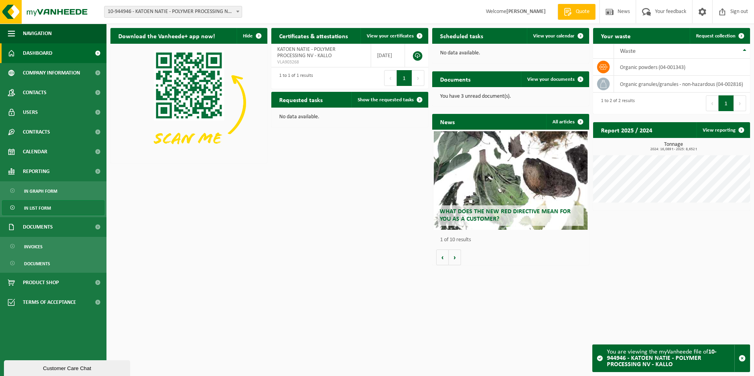
click at [50, 207] on span "In list form" at bounding box center [37, 208] width 27 height 15
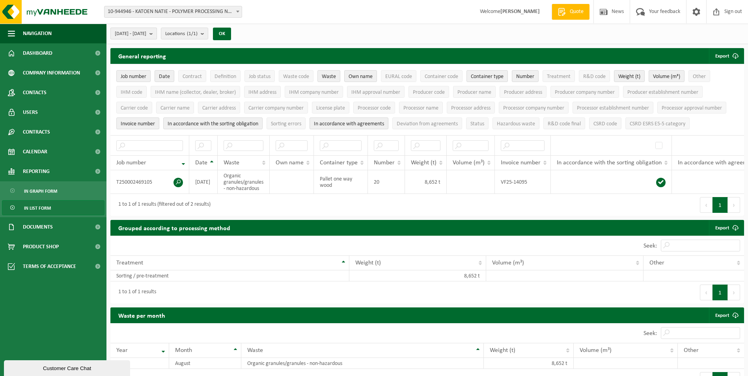
click at [146, 31] on span "2025-05-01 - 2025-10-03" at bounding box center [131, 34] width 32 height 12
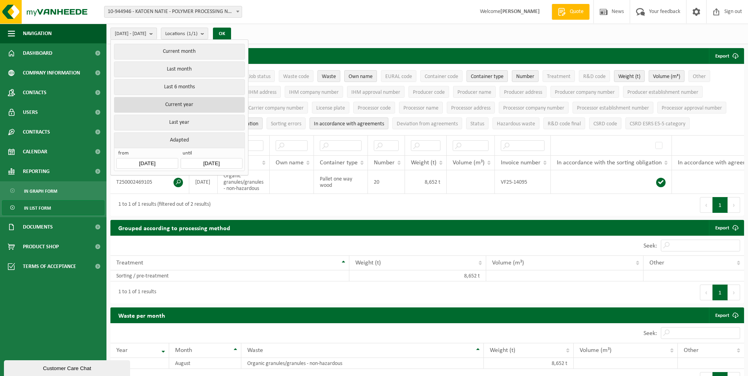
click at [179, 104] on button "Current year" at bounding box center [179, 105] width 131 height 16
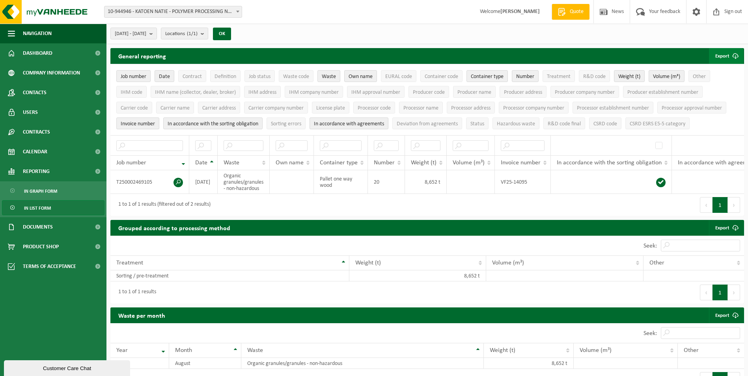
click at [725, 54] on font "Export" at bounding box center [722, 56] width 14 height 5
click at [712, 88] on link "All available columns" at bounding box center [715, 88] width 56 height 16
click at [146, 34] on span "[DATE] - [DATE]" at bounding box center [131, 34] width 32 height 12
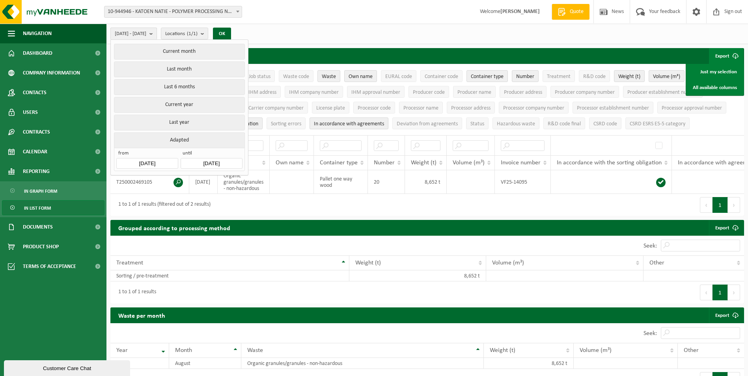
click at [146, 34] on span "[DATE] - [DATE]" at bounding box center [131, 34] width 32 height 12
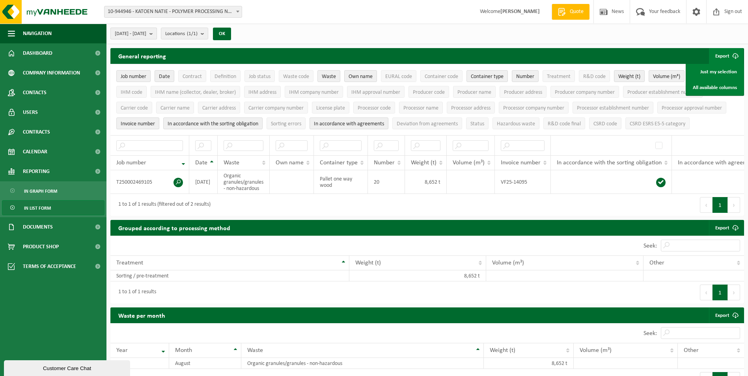
click at [146, 34] on span "[DATE] - [DATE]" at bounding box center [131, 34] width 32 height 12
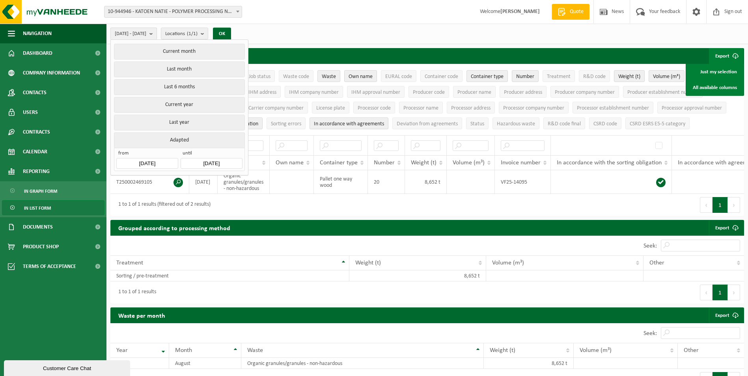
click at [146, 34] on span "2025-01-01 - 2025-10-03" at bounding box center [131, 34] width 32 height 12
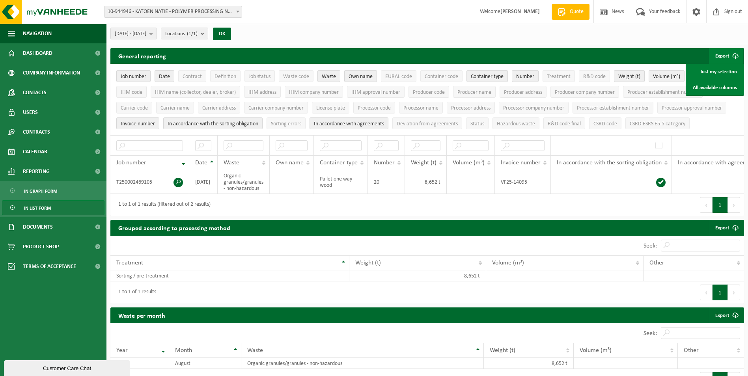
click at [179, 10] on span "10-944946 - KATOEN NATIE - POLYMER PROCESSING NV - KALLO" at bounding box center [173, 11] width 137 height 11
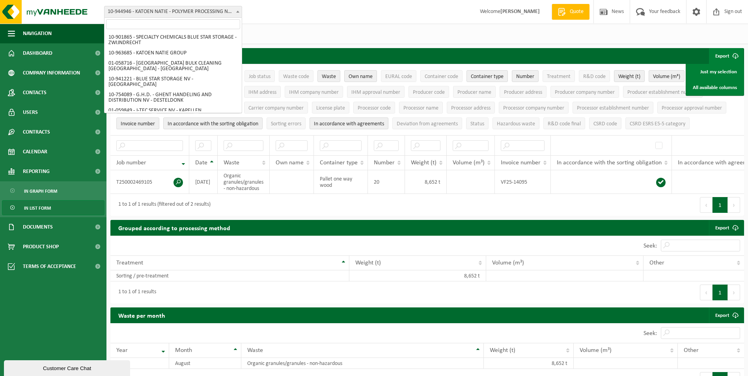
scroll to position [240, 0]
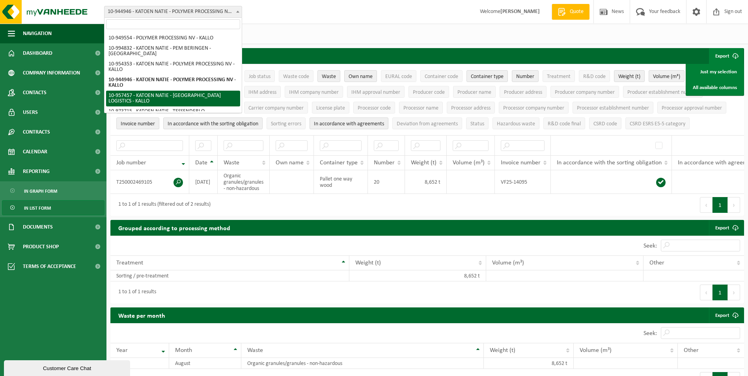
select select "147696"
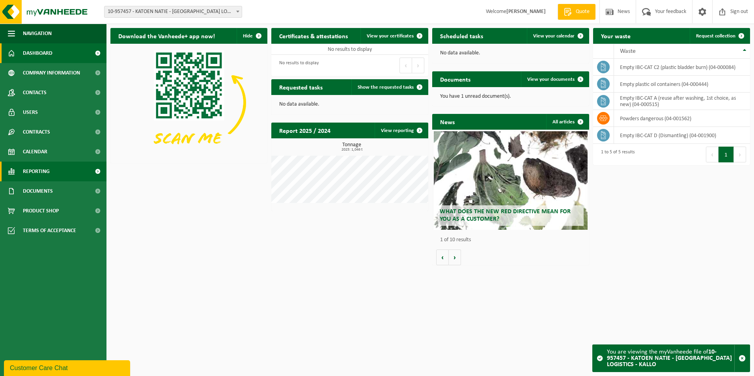
click at [63, 173] on link "Reporting" at bounding box center [53, 172] width 106 height 20
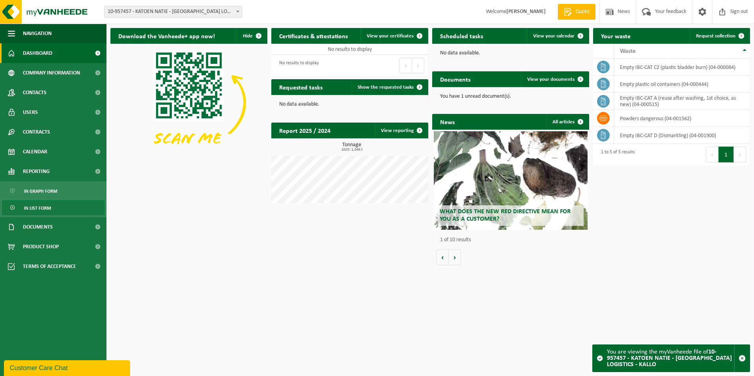
click at [58, 206] on link "In list form" at bounding box center [53, 207] width 103 height 15
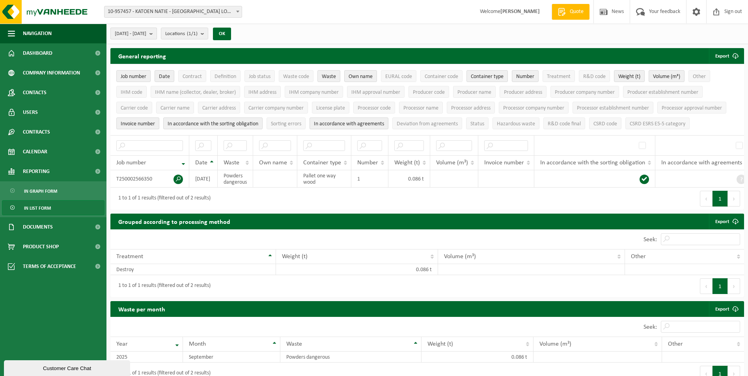
click at [157, 34] on button "[DATE] - [DATE]" at bounding box center [133, 34] width 47 height 12
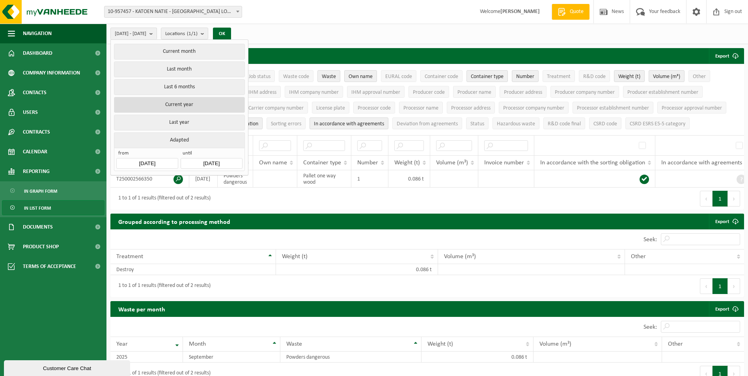
click at [173, 101] on button "Current year" at bounding box center [179, 105] width 131 height 16
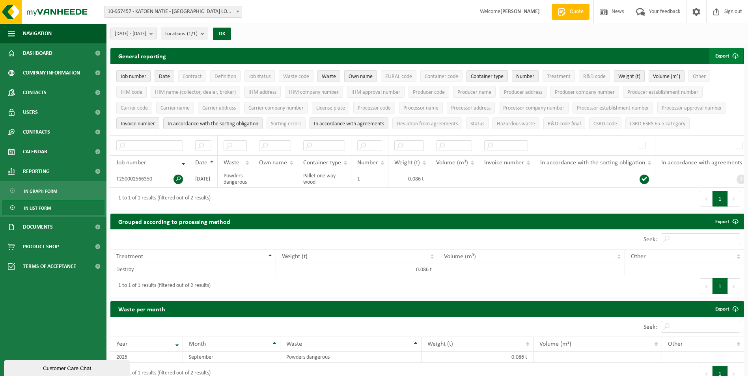
click at [721, 56] on font "Export" at bounding box center [722, 56] width 14 height 5
click at [721, 87] on link "All available columns" at bounding box center [715, 88] width 56 height 16
click at [182, 11] on span "10-957457 - KATOEN NATIE - [GEOGRAPHIC_DATA] LOGISTICS - KALLO" at bounding box center [173, 11] width 137 height 11
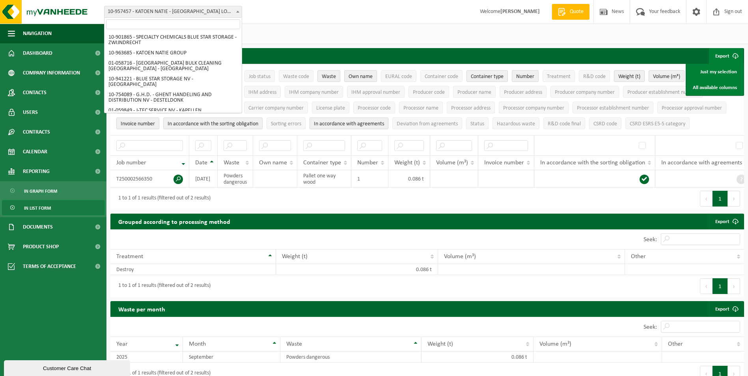
scroll to position [260, 0]
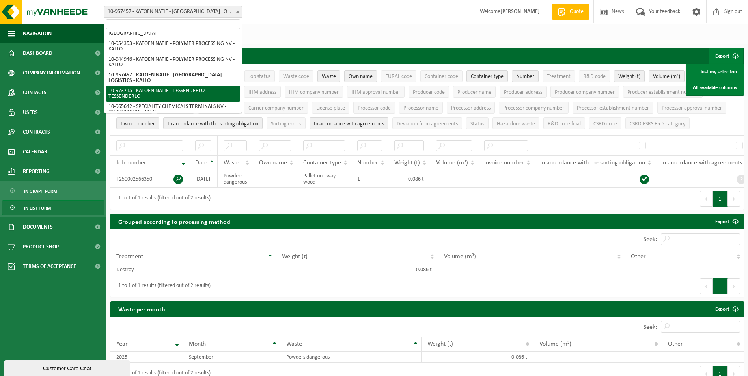
select select "157160"
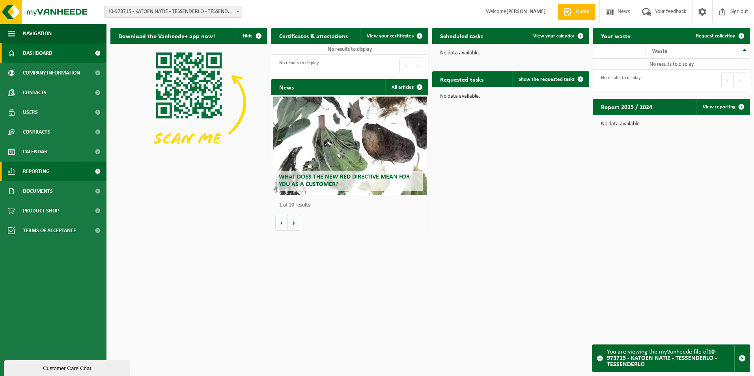
click at [61, 170] on link "Reporting" at bounding box center [53, 172] width 106 height 20
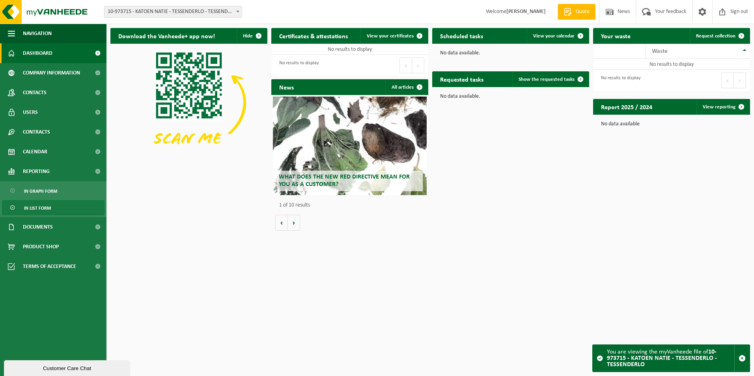
click at [52, 209] on link "In list form" at bounding box center [53, 207] width 103 height 15
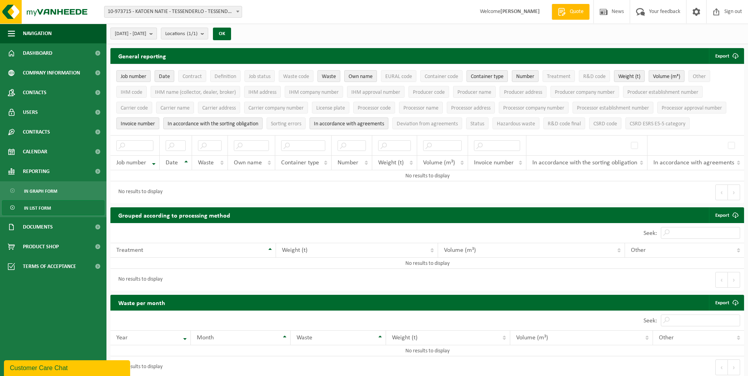
click at [146, 37] on span "[DATE] - [DATE]" at bounding box center [131, 34] width 32 height 12
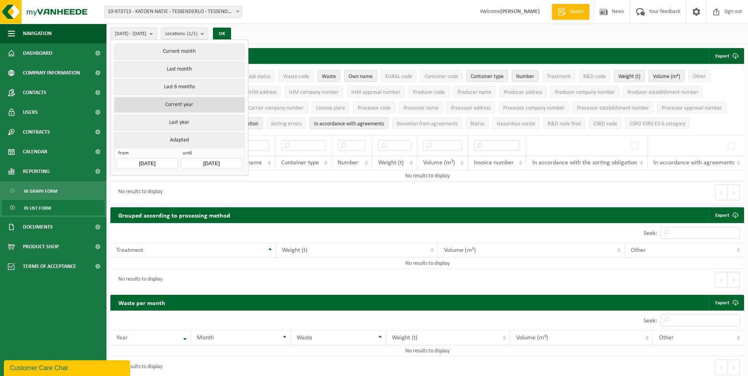
click at [185, 101] on button "Current year" at bounding box center [179, 105] width 131 height 16
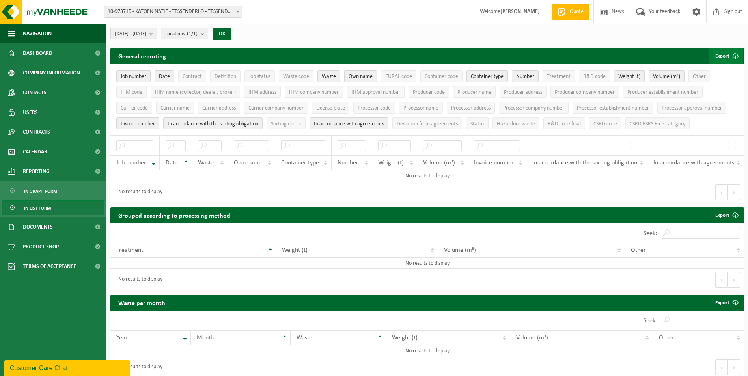
click at [722, 54] on font "Export" at bounding box center [722, 56] width 14 height 5
click at [713, 86] on link "All available columns" at bounding box center [715, 88] width 56 height 16
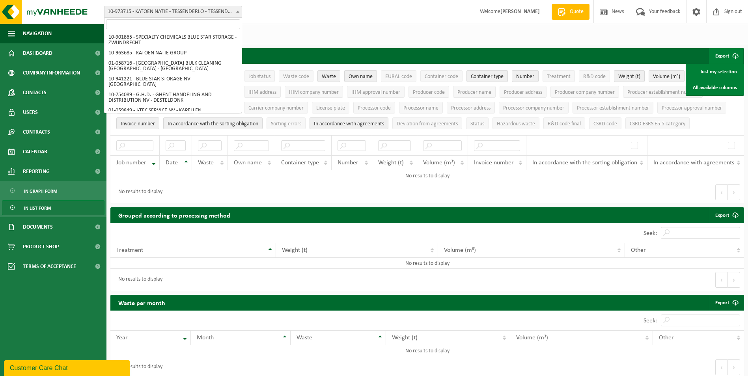
click at [175, 11] on span "10-973715 - KATOEN NATIE - TESSENDERLO - TESSENDERLO" at bounding box center [173, 11] width 137 height 11
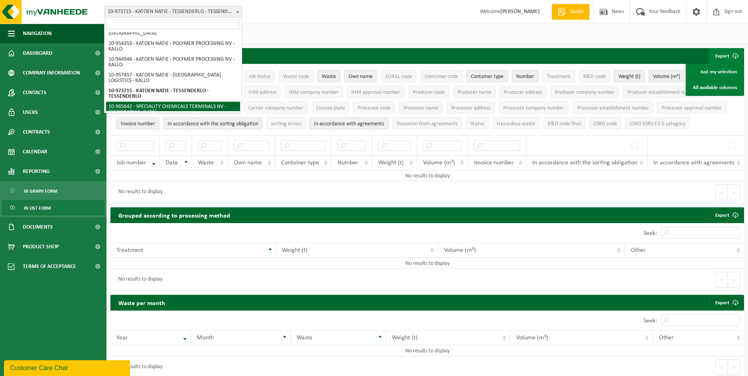
select select "152466"
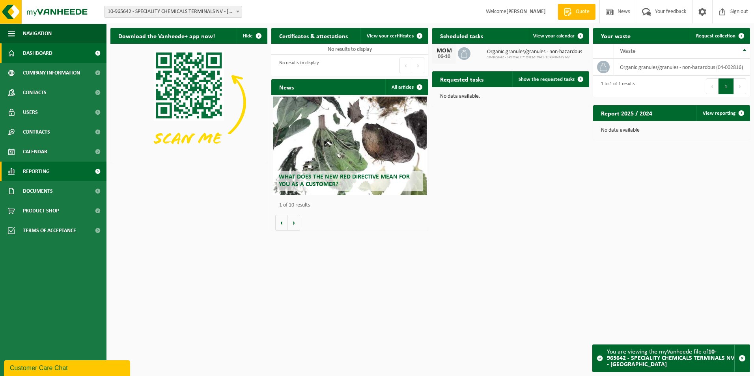
click at [54, 168] on link "Reporting" at bounding box center [53, 172] width 106 height 20
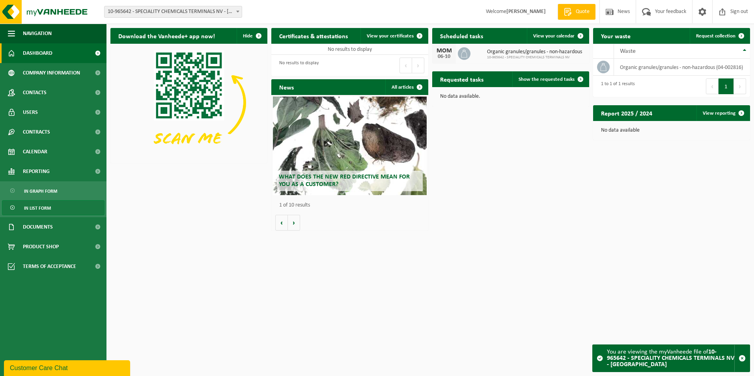
click at [47, 211] on span "In list form" at bounding box center [37, 208] width 27 height 15
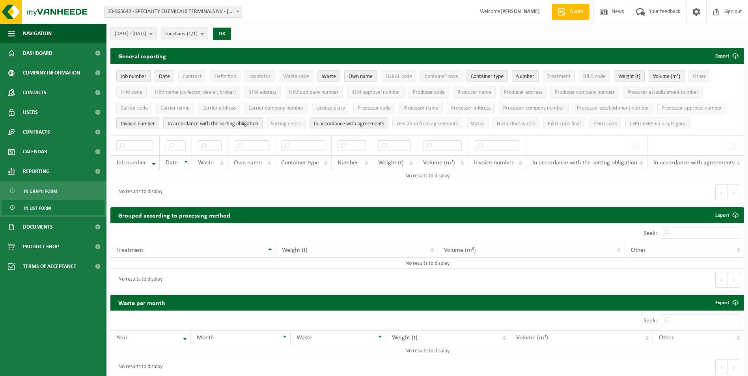
click at [146, 35] on span "2025-05-01 - 2025-10-03" at bounding box center [131, 34] width 32 height 12
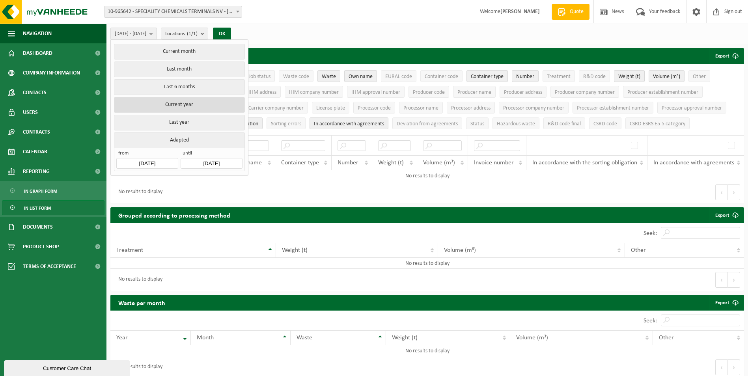
click at [166, 103] on button "Current year" at bounding box center [179, 105] width 131 height 16
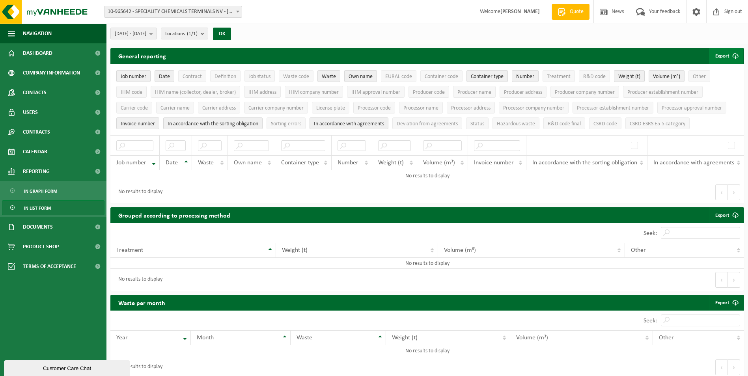
click at [730, 51] on span "submit" at bounding box center [736, 56] width 16 height 16
click at [711, 84] on link "All available columns" at bounding box center [715, 88] width 56 height 16
click at [174, 12] on span "10-965642 - SPECIALITY CHEMICALS TERMINALS NV - [GEOGRAPHIC_DATA]" at bounding box center [173, 11] width 137 height 11
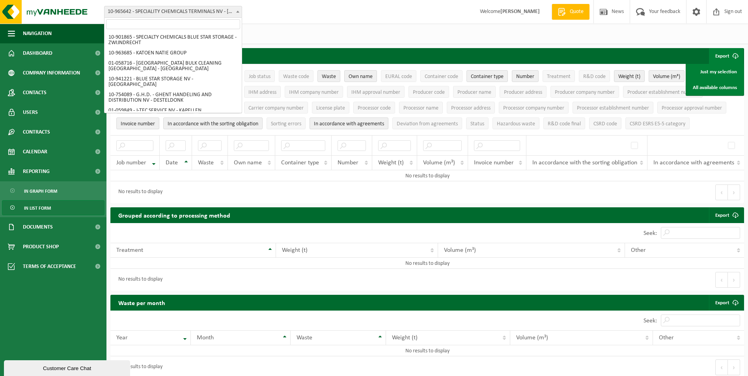
scroll to position [260, 0]
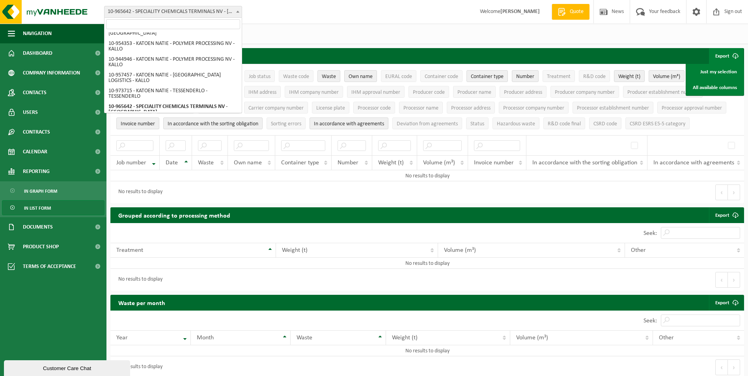
select select "84918"
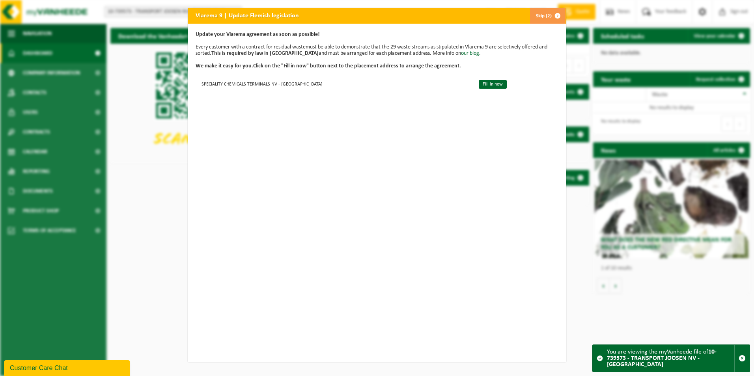
click at [536, 16] on font "Skip (2)" at bounding box center [544, 15] width 16 height 5
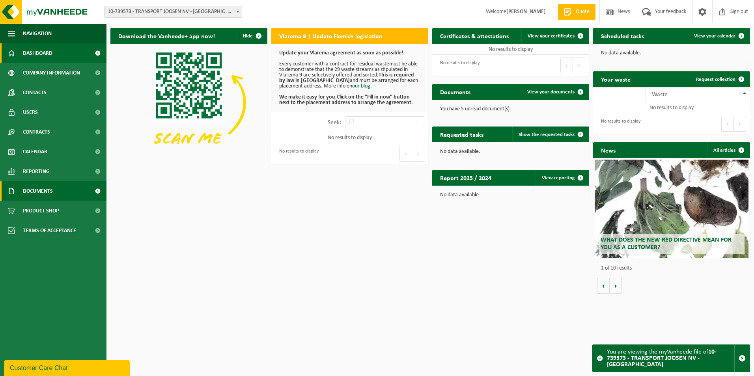
click at [62, 193] on link "Documents" at bounding box center [53, 191] width 106 height 20
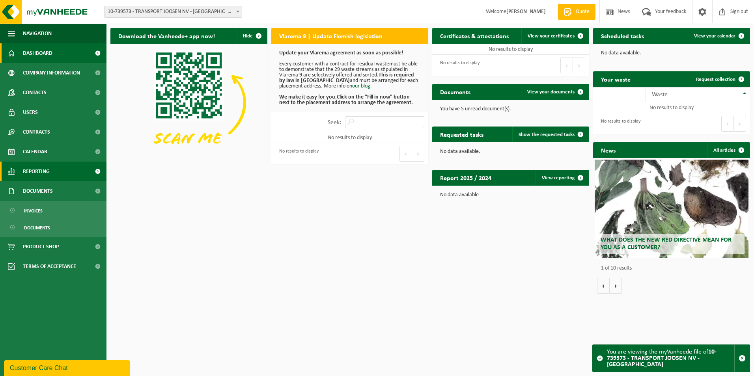
click at [55, 174] on link "Reporting" at bounding box center [53, 172] width 106 height 20
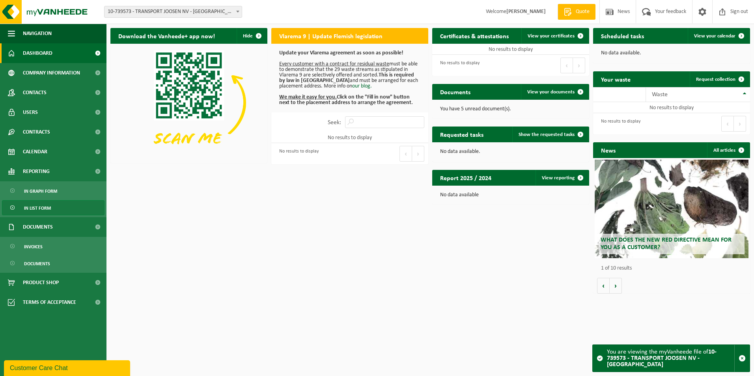
click at [41, 210] on span "In list form" at bounding box center [37, 208] width 27 height 15
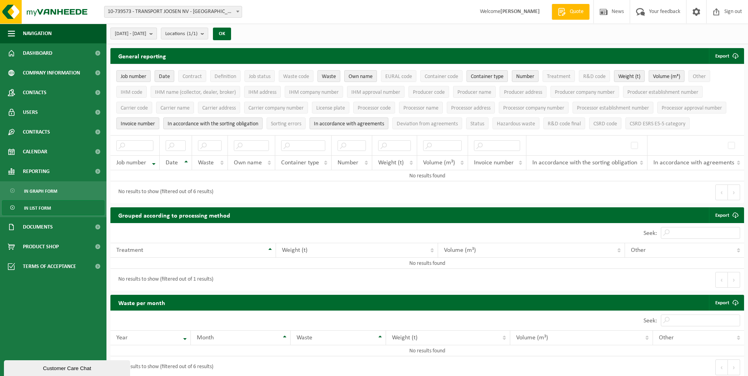
click at [146, 34] on span "[DATE] - [DATE]" at bounding box center [131, 34] width 32 height 12
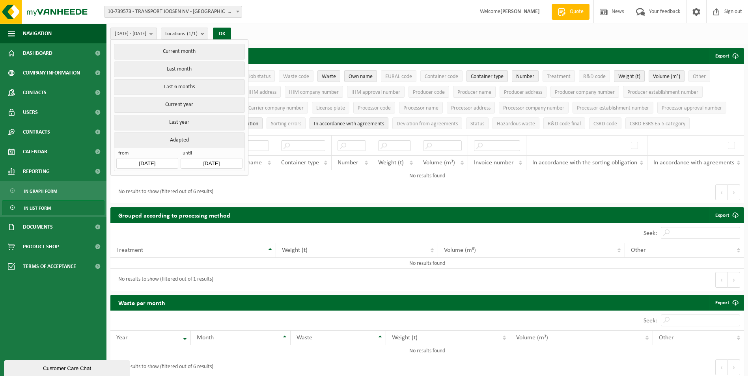
click at [146, 34] on span "[DATE] - [DATE]" at bounding box center [131, 34] width 32 height 12
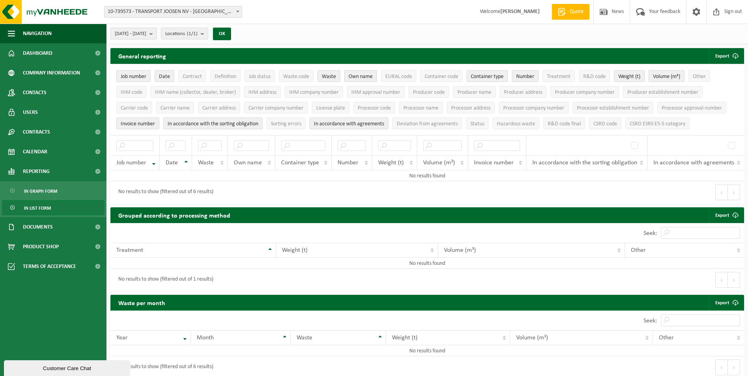
click at [146, 34] on span "[DATE] - [DATE]" at bounding box center [131, 34] width 32 height 12
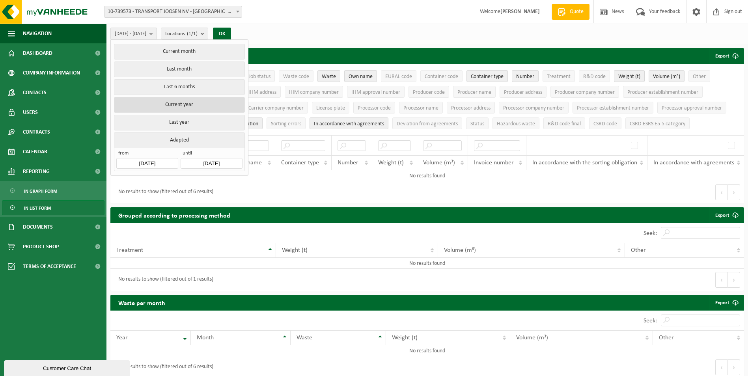
click at [157, 103] on button "Current year" at bounding box center [179, 105] width 131 height 16
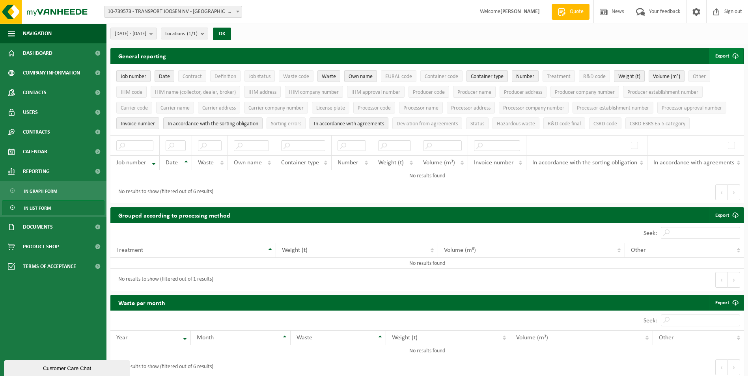
click at [726, 51] on button "Export" at bounding box center [726, 56] width 34 height 16
click at [711, 84] on link "All available columns" at bounding box center [715, 88] width 56 height 16
click at [220, 11] on span "10-739573 - TRANSPORT JOOSEN NV - [GEOGRAPHIC_DATA]" at bounding box center [173, 11] width 137 height 11
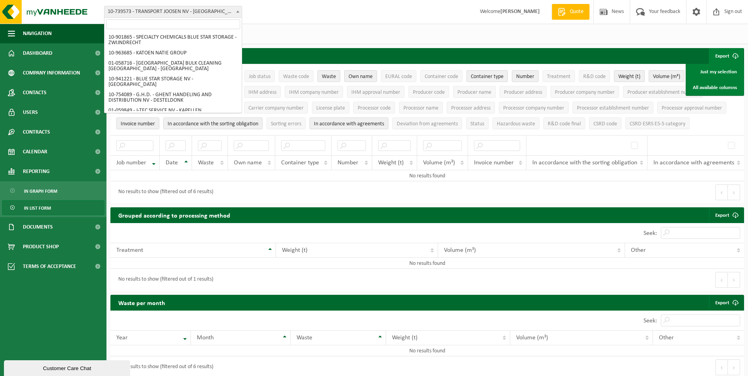
click at [321, 27] on div "[DATE] - [DATE] Current month Last month Last 6 months Current year Last year A…" at bounding box center [427, 34] width 642 height 21
